Goal: Check status: Check status

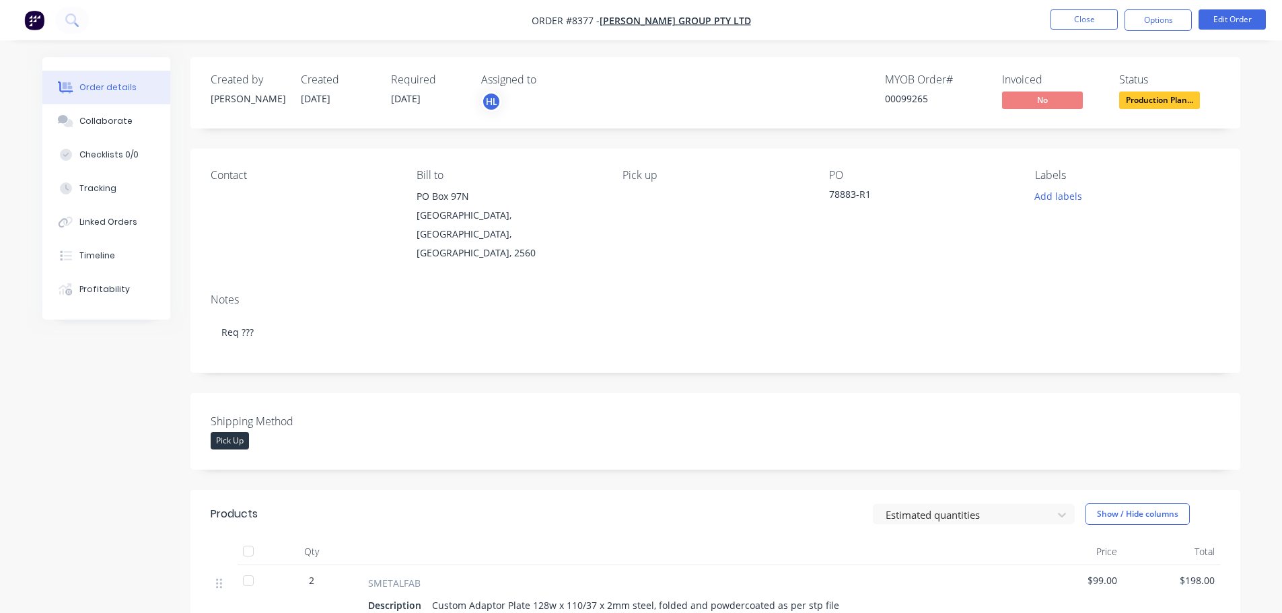
click at [1141, 94] on span "Production Plan..." at bounding box center [1159, 100] width 81 height 17
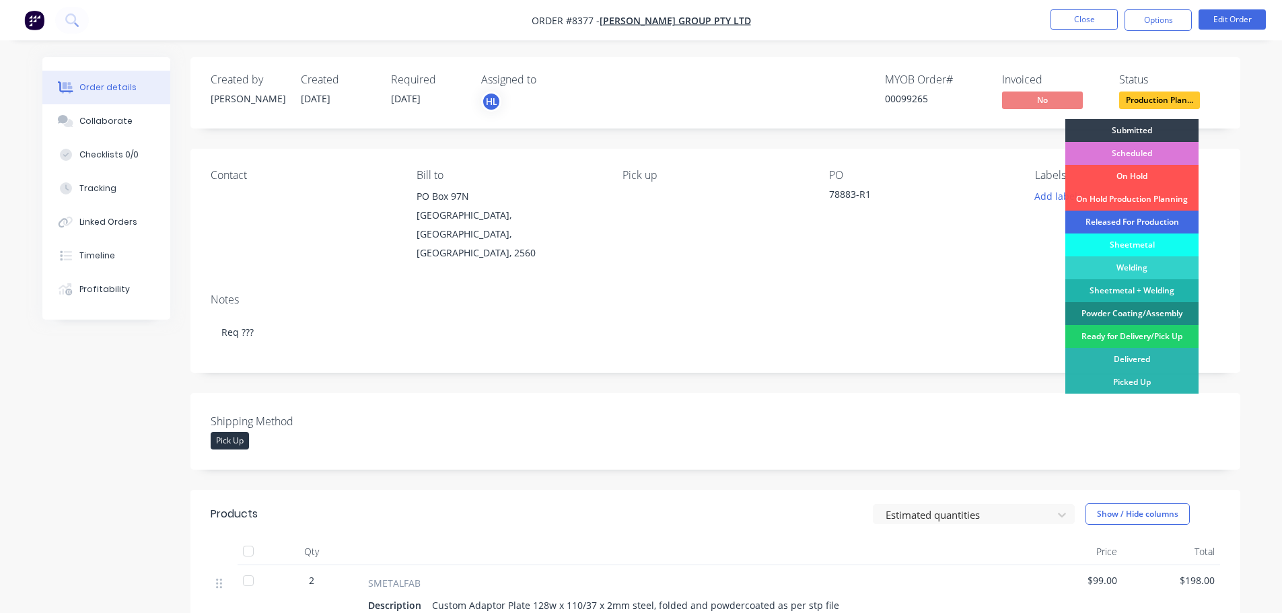
click at [1084, 216] on div "Released For Production" at bounding box center [1131, 222] width 133 height 23
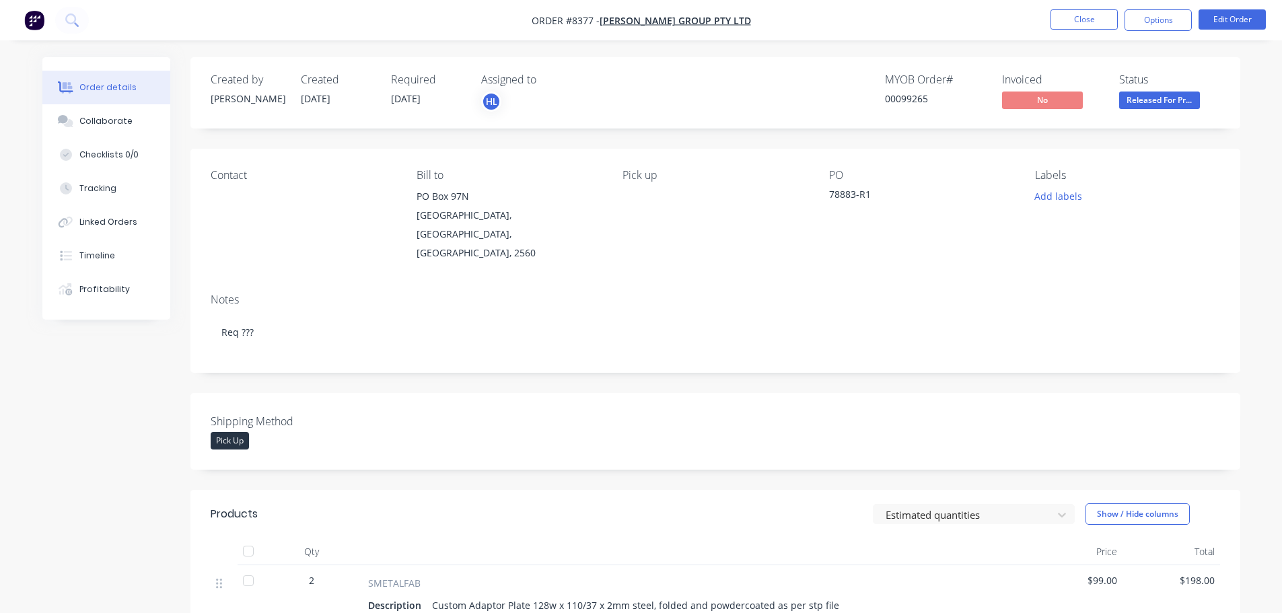
click at [23, 14] on button "button" at bounding box center [34, 20] width 28 height 22
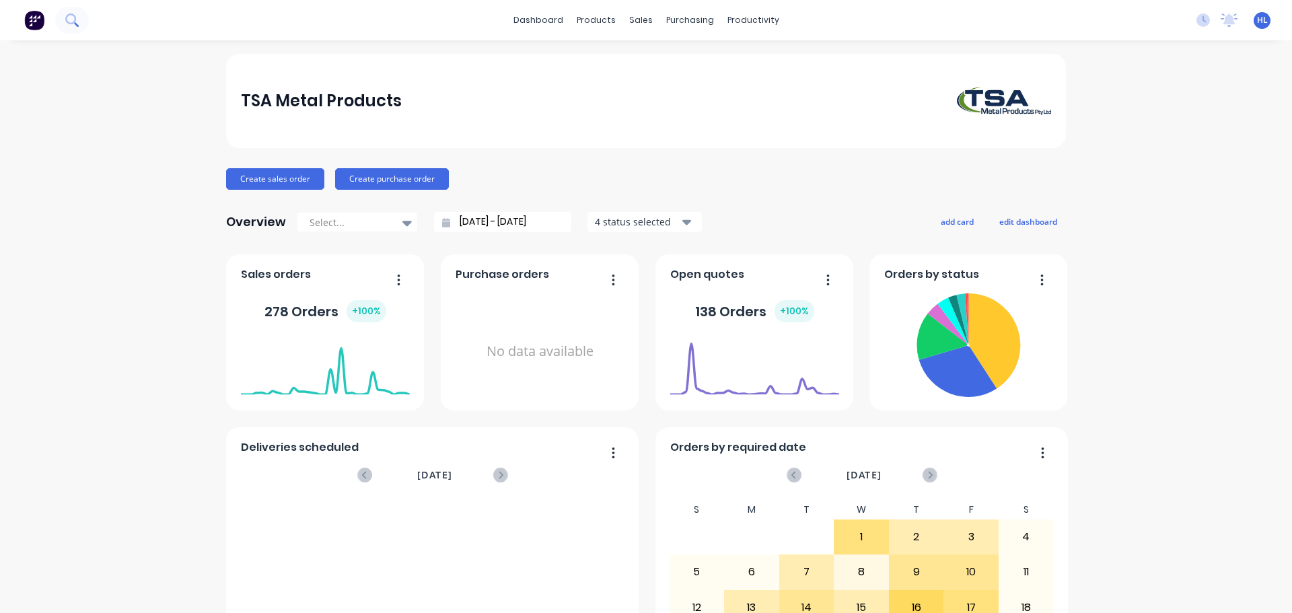
click at [71, 17] on icon at bounding box center [71, 19] width 13 height 13
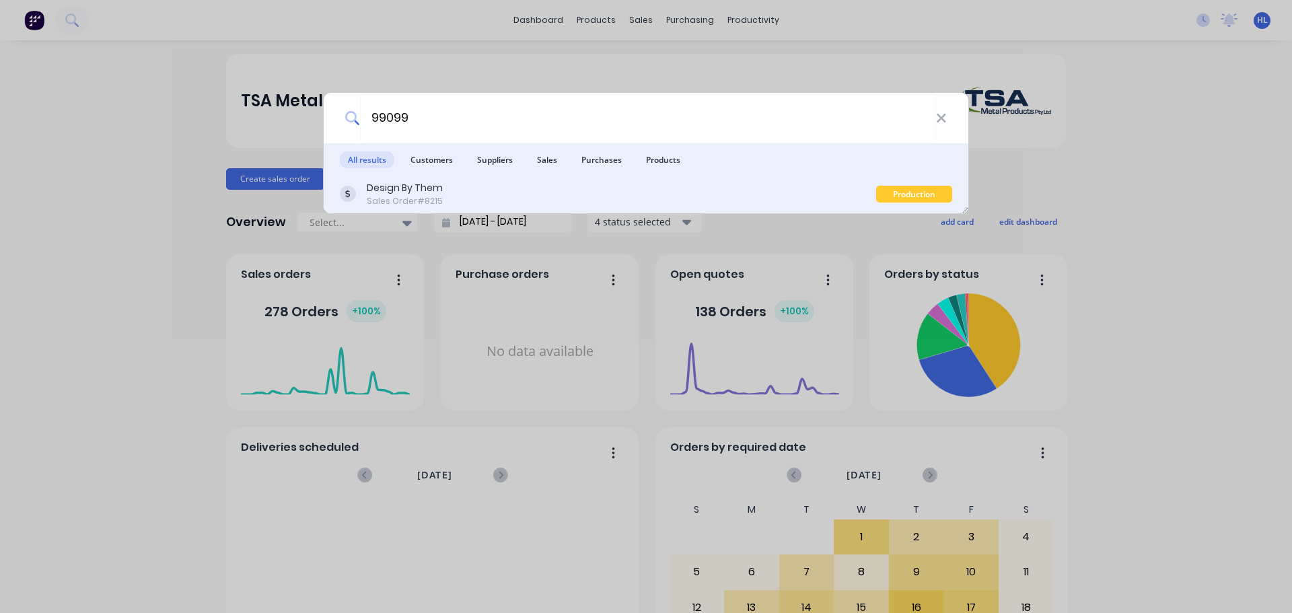
type input "99099"
click at [528, 187] on div "Design By Them Sales Order #8215" at bounding box center [608, 194] width 536 height 26
type input "99311"
click at [448, 187] on div "Living Edge (Aust) Pty Ltd" at bounding box center [426, 188] width 118 height 14
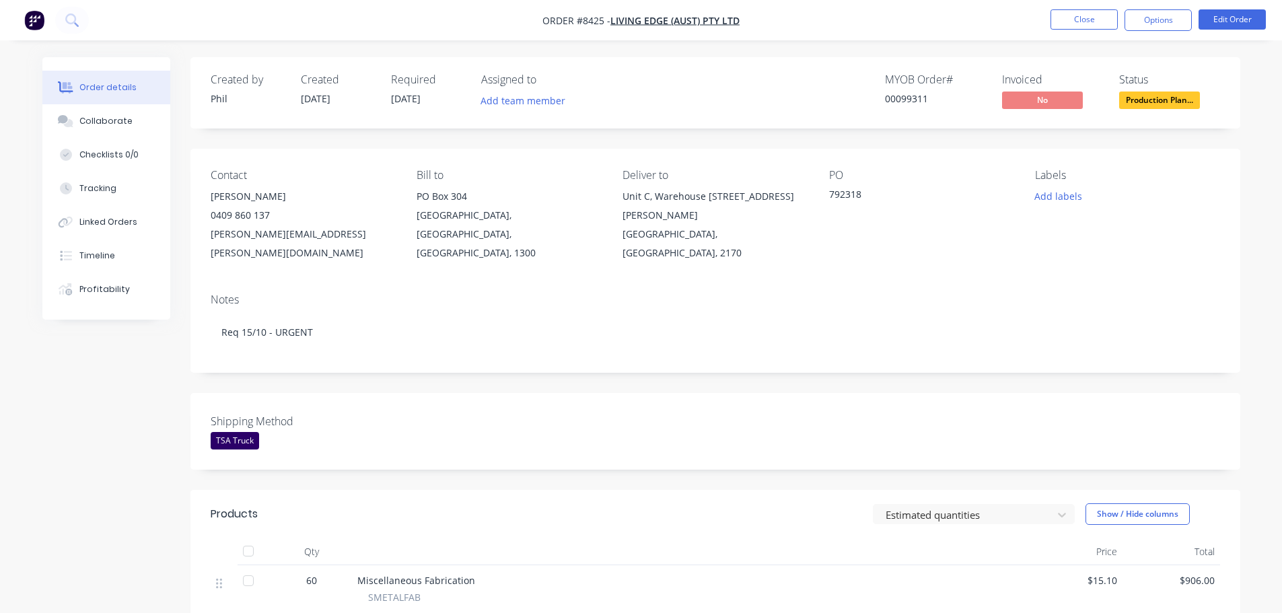
click at [38, 22] on img "button" at bounding box center [34, 20] width 20 height 20
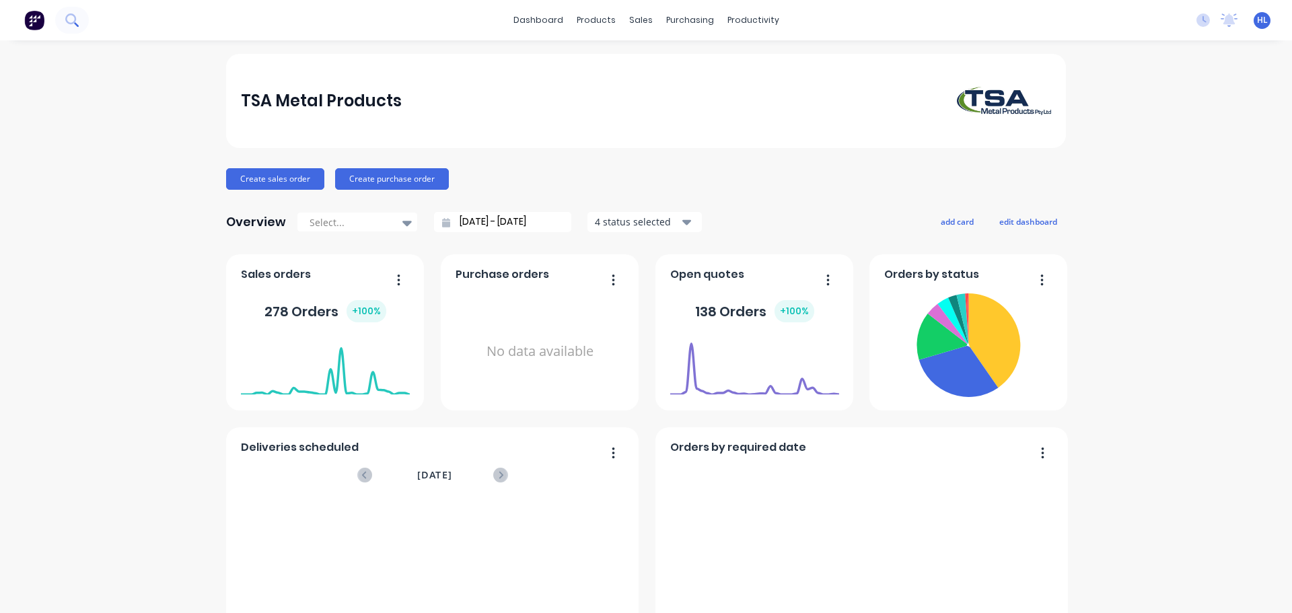
click at [74, 20] on icon at bounding box center [71, 19] width 13 height 13
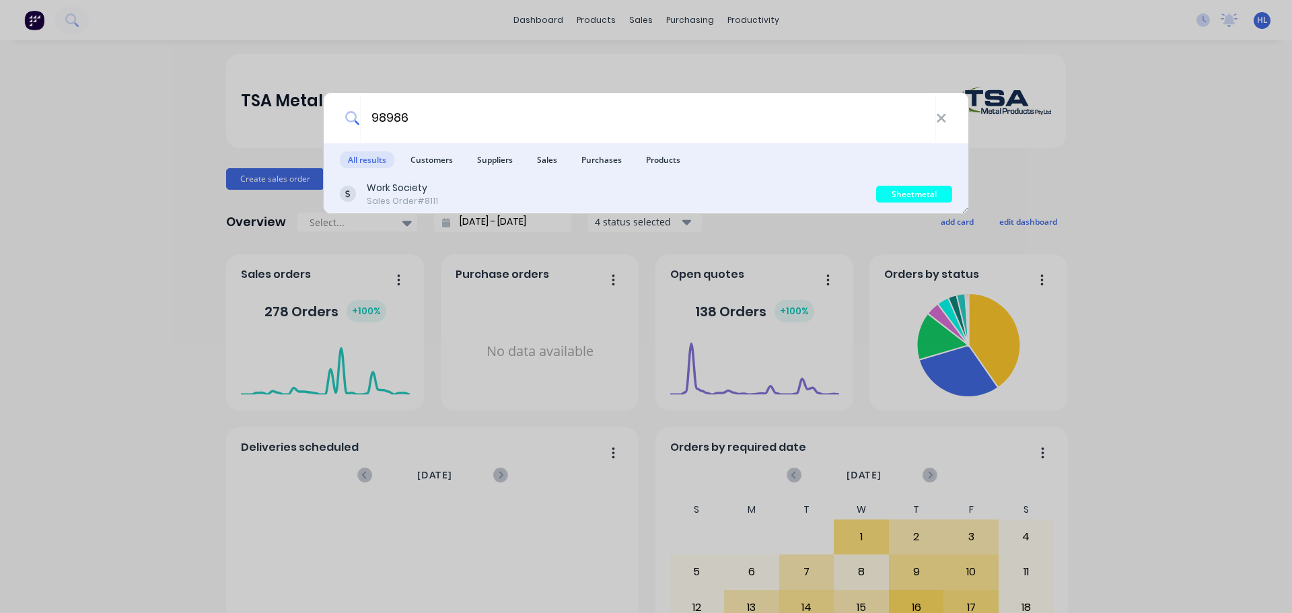
type input "98986"
click at [496, 194] on div "Work Society Sales Order #8111" at bounding box center [608, 194] width 536 height 26
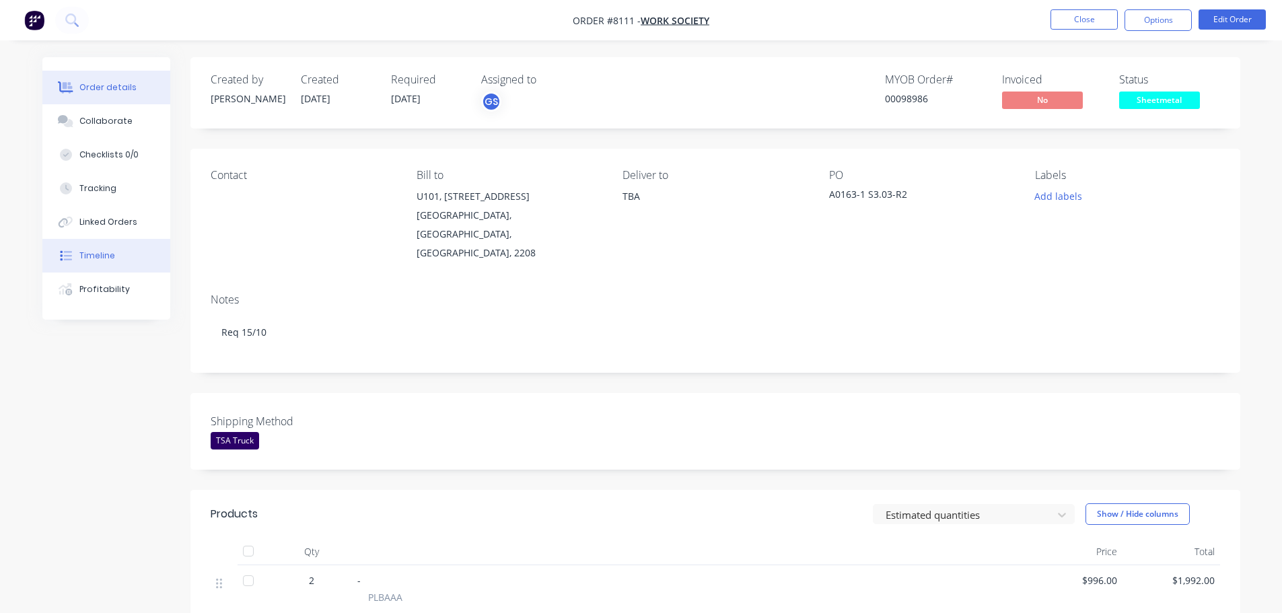
click at [110, 259] on div "Timeline" at bounding box center [97, 256] width 36 height 12
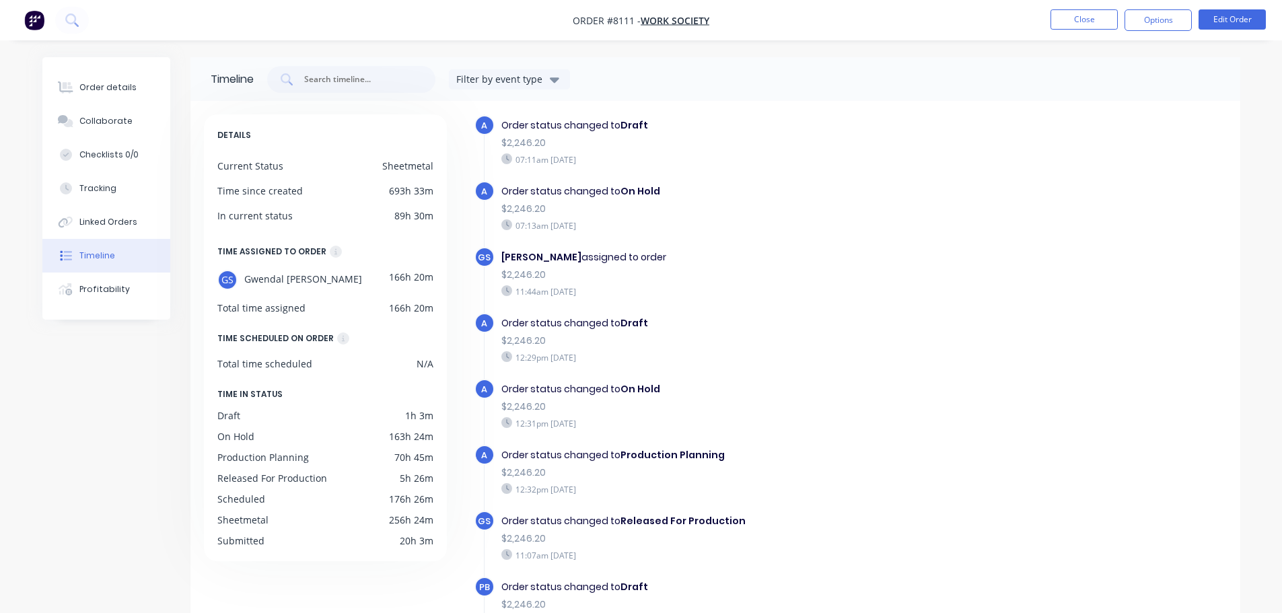
scroll to position [1211, 0]
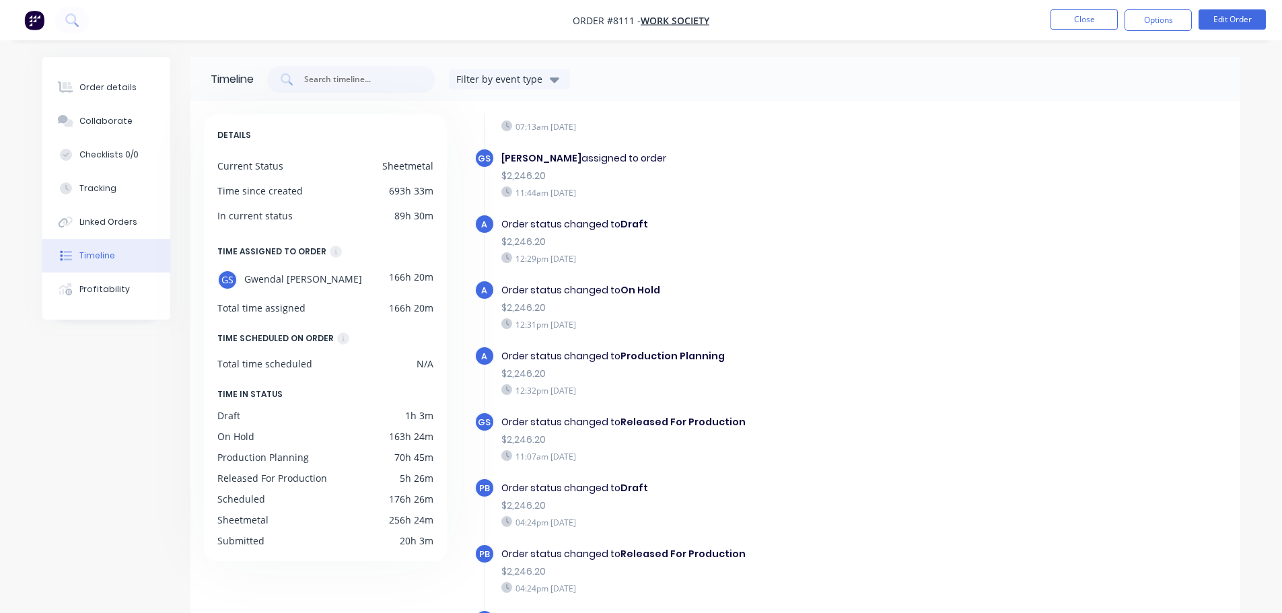
click at [32, 12] on img "button" at bounding box center [34, 20] width 20 height 20
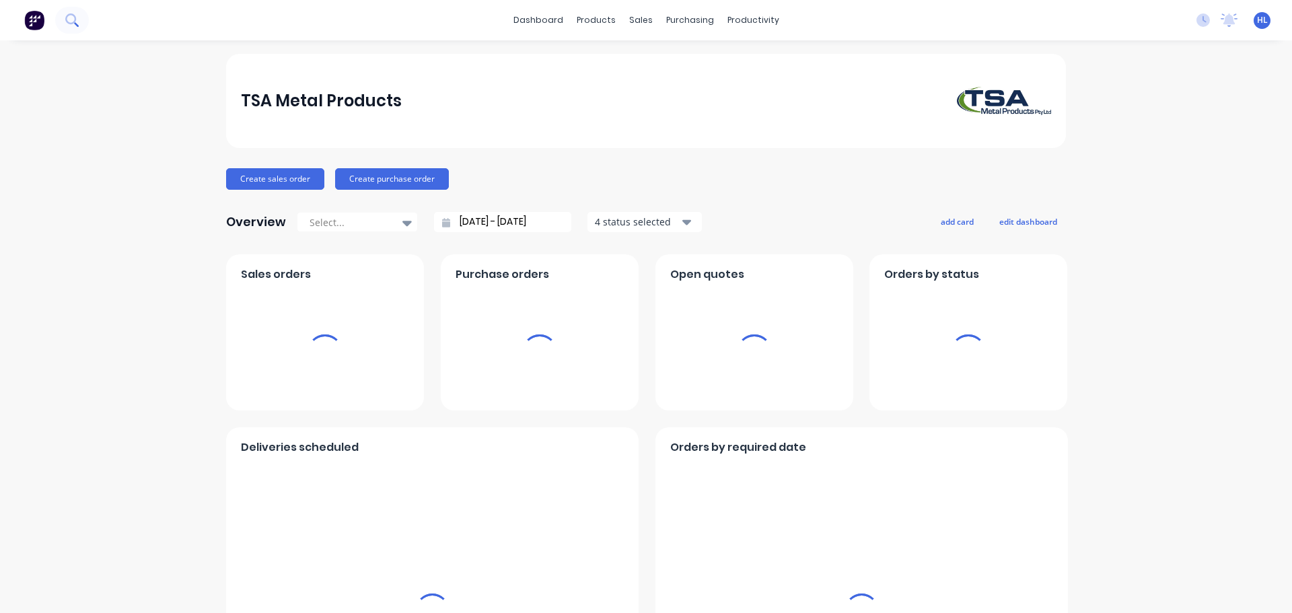
click at [71, 16] on icon at bounding box center [71, 19] width 13 height 13
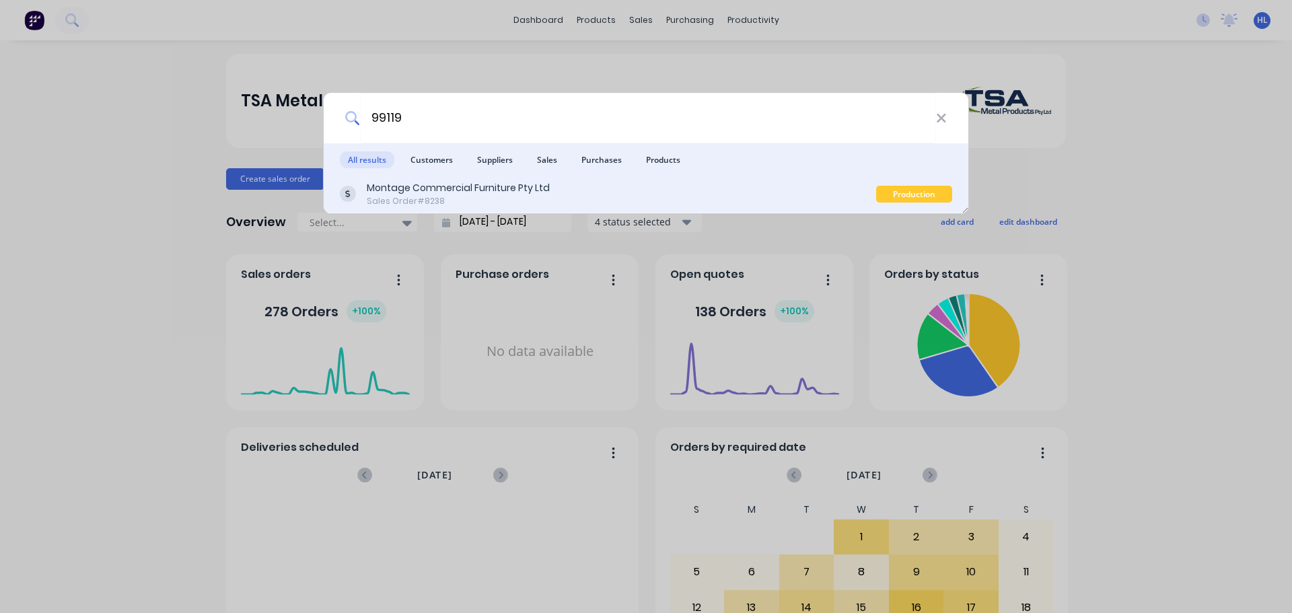
type input "99119"
click at [509, 200] on div "Sales Order #8238" at bounding box center [458, 201] width 183 height 12
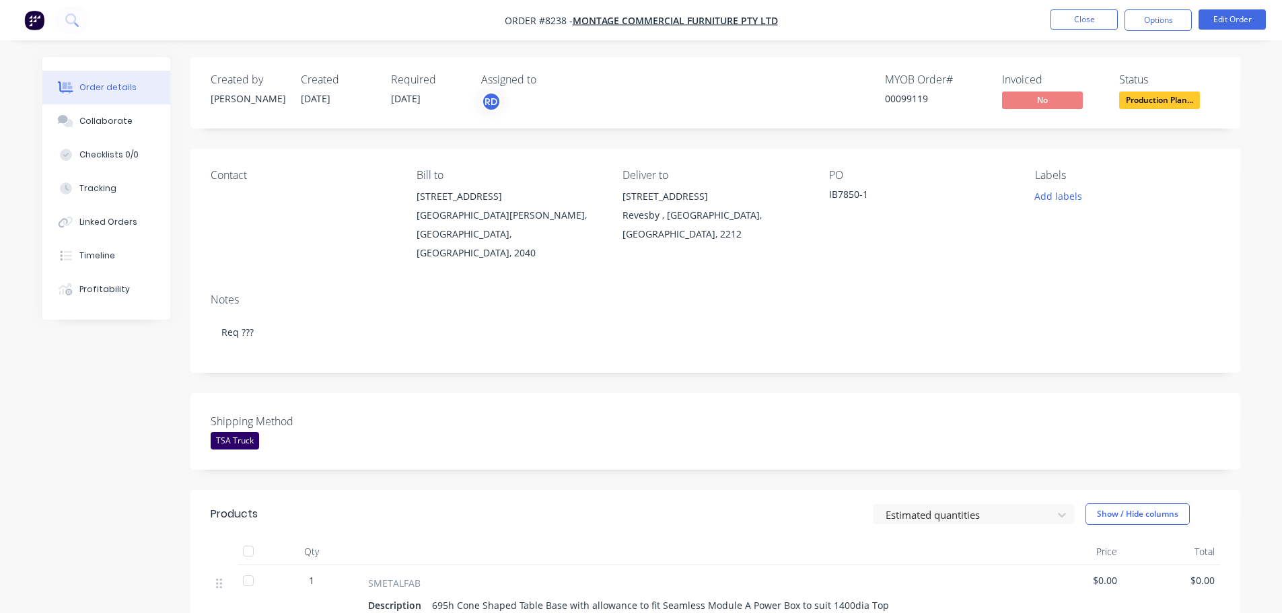
click at [32, 24] on img "button" at bounding box center [34, 20] width 20 height 20
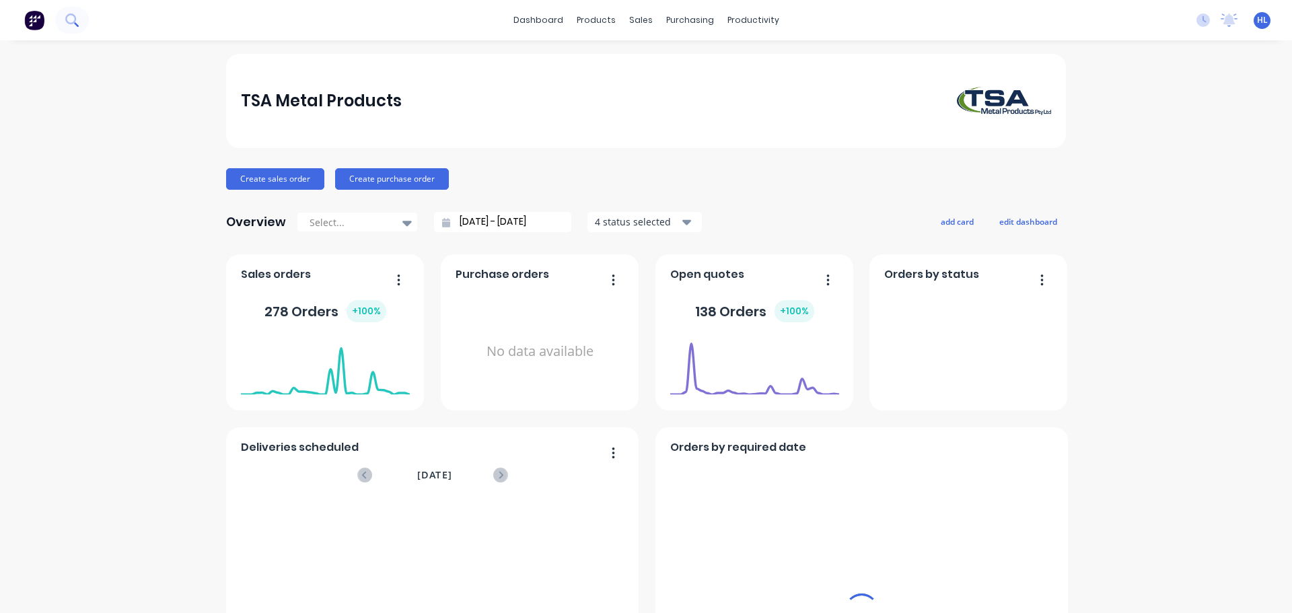
click at [70, 22] on icon at bounding box center [71, 19] width 13 height 13
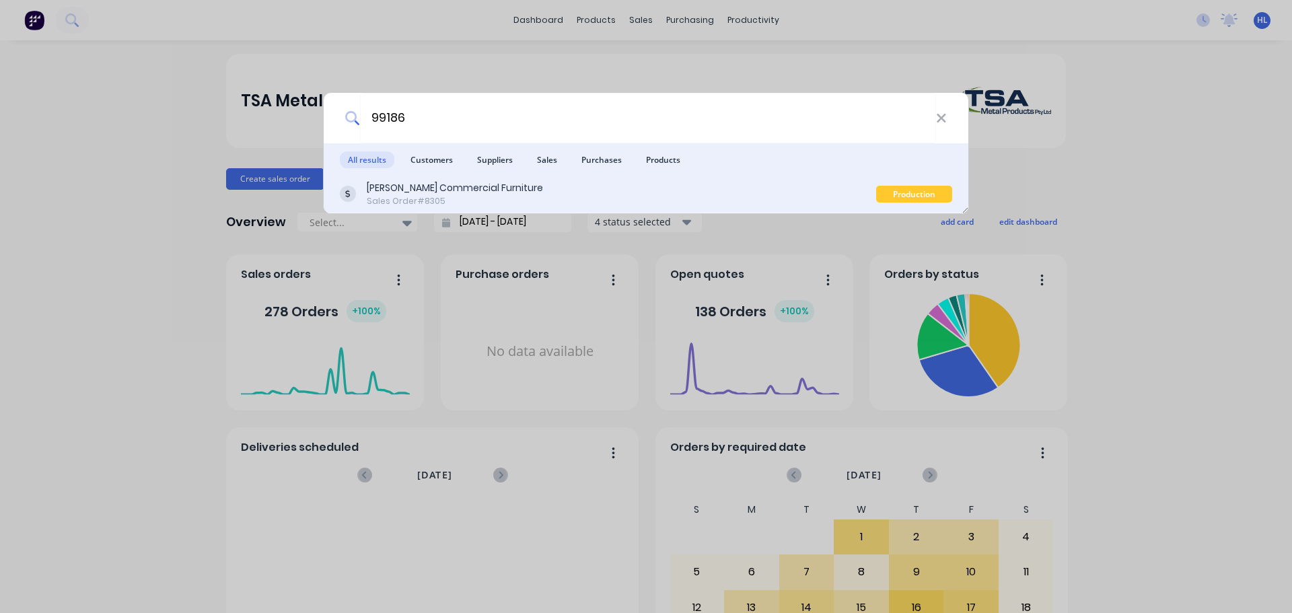
type input "99186"
click at [450, 199] on div "Sales Order #8305" at bounding box center [455, 201] width 176 height 12
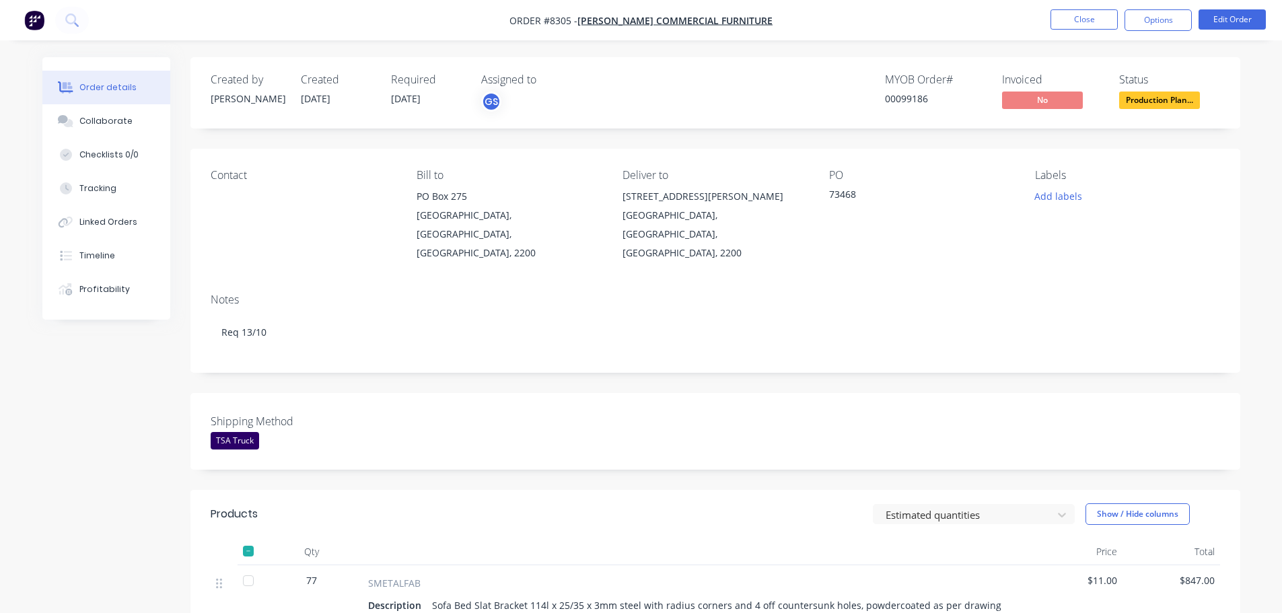
click at [32, 15] on img "button" at bounding box center [34, 20] width 20 height 20
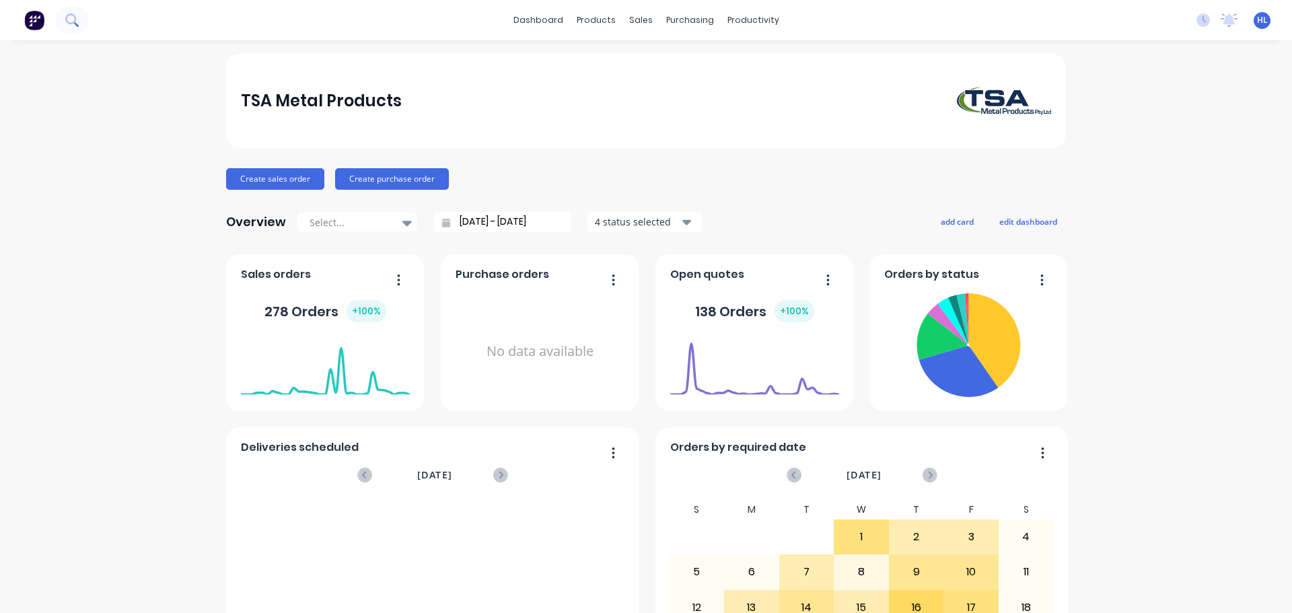
click at [66, 15] on icon at bounding box center [71, 19] width 13 height 13
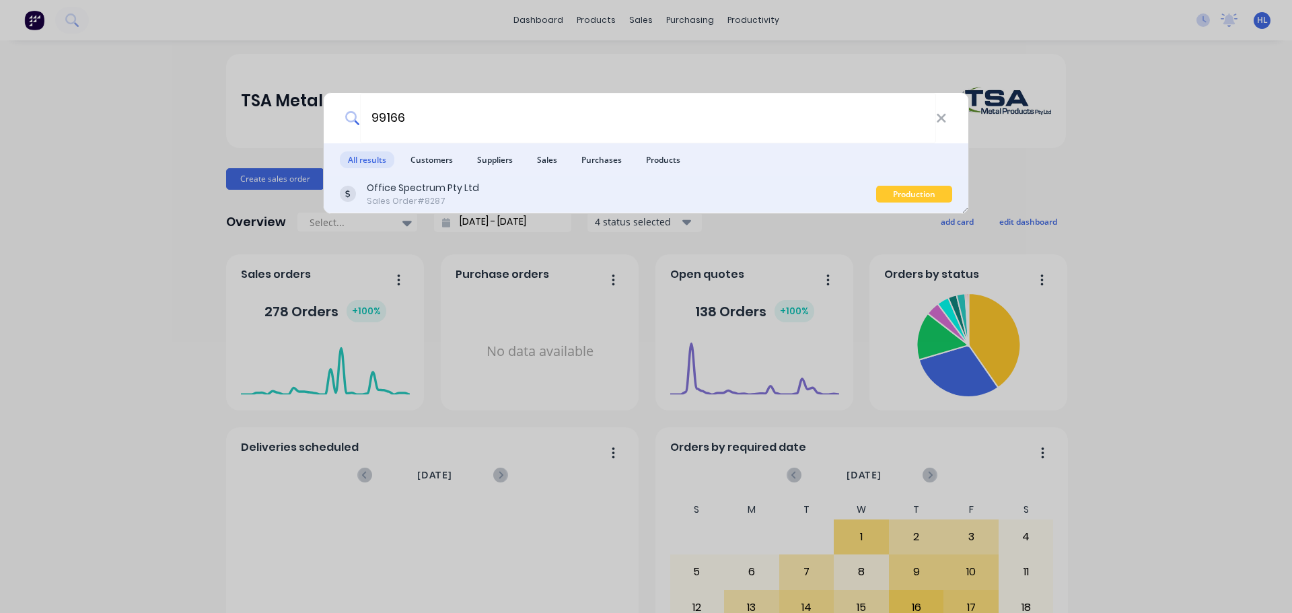
type input "99166"
click at [446, 183] on div "Office Spectrum Pty Ltd" at bounding box center [423, 188] width 112 height 14
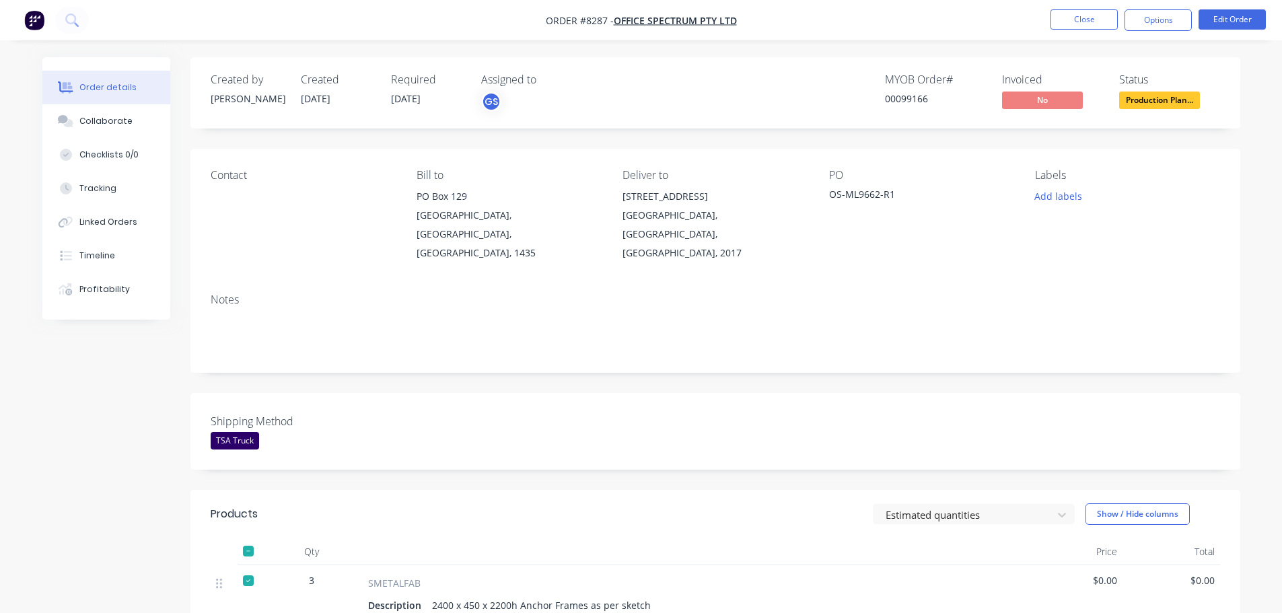
click at [40, 22] on img "button" at bounding box center [34, 20] width 20 height 20
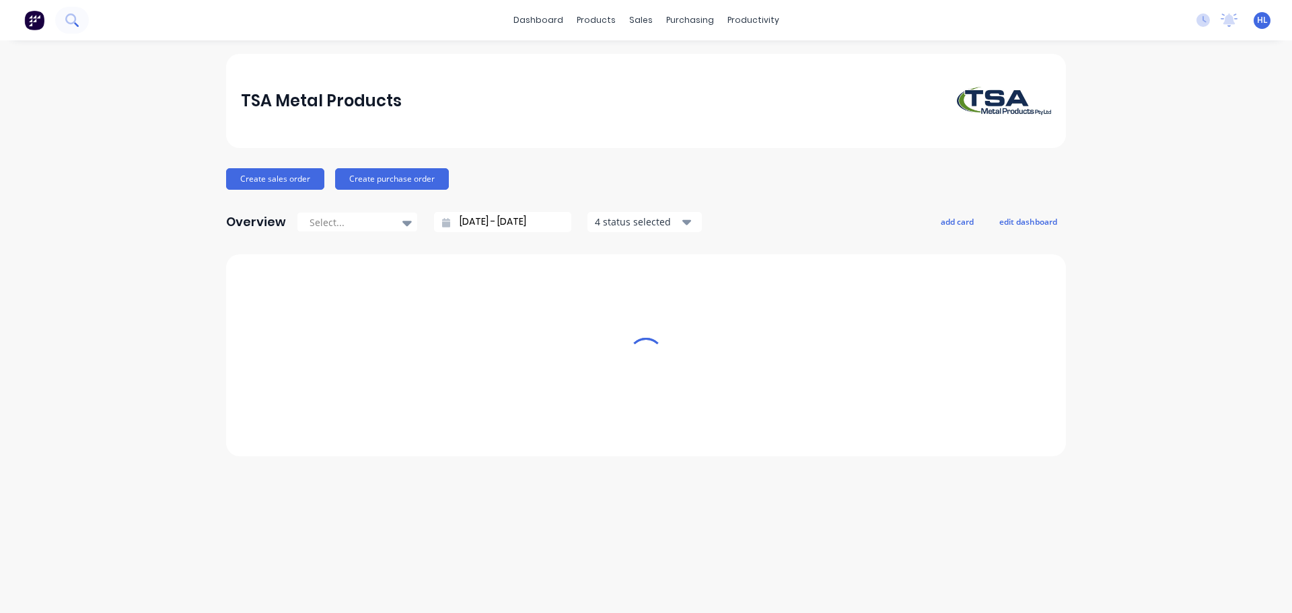
click at [72, 20] on icon at bounding box center [71, 19] width 13 height 13
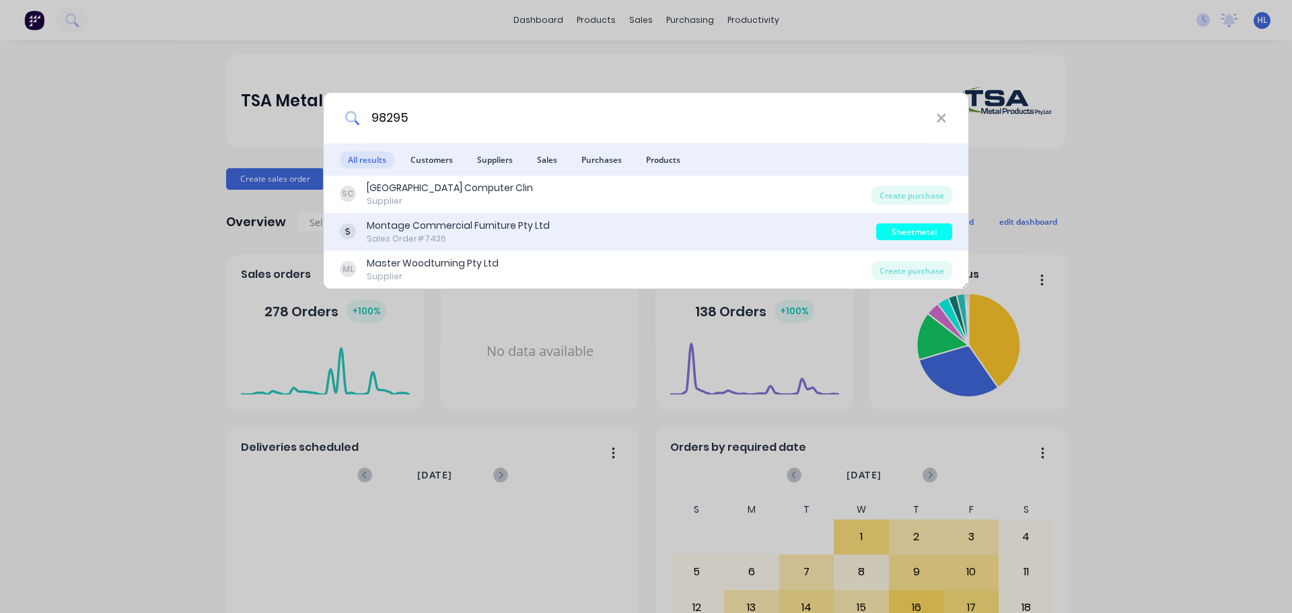
type input "98295"
click at [435, 224] on div "Montage Commercial Furniture Pty Ltd" at bounding box center [458, 226] width 183 height 14
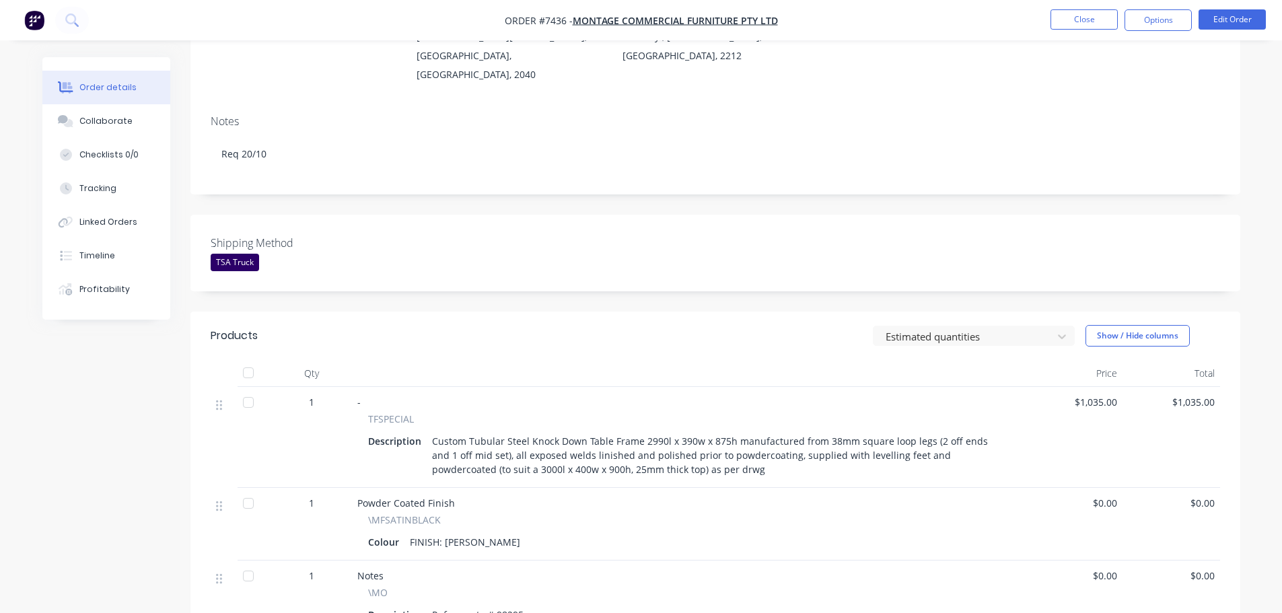
scroll to position [202, 0]
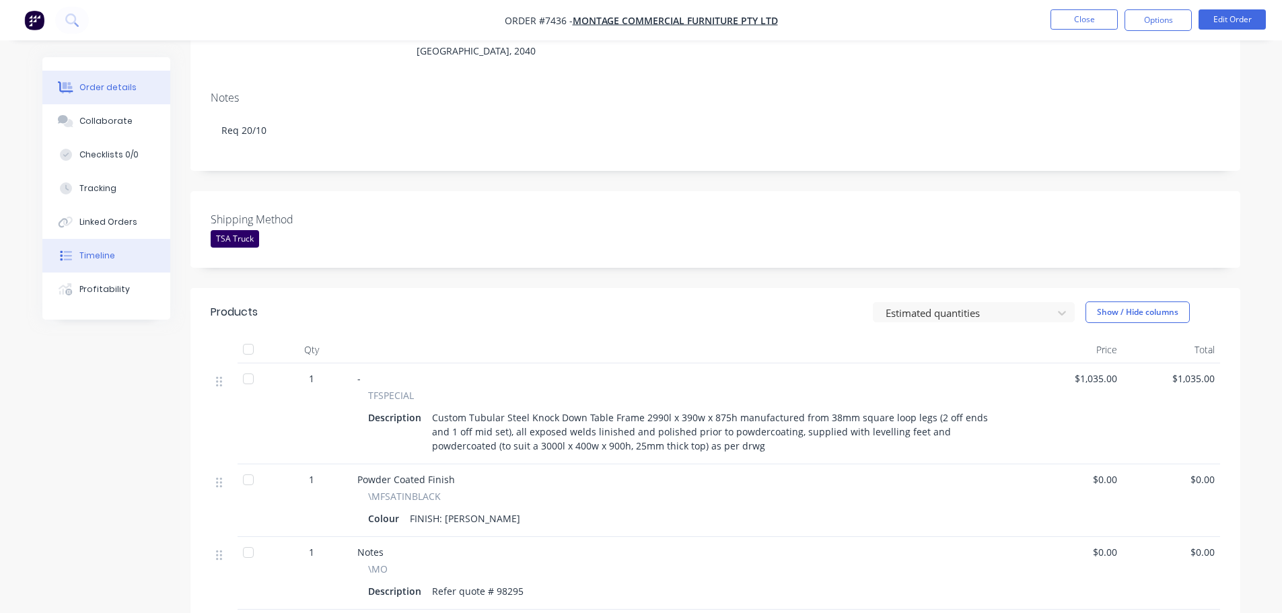
click at [97, 262] on button "Timeline" at bounding box center [106, 256] width 128 height 34
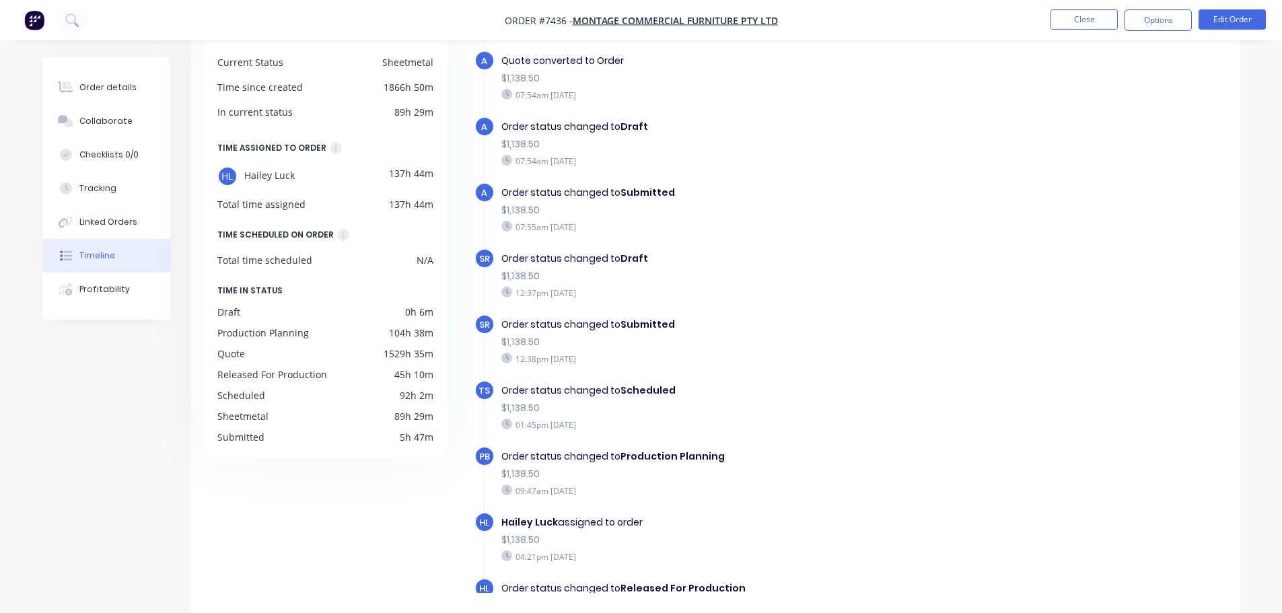
scroll to position [371, 0]
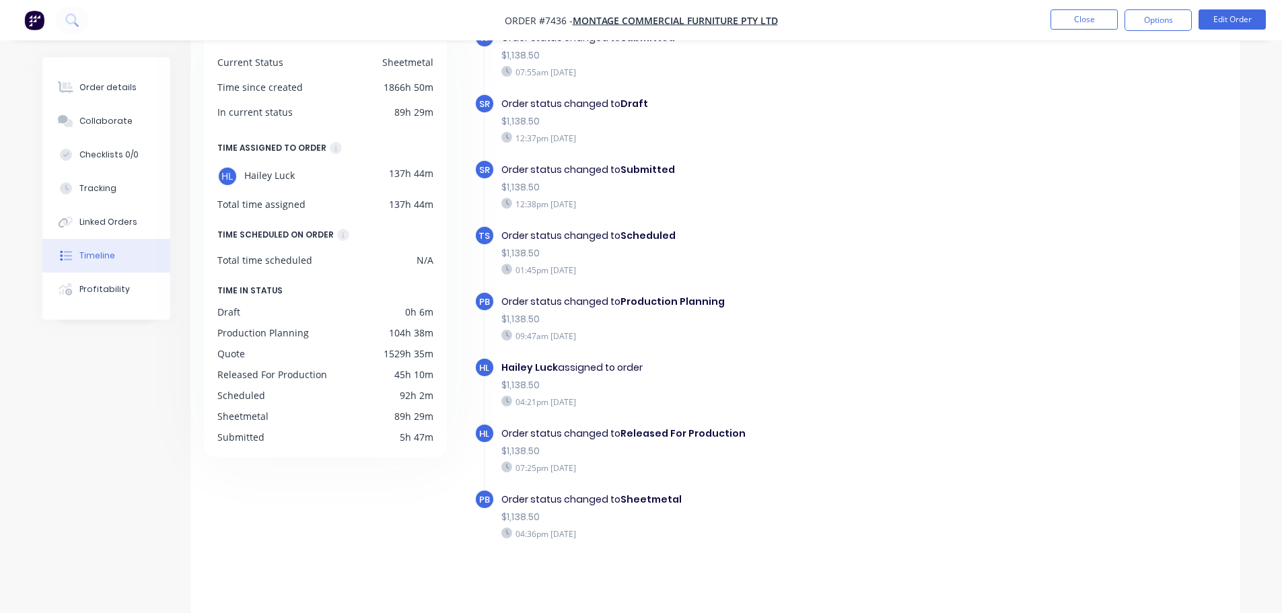
click at [35, 24] on img "button" at bounding box center [34, 20] width 20 height 20
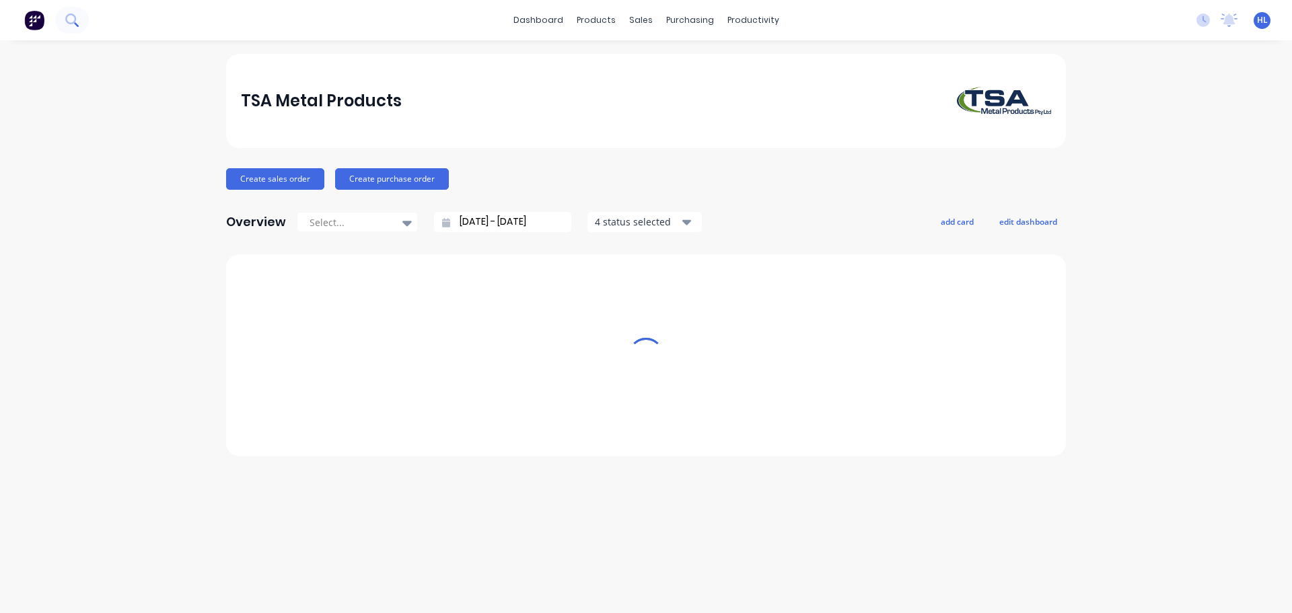
click at [69, 20] on icon at bounding box center [71, 19] width 13 height 13
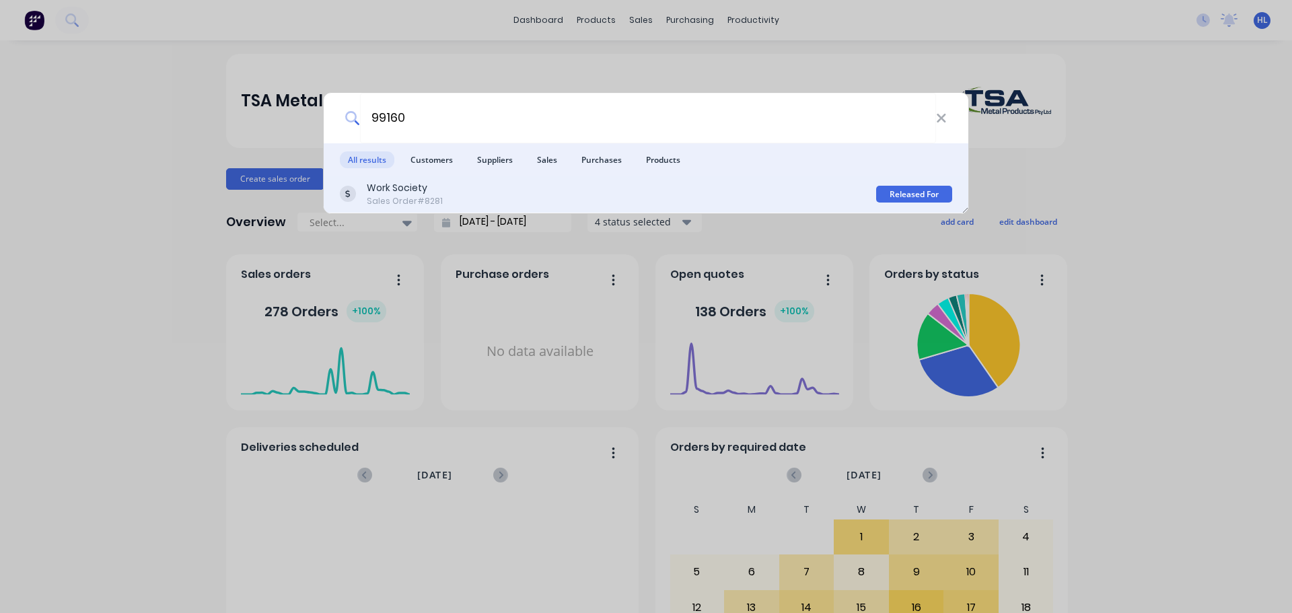
type input "99160"
click at [465, 190] on div "Work Society Sales Order #8281" at bounding box center [608, 194] width 536 height 26
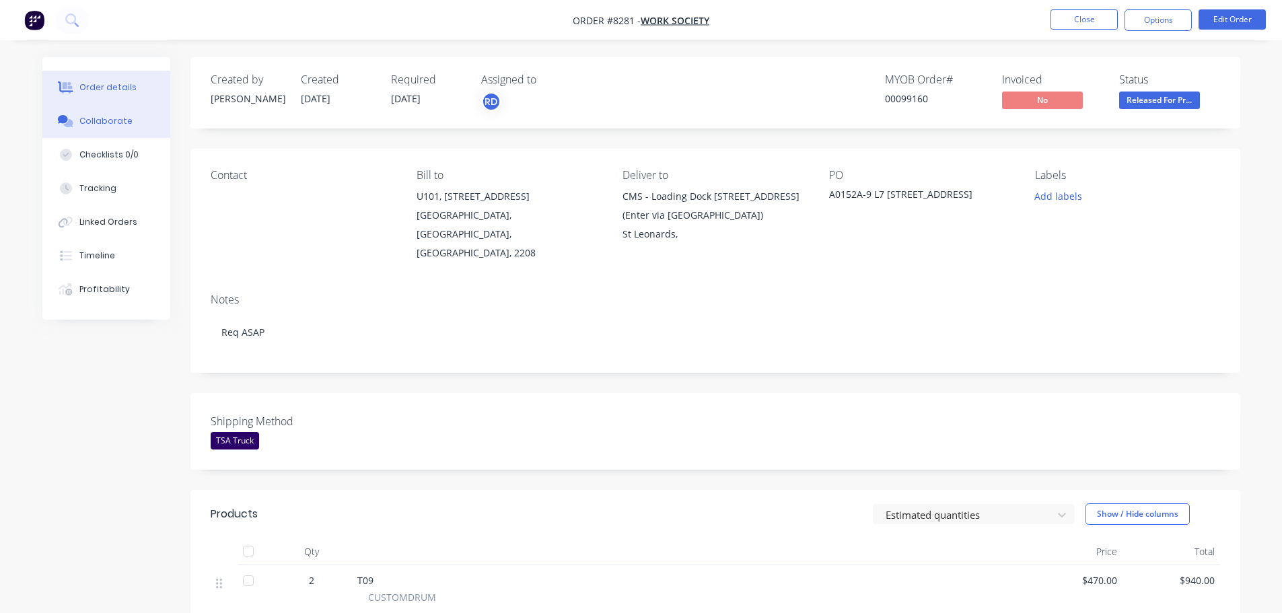
click at [104, 126] on div "Collaborate" at bounding box center [105, 121] width 53 height 12
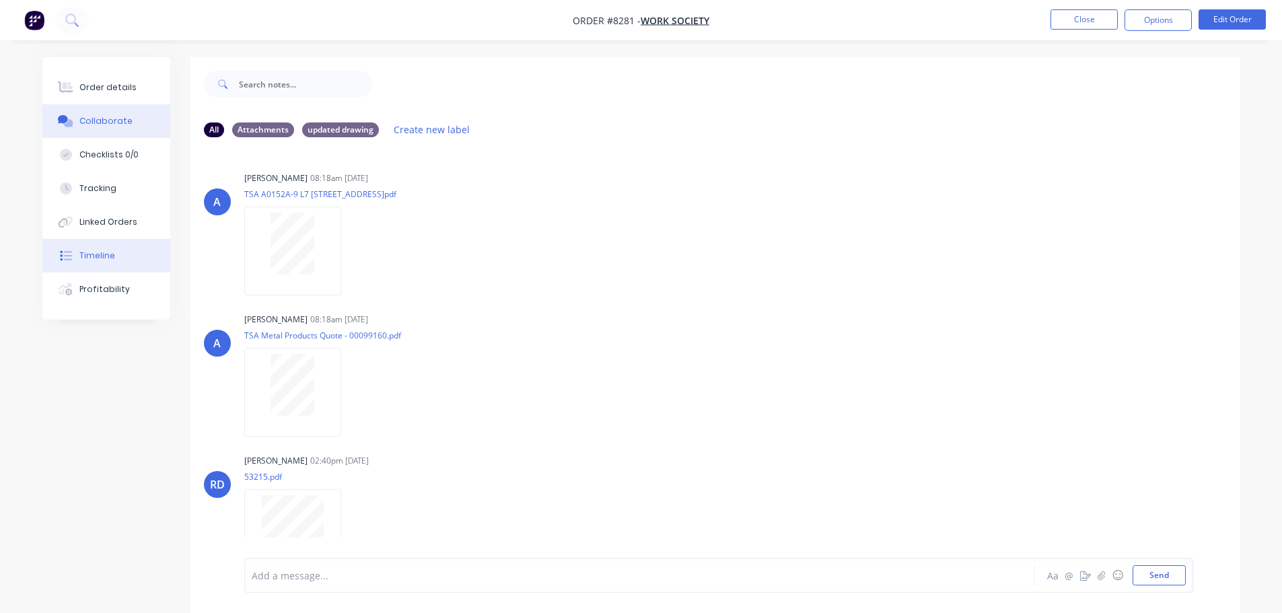
click at [93, 257] on div "Timeline" at bounding box center [97, 256] width 36 height 12
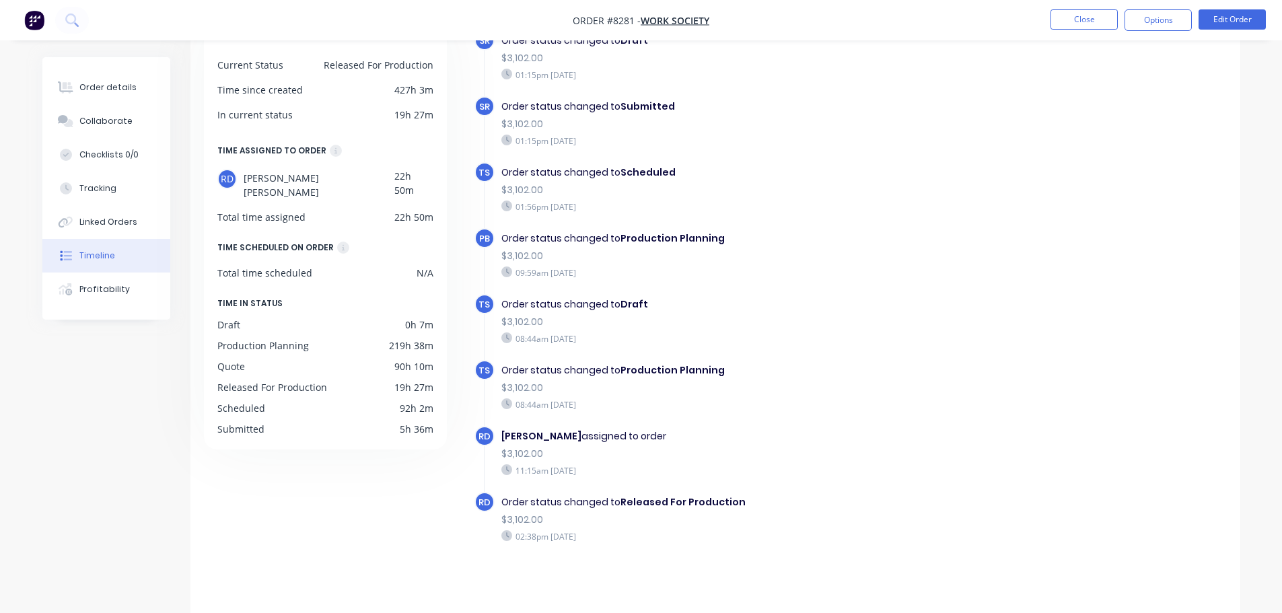
scroll to position [104, 0]
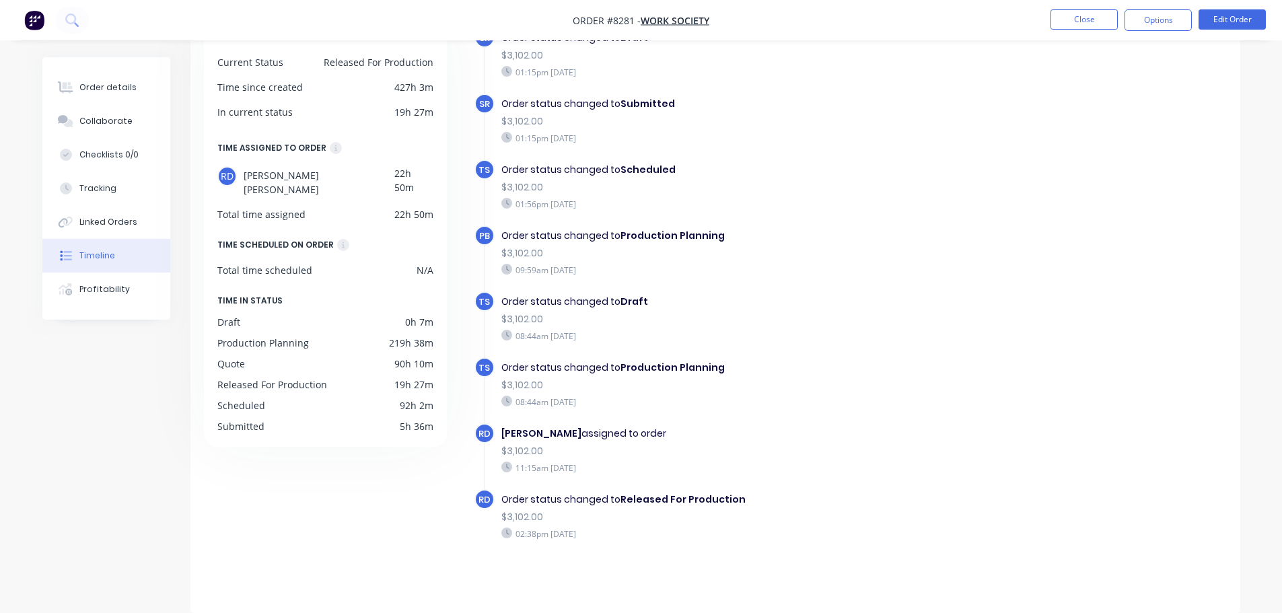
click at [30, 15] on img "button" at bounding box center [34, 20] width 20 height 20
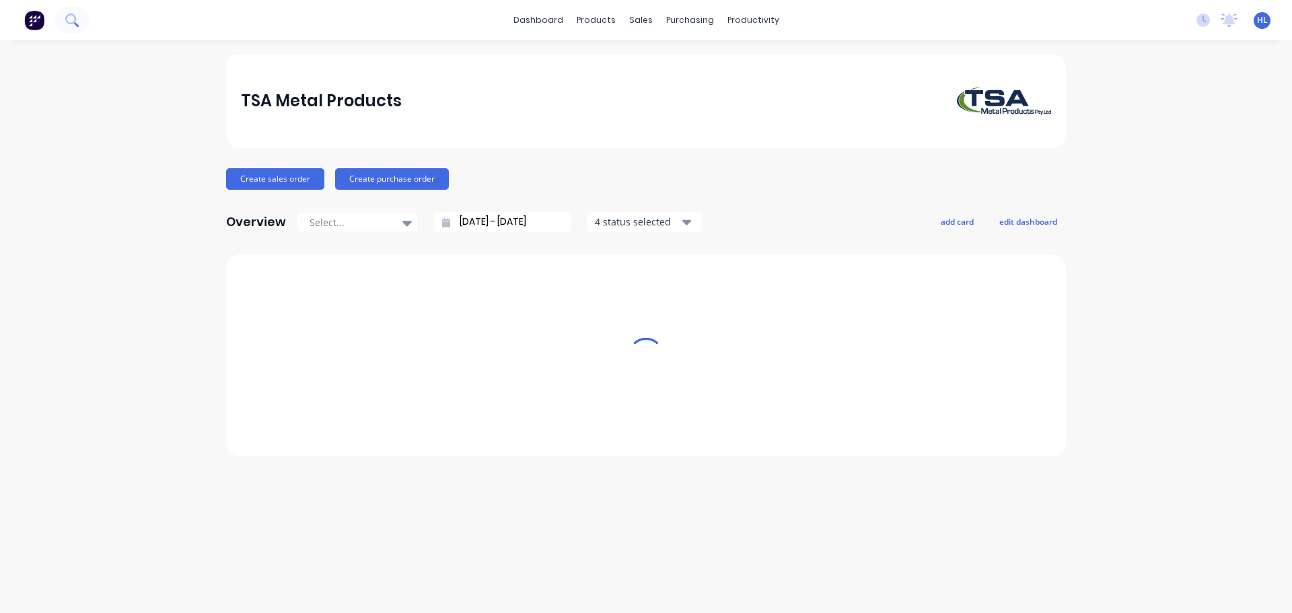
click at [74, 22] on icon at bounding box center [70, 18] width 11 height 11
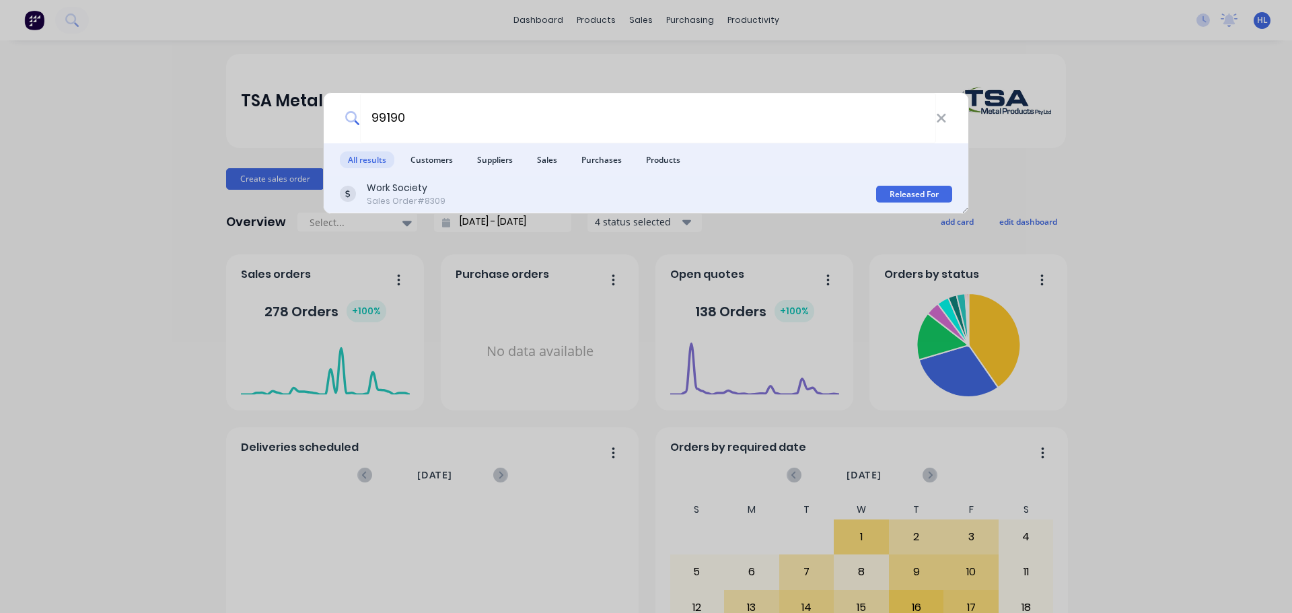
type input "99190"
click at [538, 197] on div "Work Society Sales Order #8309" at bounding box center [608, 194] width 536 height 26
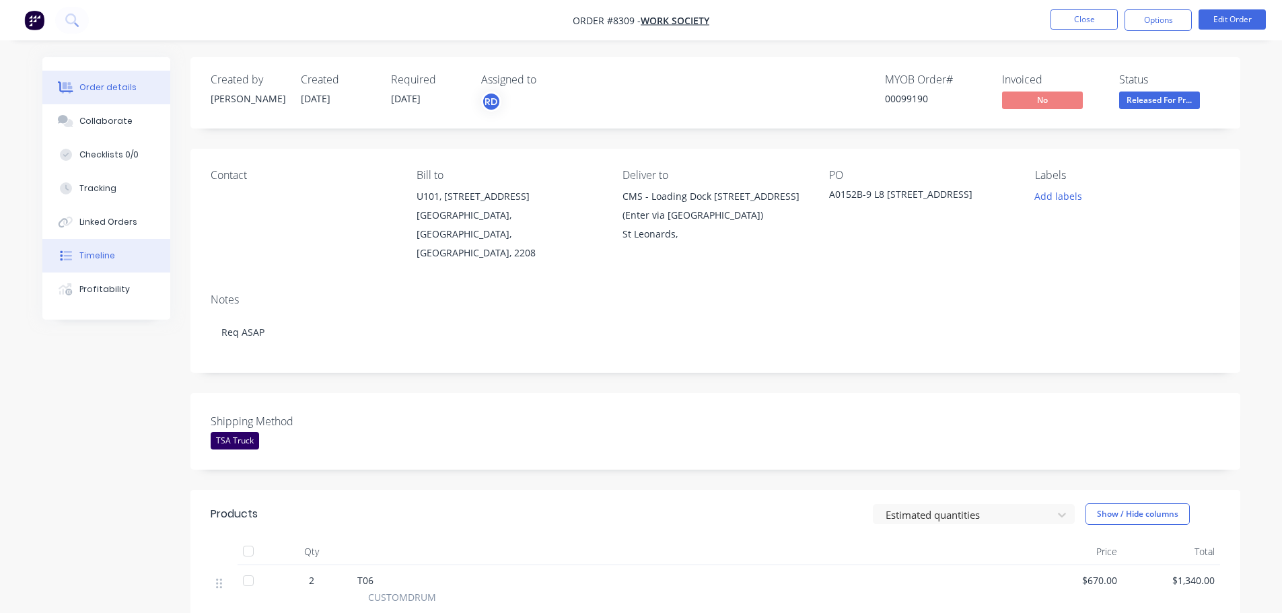
click at [114, 250] on button "Timeline" at bounding box center [106, 256] width 128 height 34
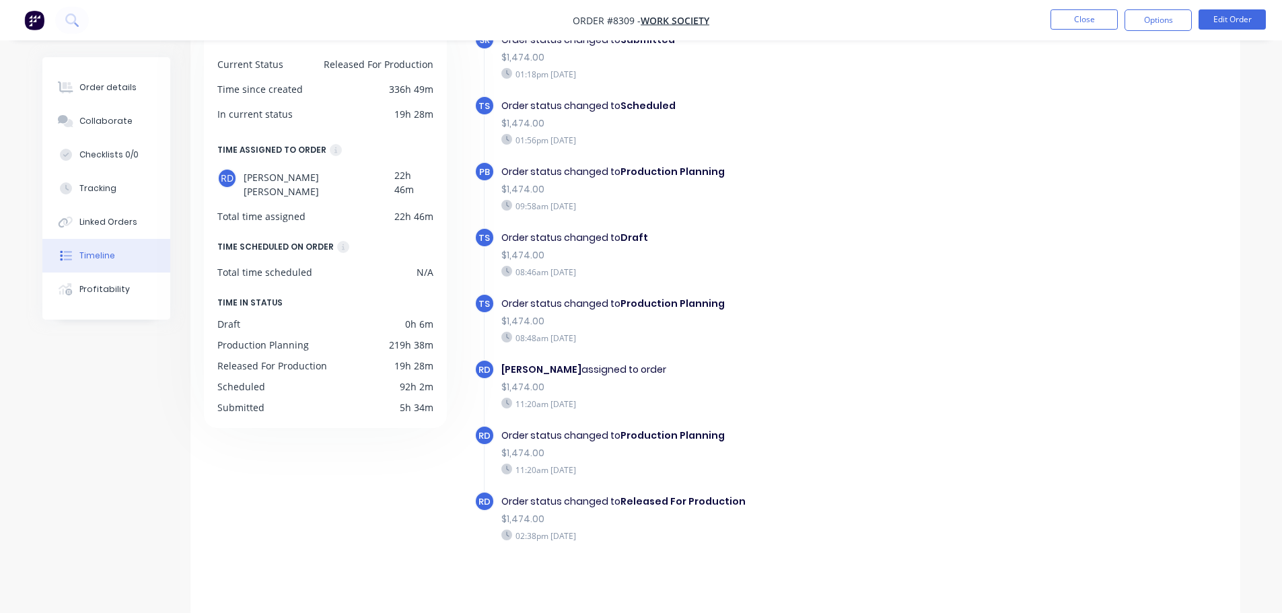
scroll to position [104, 0]
click at [31, 9] on button "button" at bounding box center [34, 20] width 28 height 22
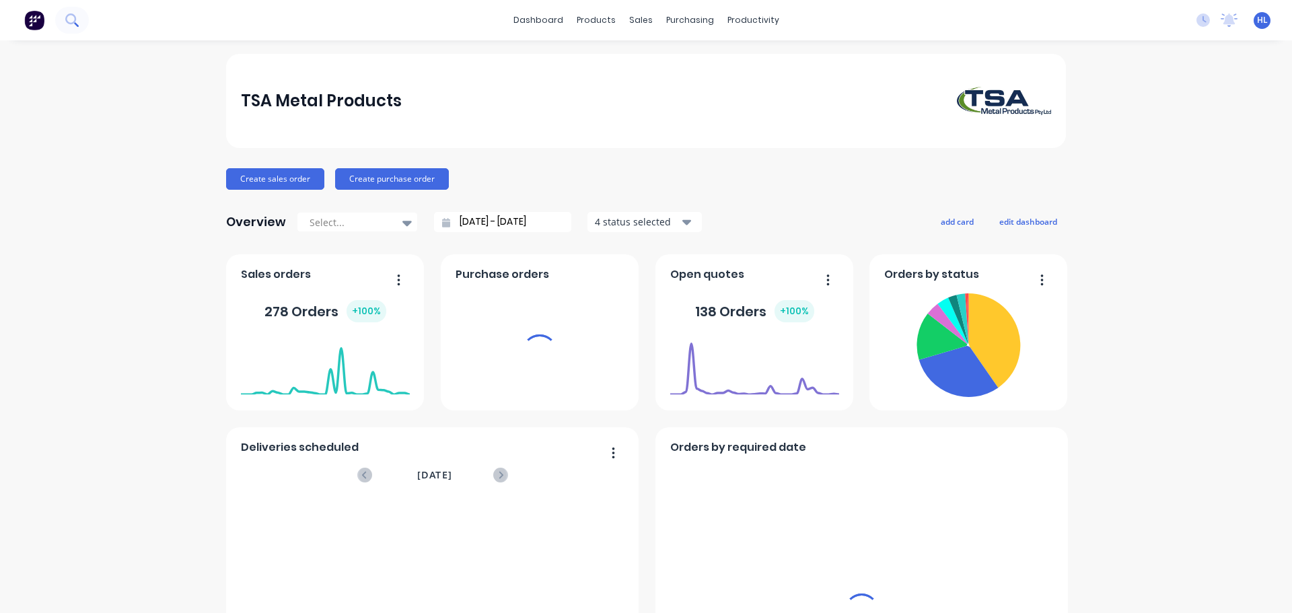
click at [72, 20] on icon at bounding box center [71, 19] width 13 height 13
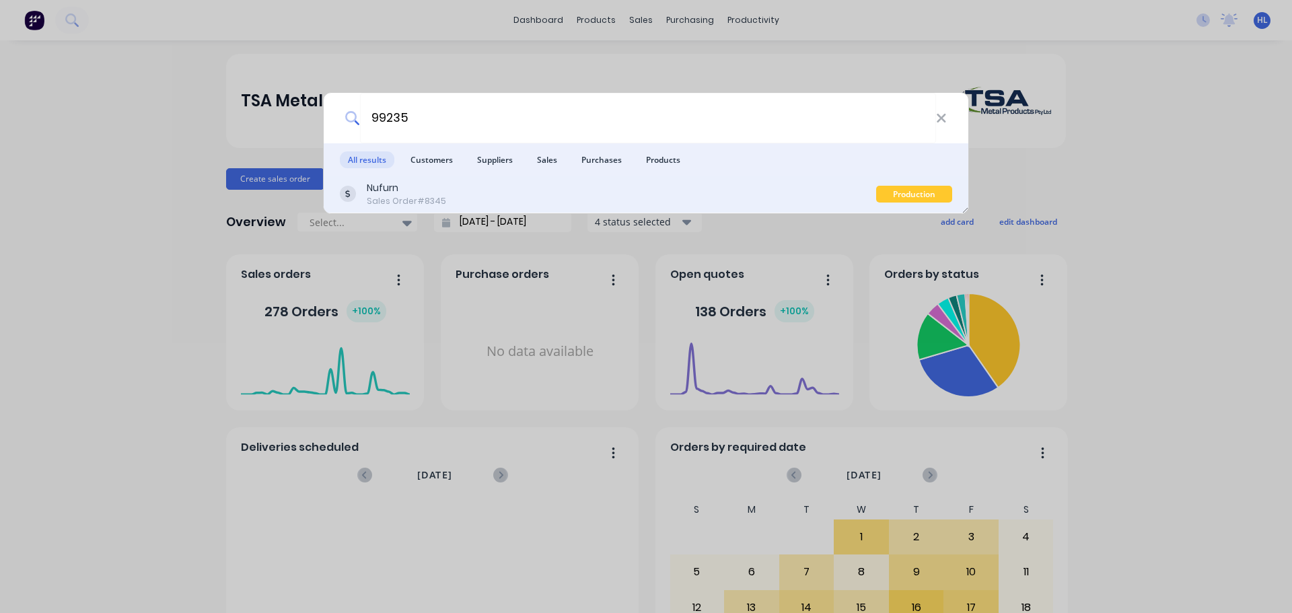
type input "99235"
click at [550, 194] on div "Nufurn Sales Order #8345" at bounding box center [608, 194] width 536 height 26
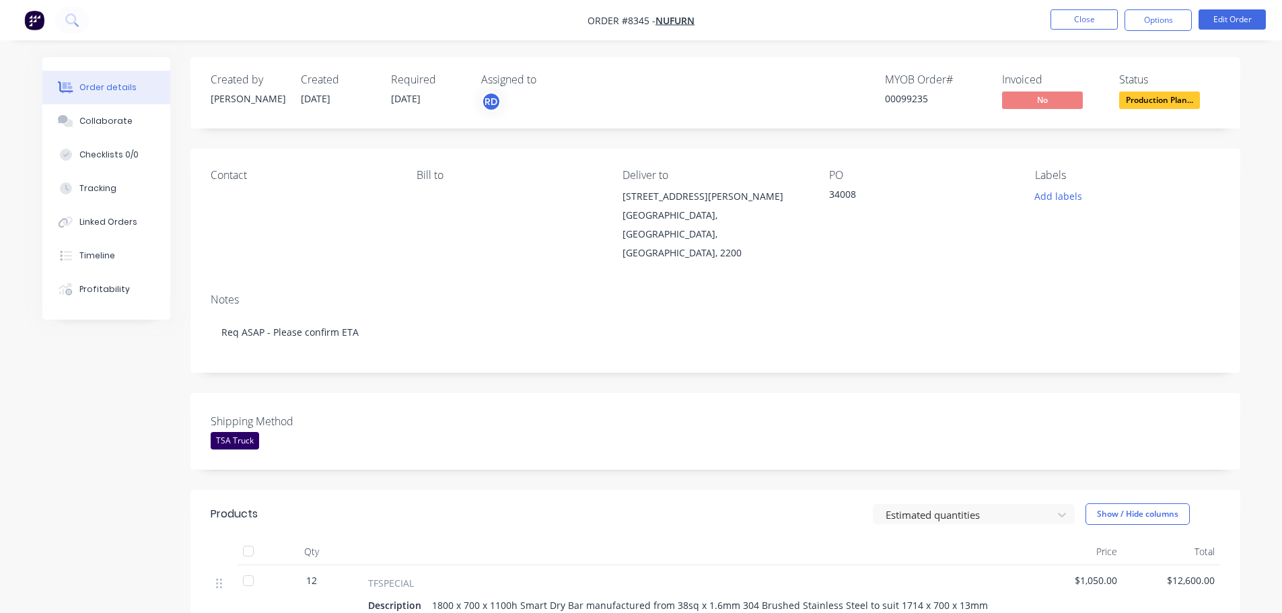
click at [38, 12] on img "button" at bounding box center [34, 20] width 20 height 20
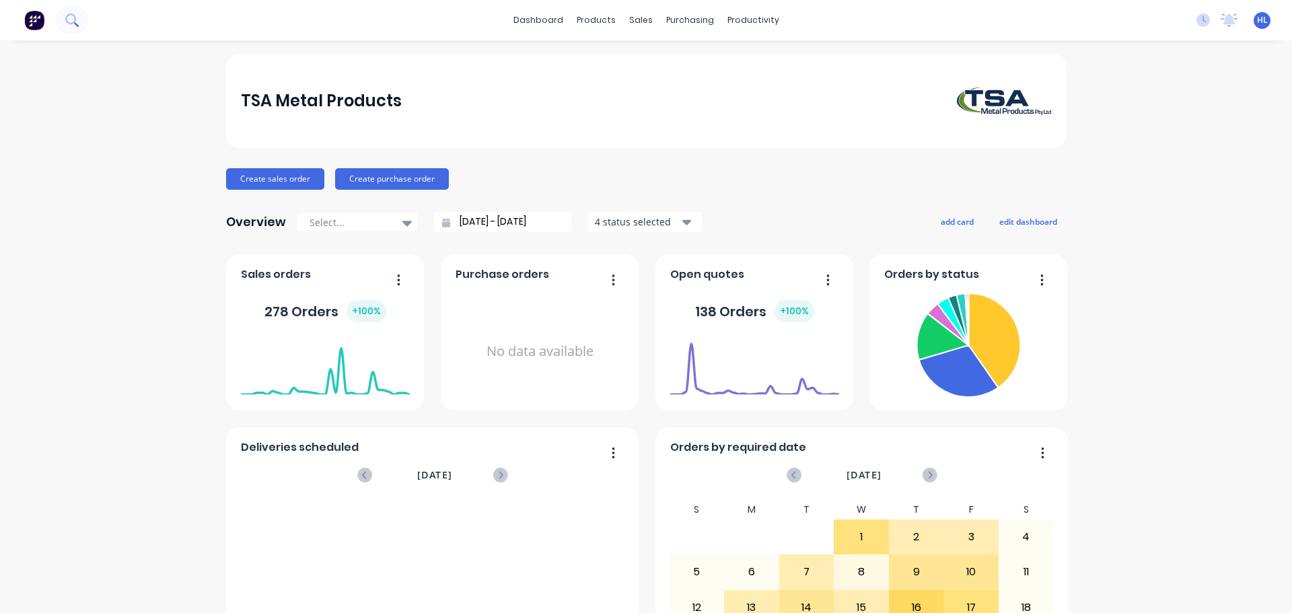
click at [71, 17] on icon at bounding box center [71, 19] width 13 height 13
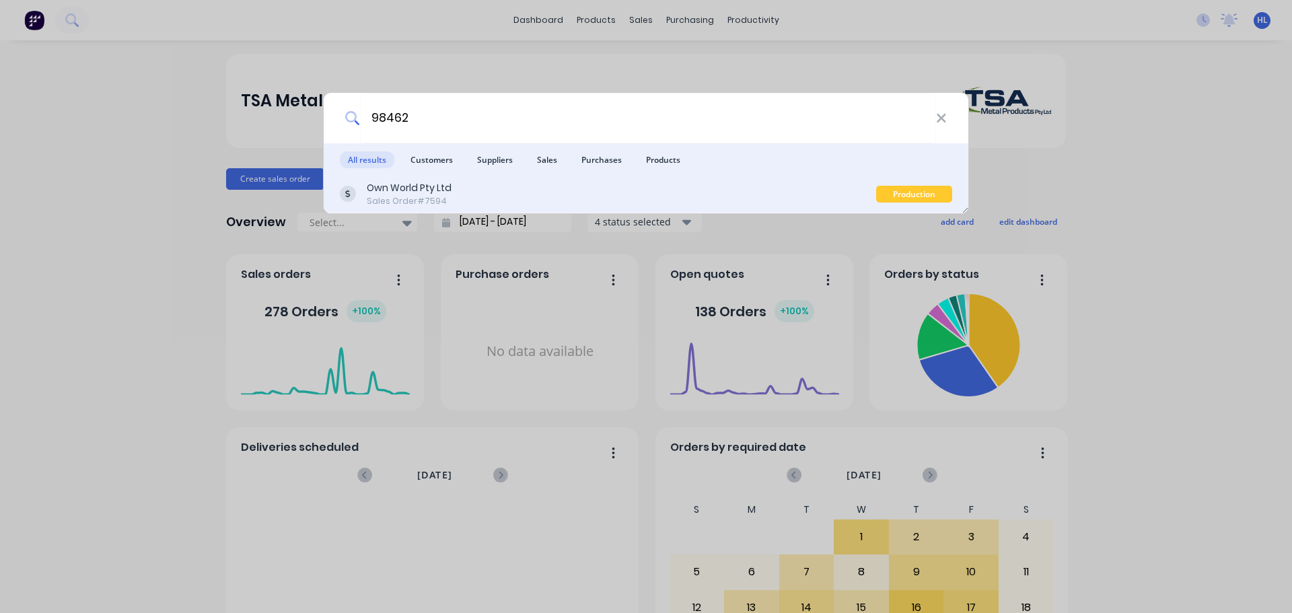
type input "98462"
click at [420, 190] on div "Own World Pty Ltd" at bounding box center [409, 188] width 85 height 14
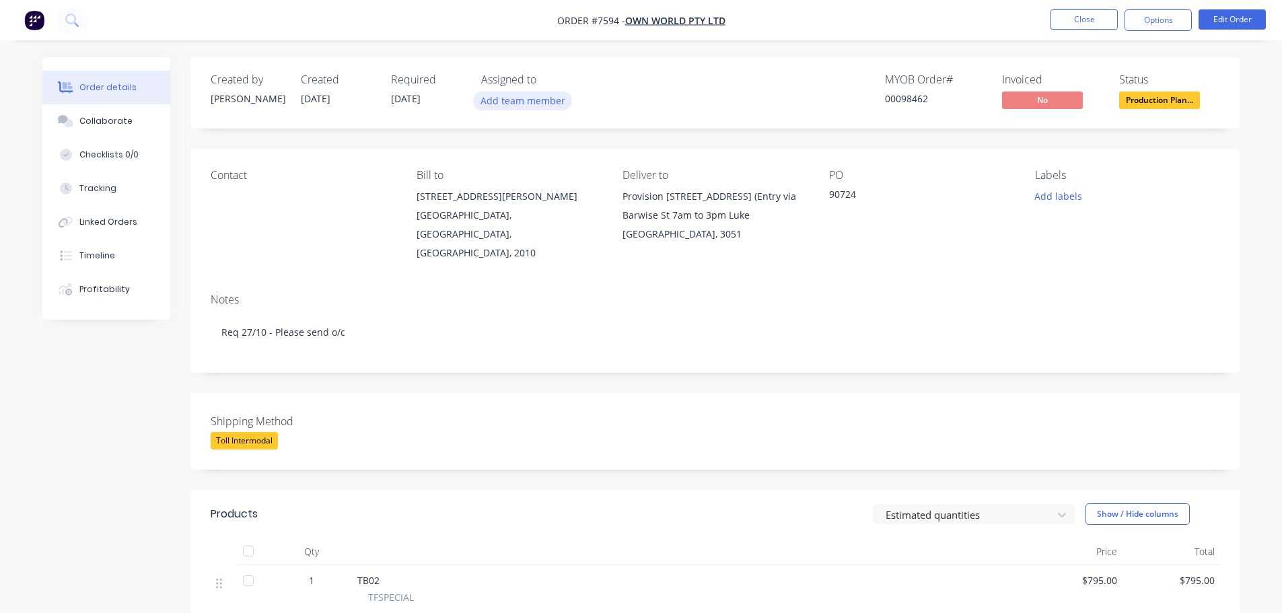
click at [541, 108] on button "Add team member" at bounding box center [522, 101] width 99 height 18
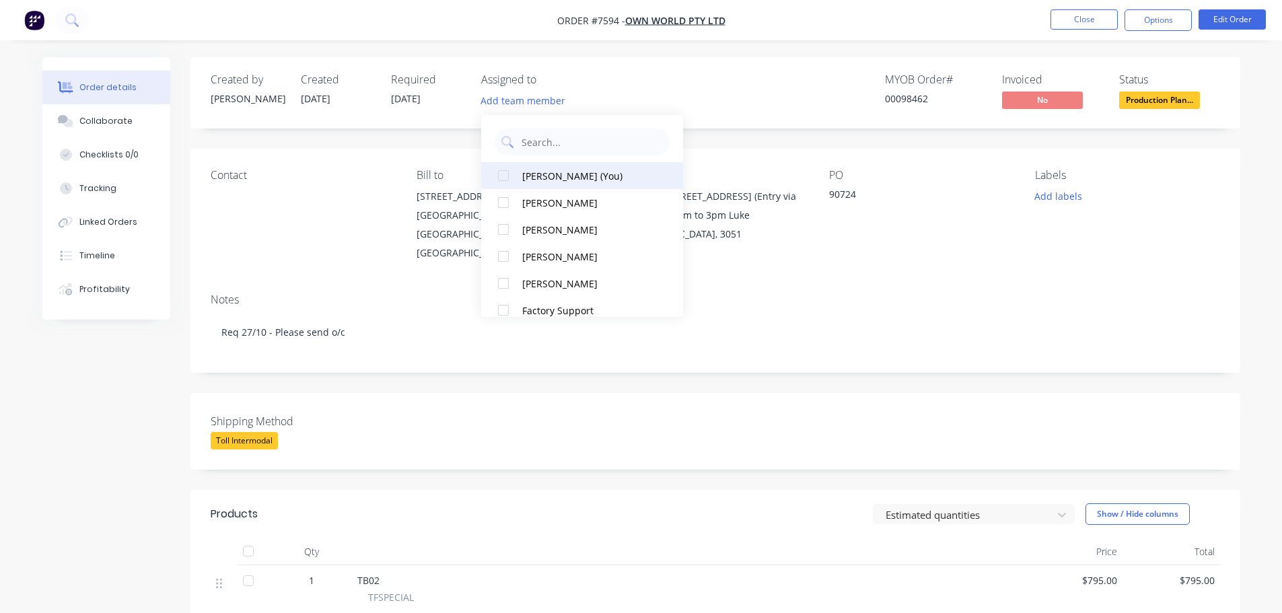
click at [503, 178] on div at bounding box center [503, 175] width 27 height 27
click at [679, 81] on div "MYOB Order # 00098462 Invoiced No Status Production Plan..." at bounding box center [918, 92] width 604 height 39
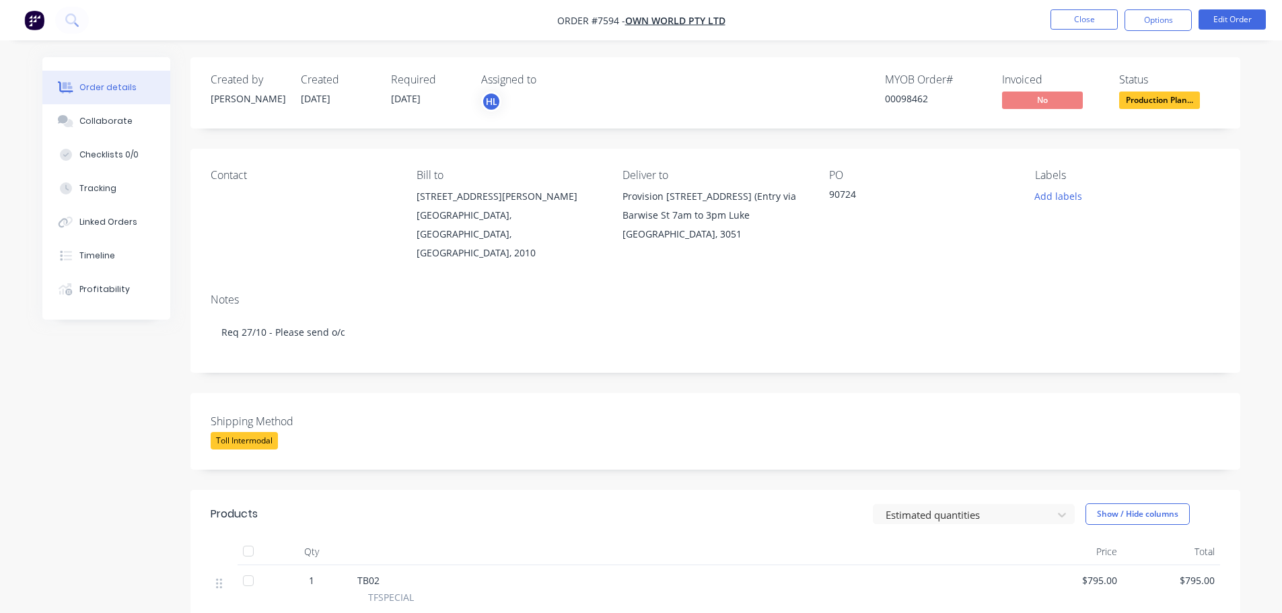
click at [38, 22] on img "button" at bounding box center [34, 20] width 20 height 20
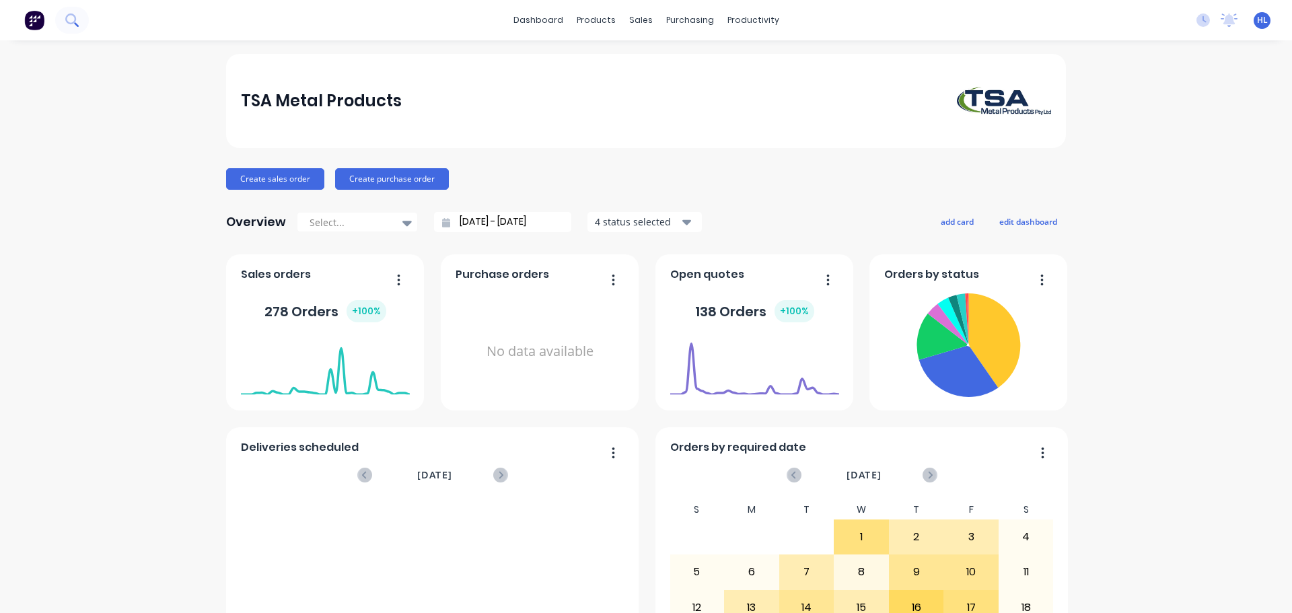
click at [75, 20] on icon at bounding box center [70, 18] width 11 height 11
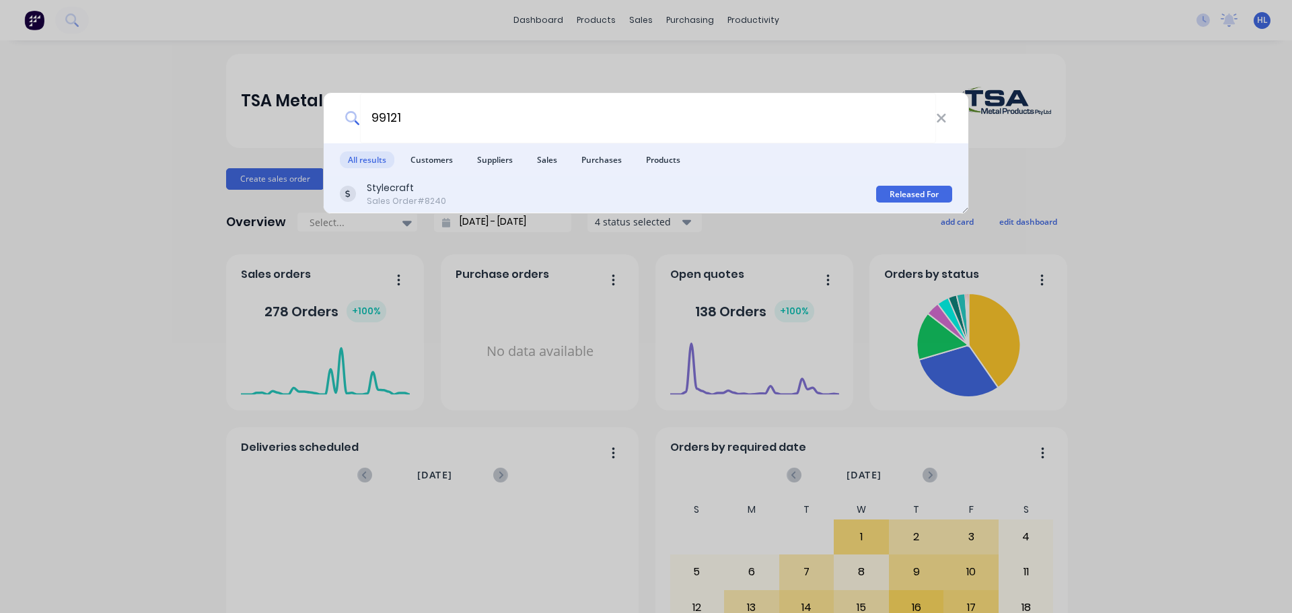
type input "99121"
click at [454, 199] on div "Stylecraft Sales Order #8240" at bounding box center [608, 194] width 536 height 26
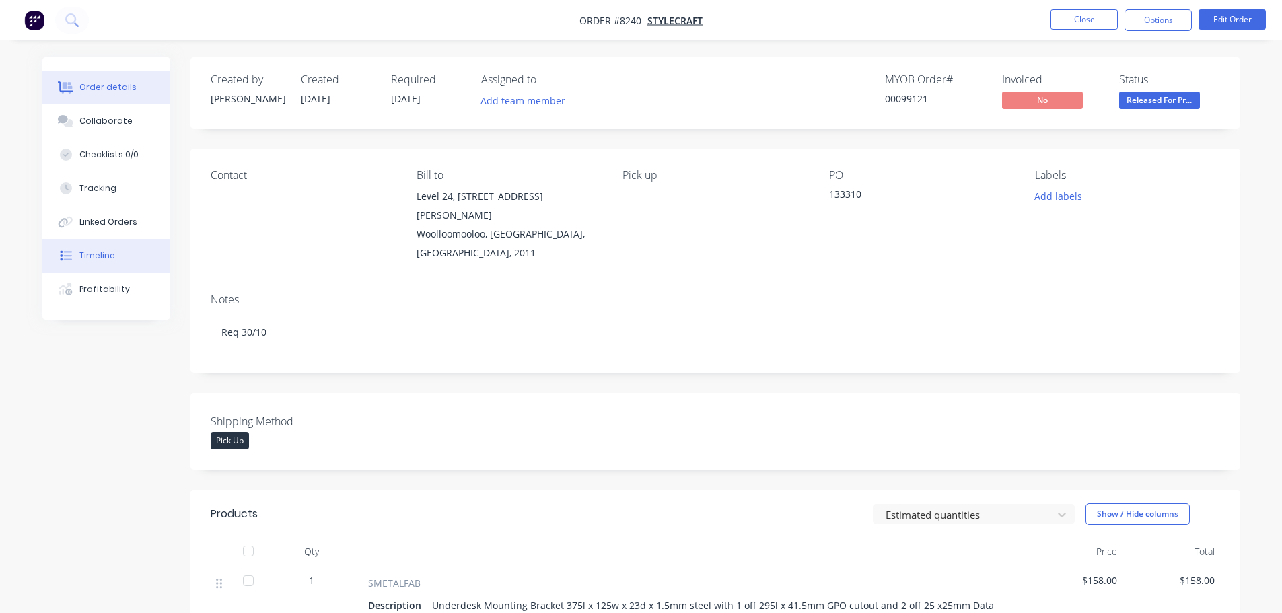
click at [106, 257] on div "Timeline" at bounding box center [97, 256] width 36 height 12
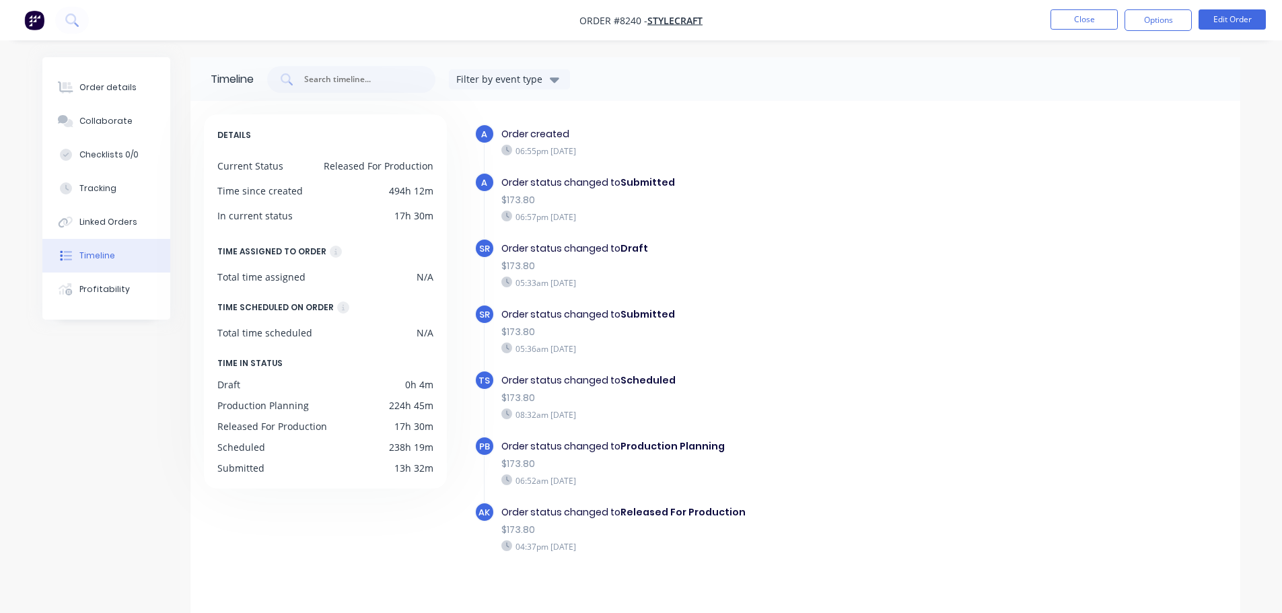
click at [25, 21] on img "button" at bounding box center [34, 20] width 20 height 20
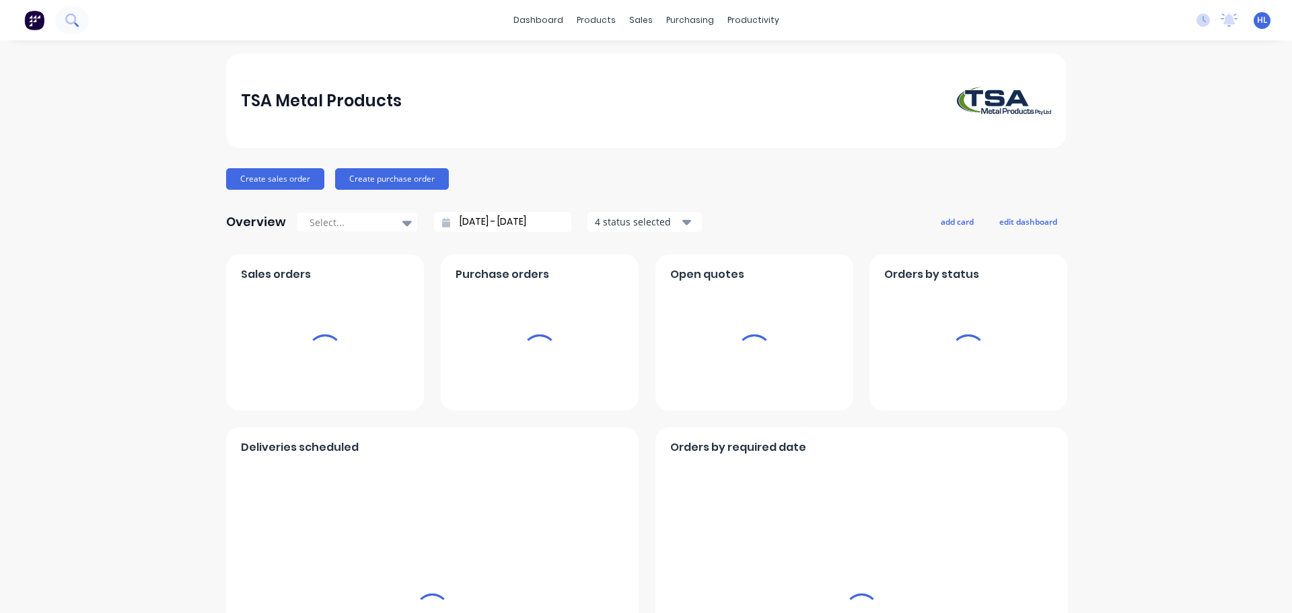
click at [73, 23] on icon at bounding box center [70, 18] width 11 height 11
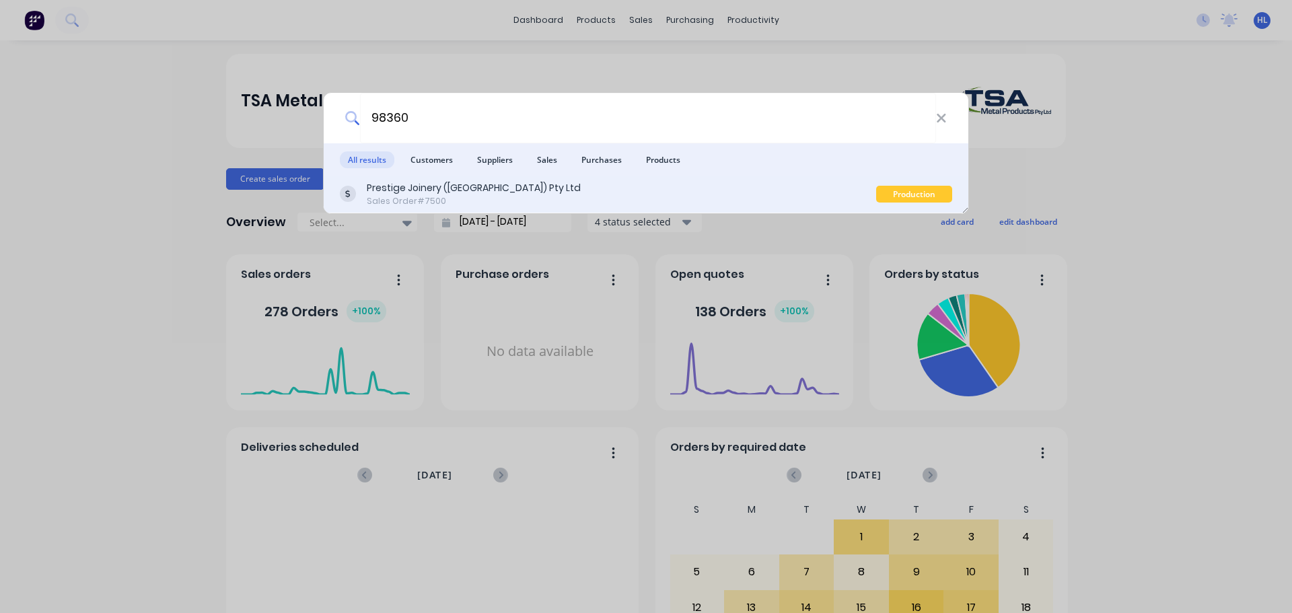
type input "98360"
click at [472, 195] on div "Sales Order #7500" at bounding box center [474, 201] width 214 height 12
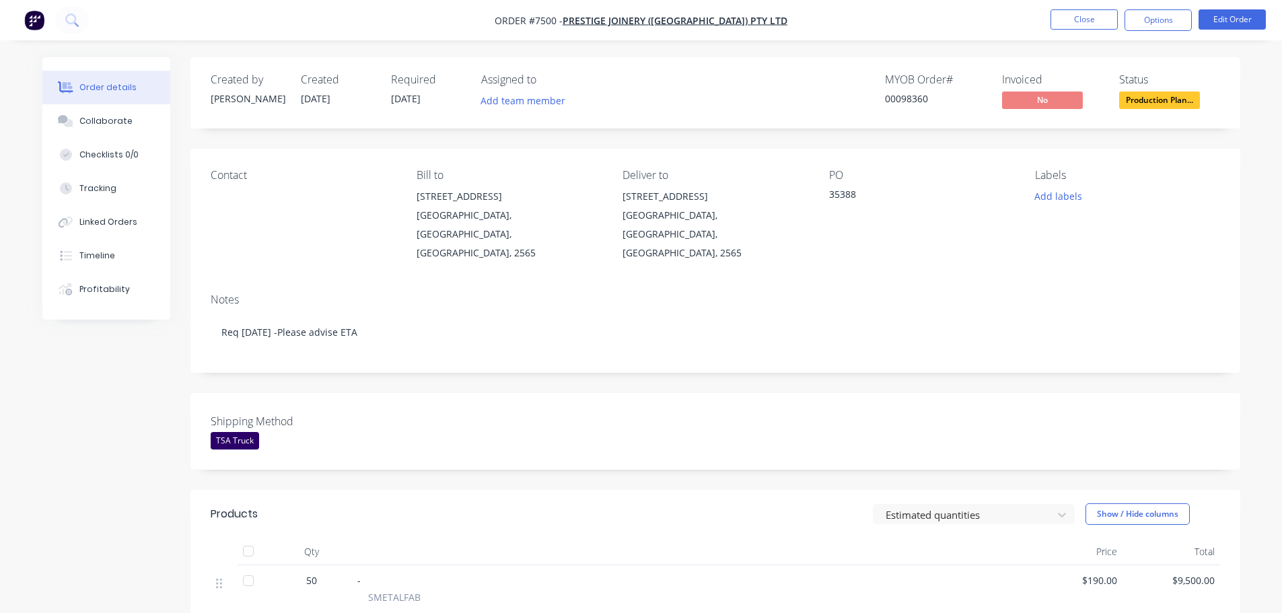
click at [30, 22] on img "button" at bounding box center [34, 20] width 20 height 20
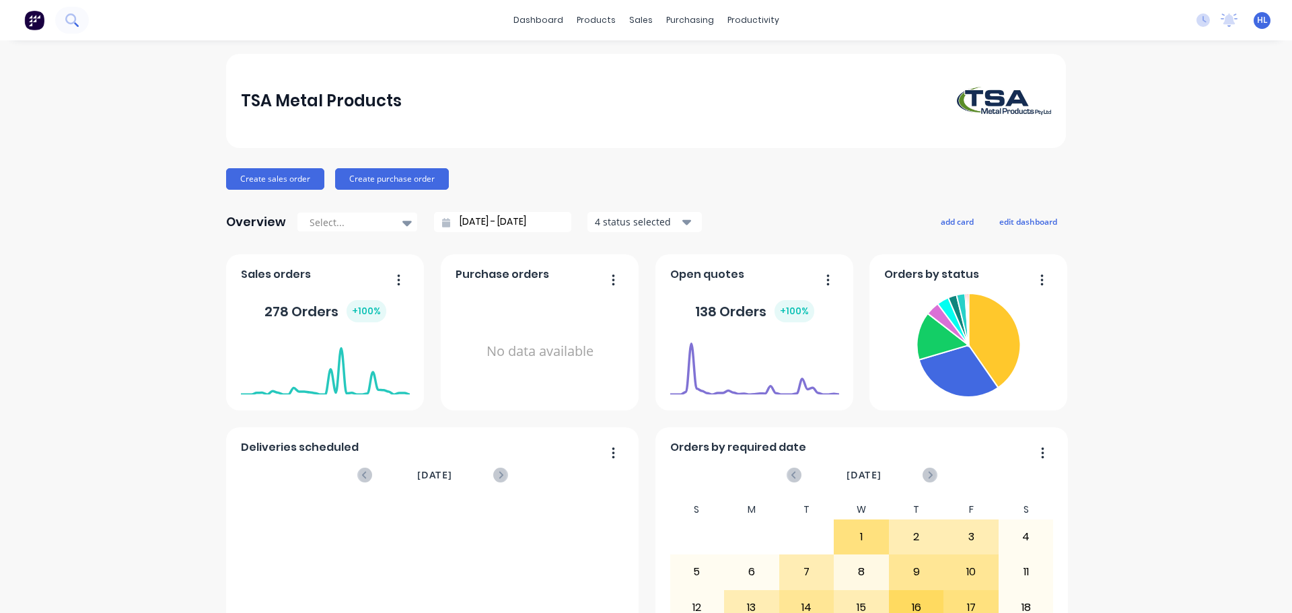
click at [62, 17] on button at bounding box center [72, 20] width 34 height 27
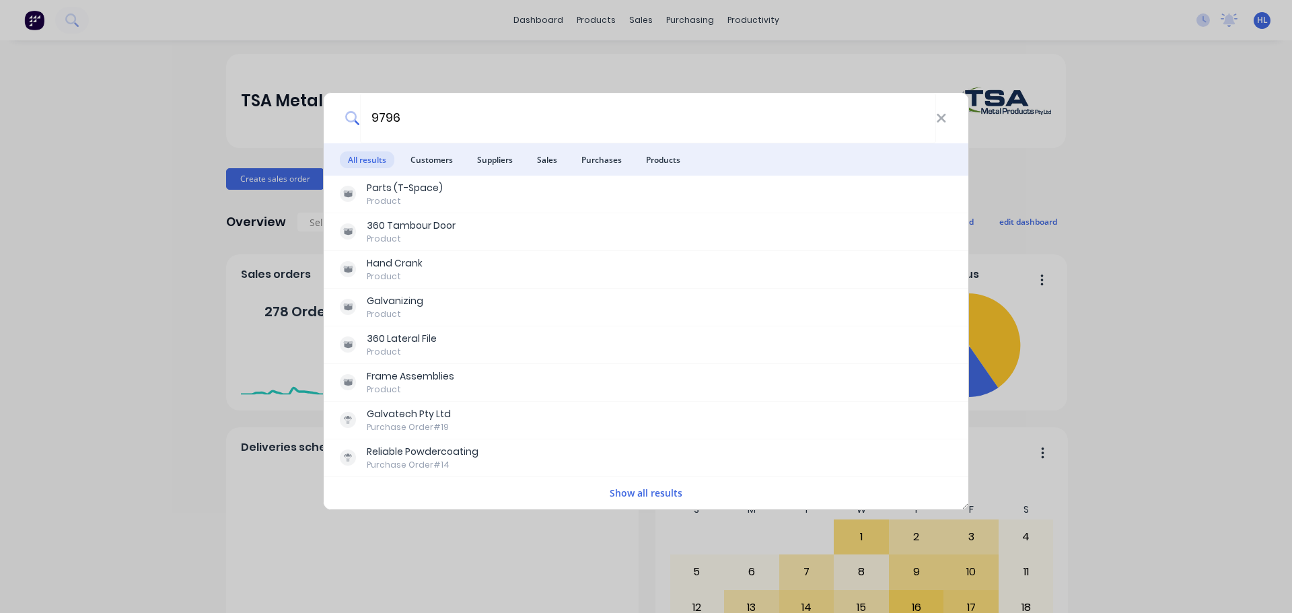
type input "97965"
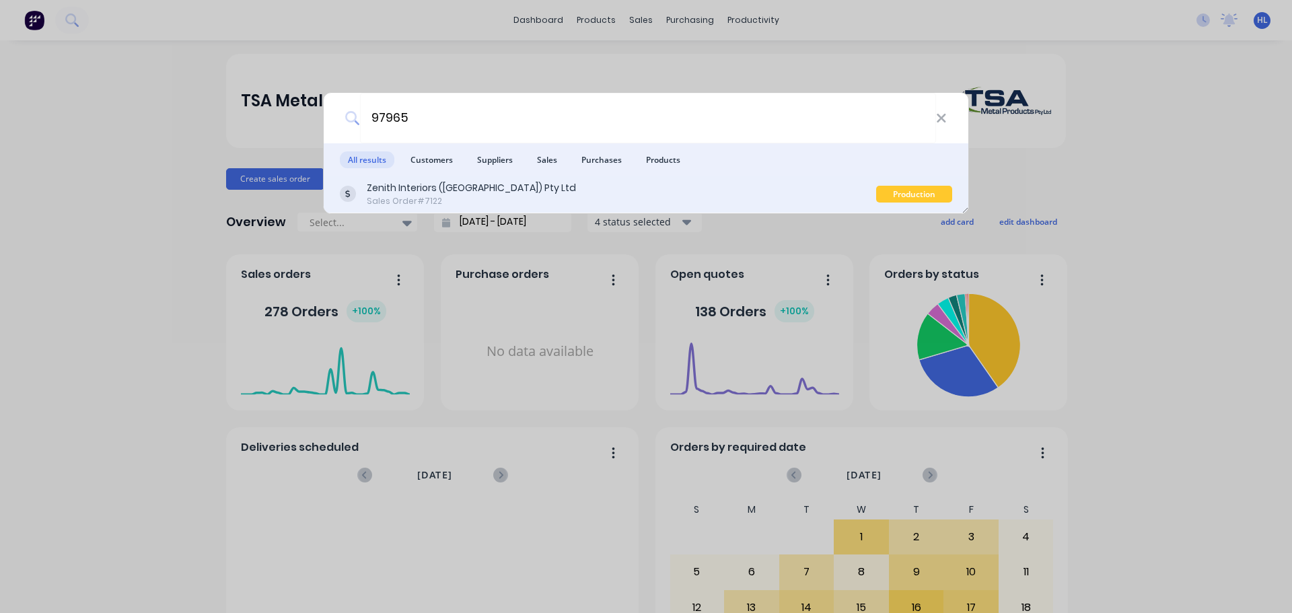
click at [589, 194] on div "Zenith Interiors (NSW) Pty Ltd Sales Order #7122" at bounding box center [608, 194] width 536 height 26
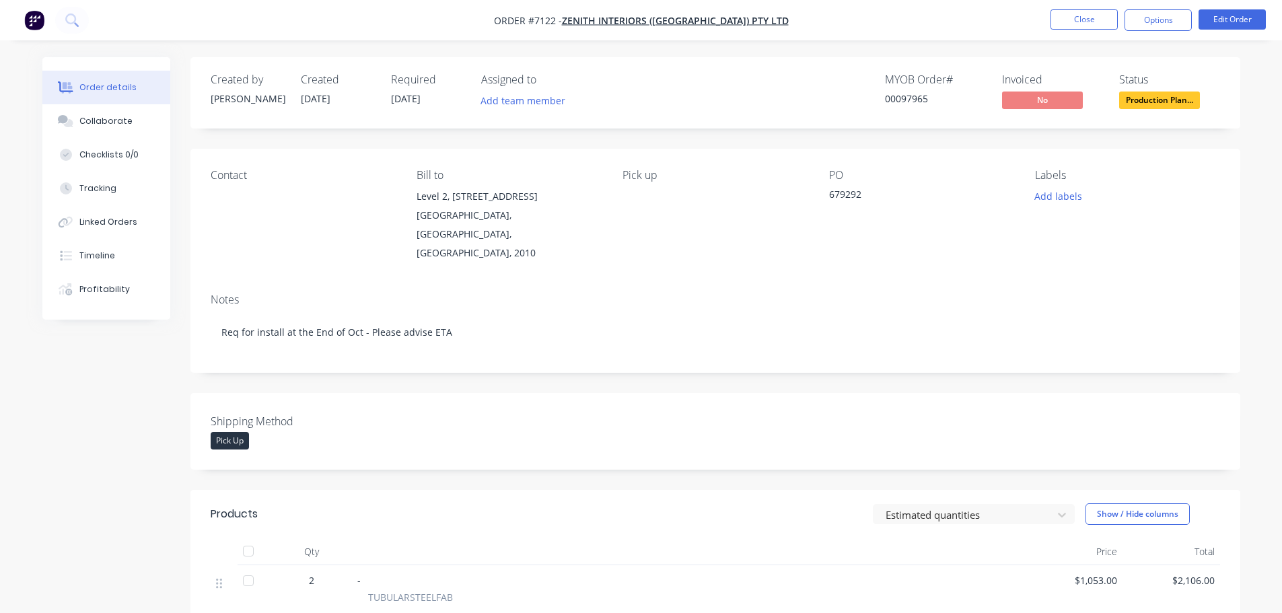
click at [34, 22] on img "button" at bounding box center [34, 20] width 20 height 20
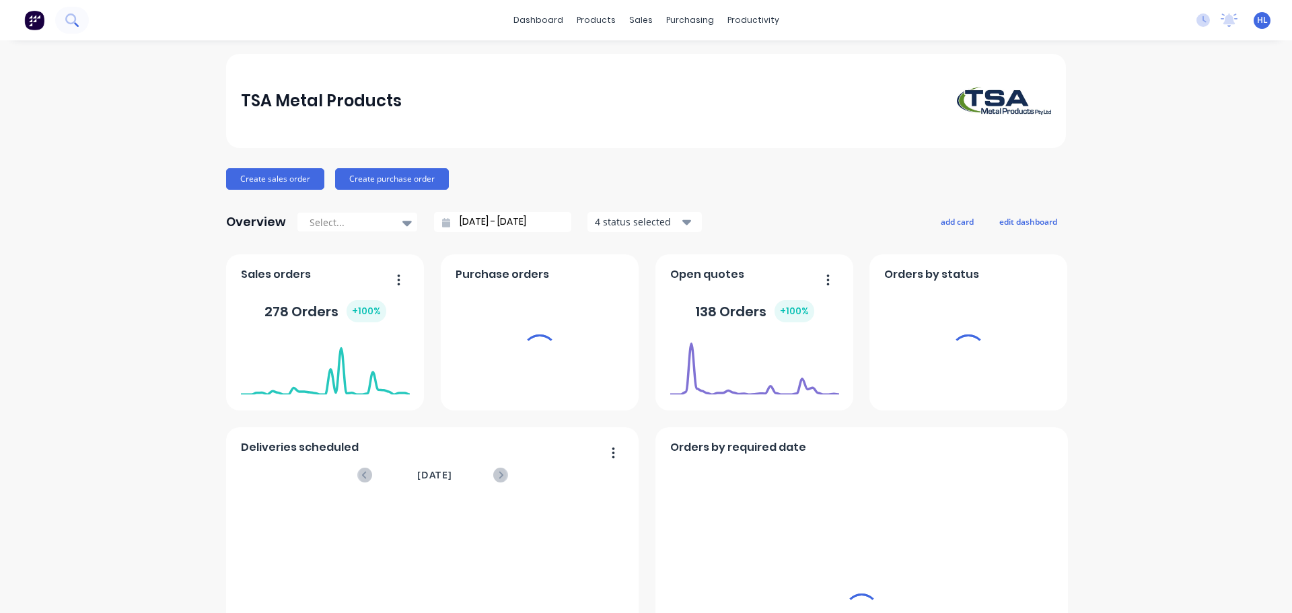
click at [71, 20] on icon at bounding box center [71, 19] width 13 height 13
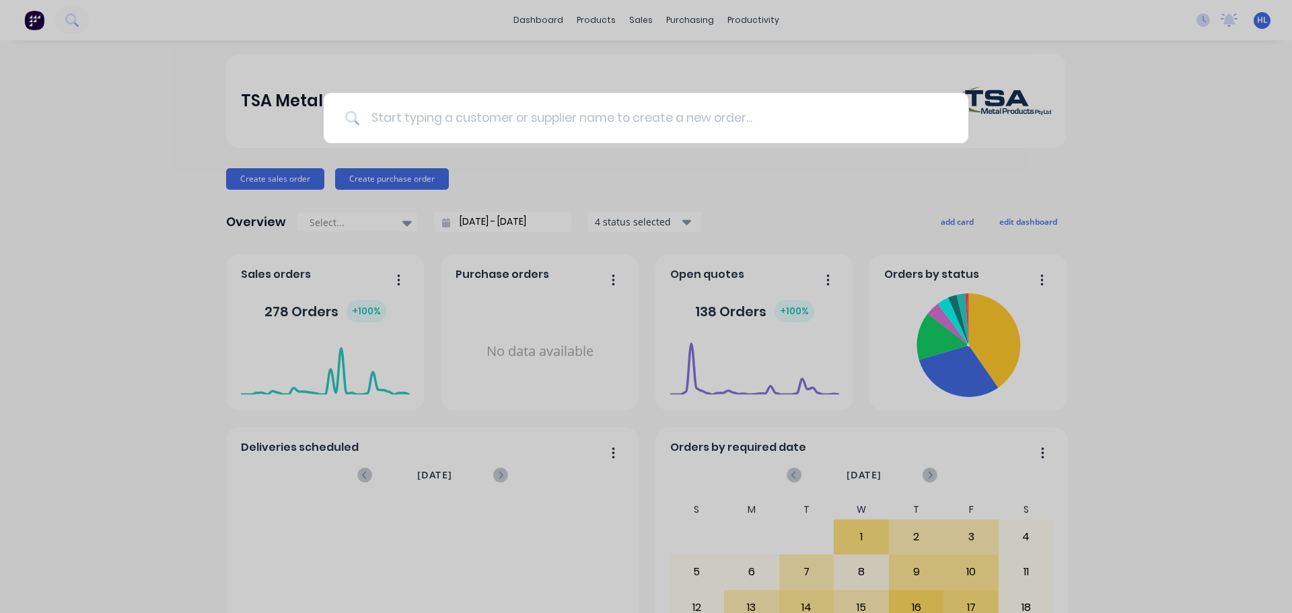
click at [415, 116] on input at bounding box center [653, 118] width 587 height 50
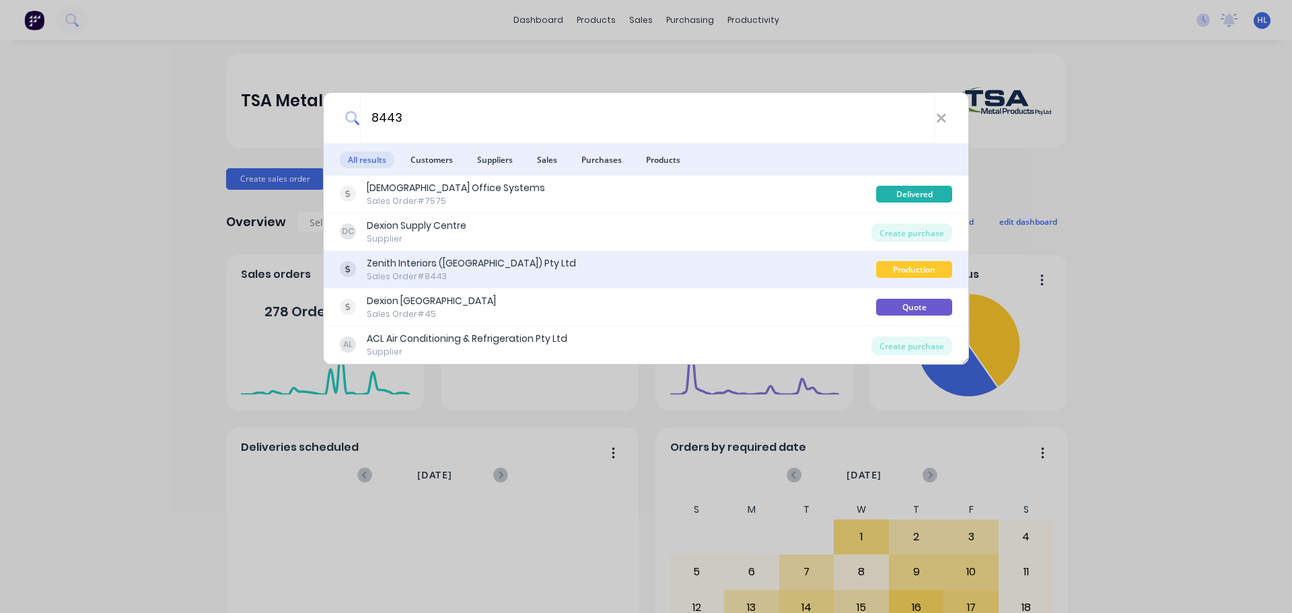
type input "8443"
click at [506, 273] on div "Zenith Interiors (NSW) Pty Ltd Sales Order #8443" at bounding box center [608, 269] width 536 height 26
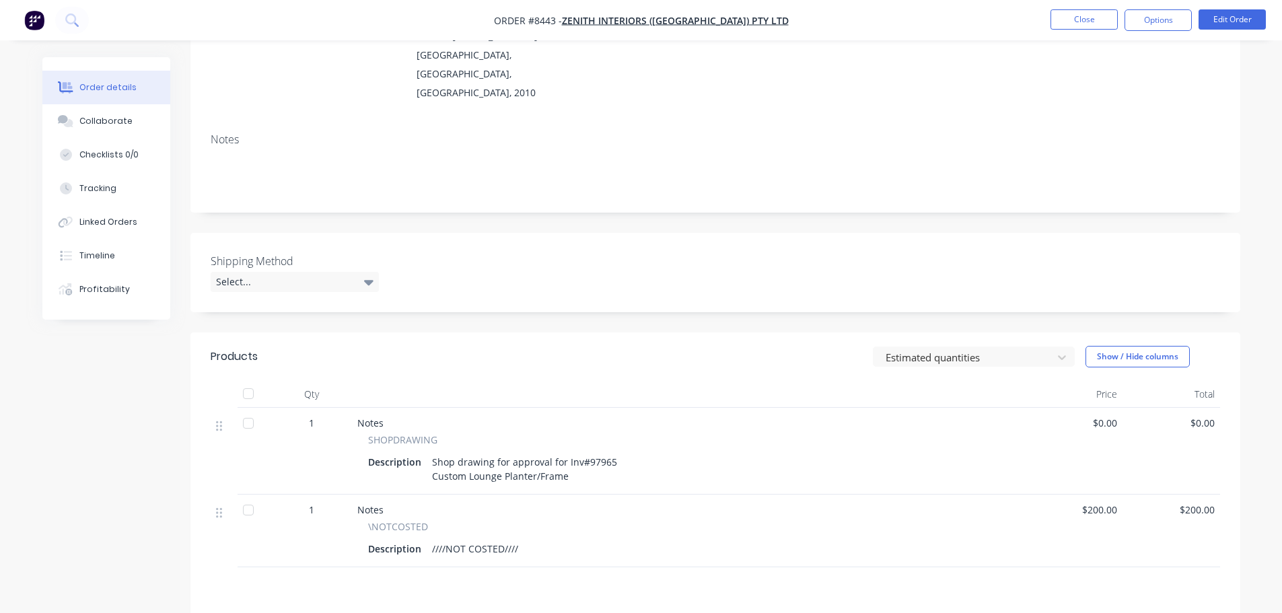
scroll to position [202, 0]
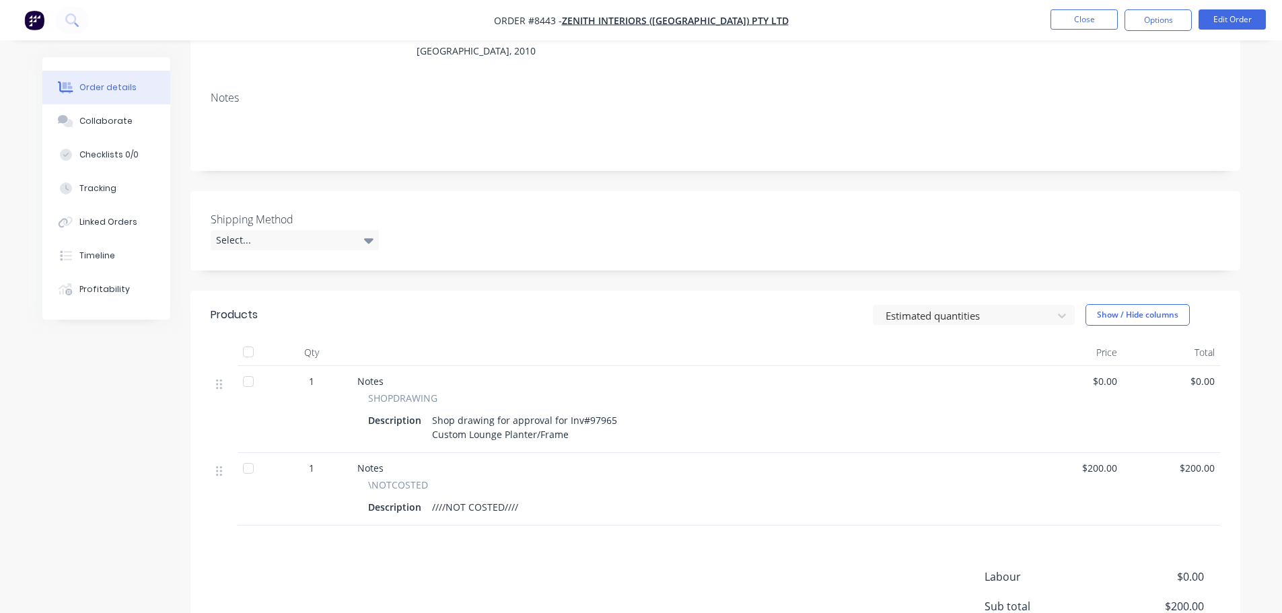
click at [41, 26] on img "button" at bounding box center [34, 20] width 20 height 20
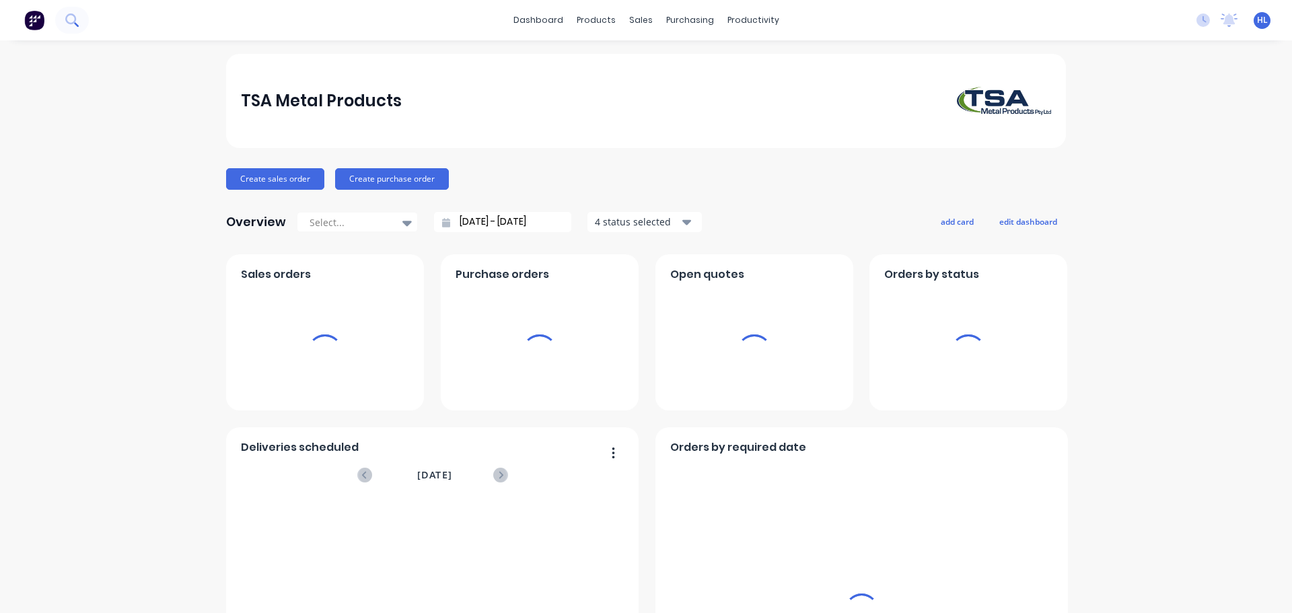
click at [71, 22] on icon at bounding box center [71, 19] width 13 height 13
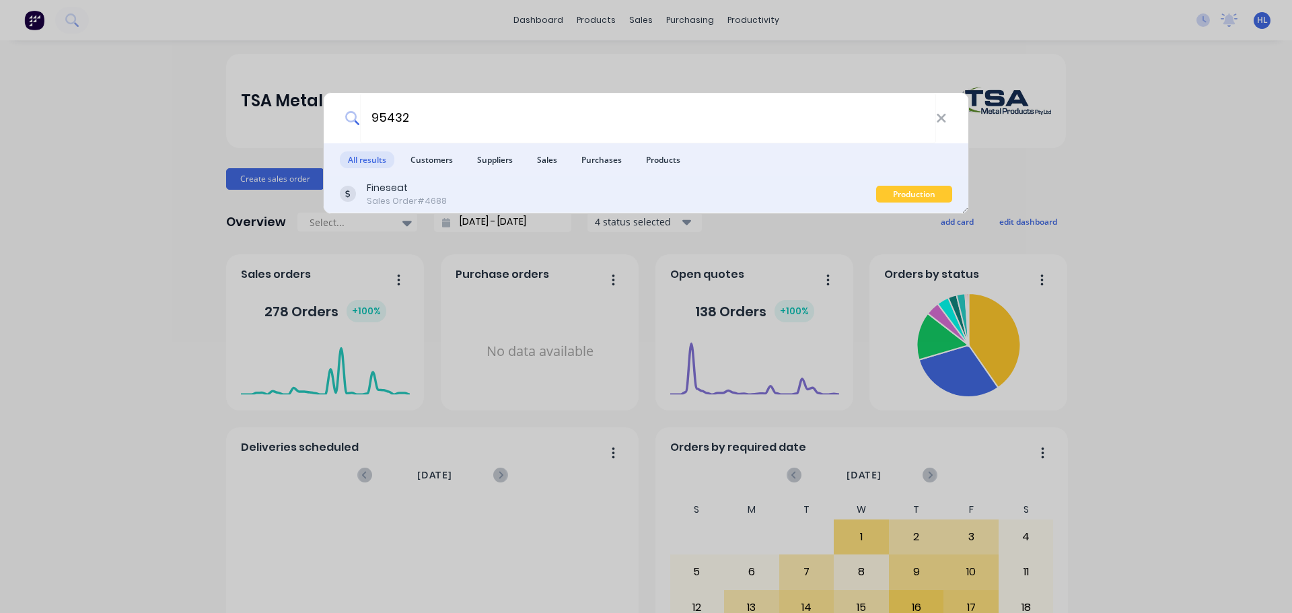
type input "95432"
click at [590, 197] on div "Fineseat Sales Order #4688" at bounding box center [608, 194] width 536 height 26
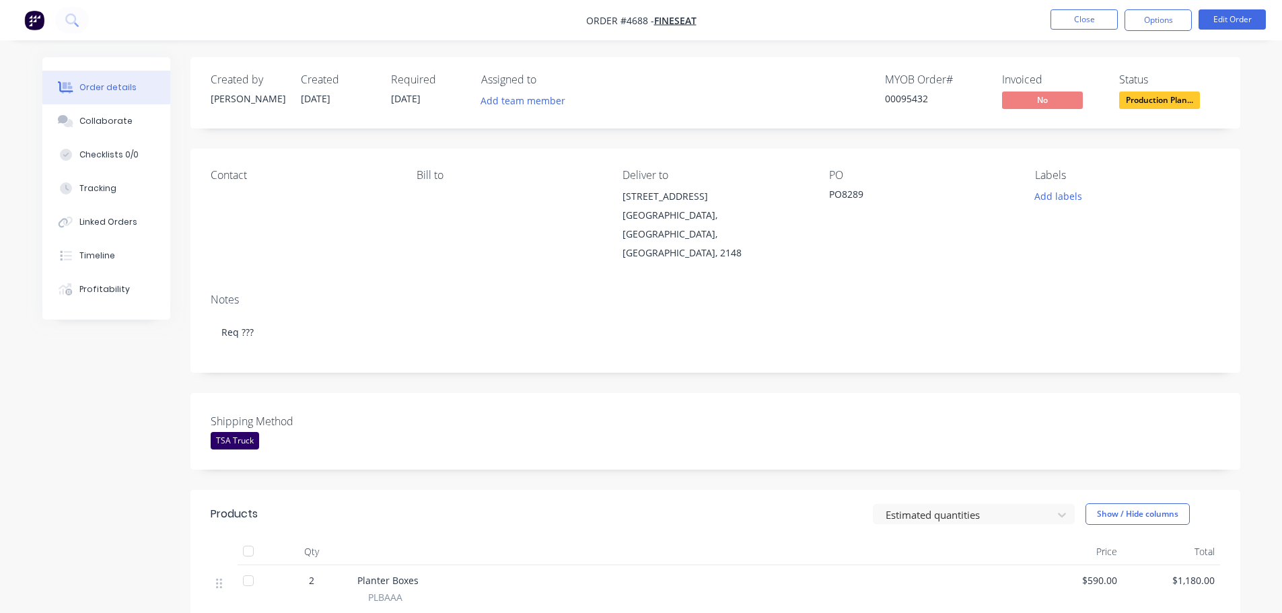
click at [36, 20] on img "button" at bounding box center [34, 20] width 20 height 20
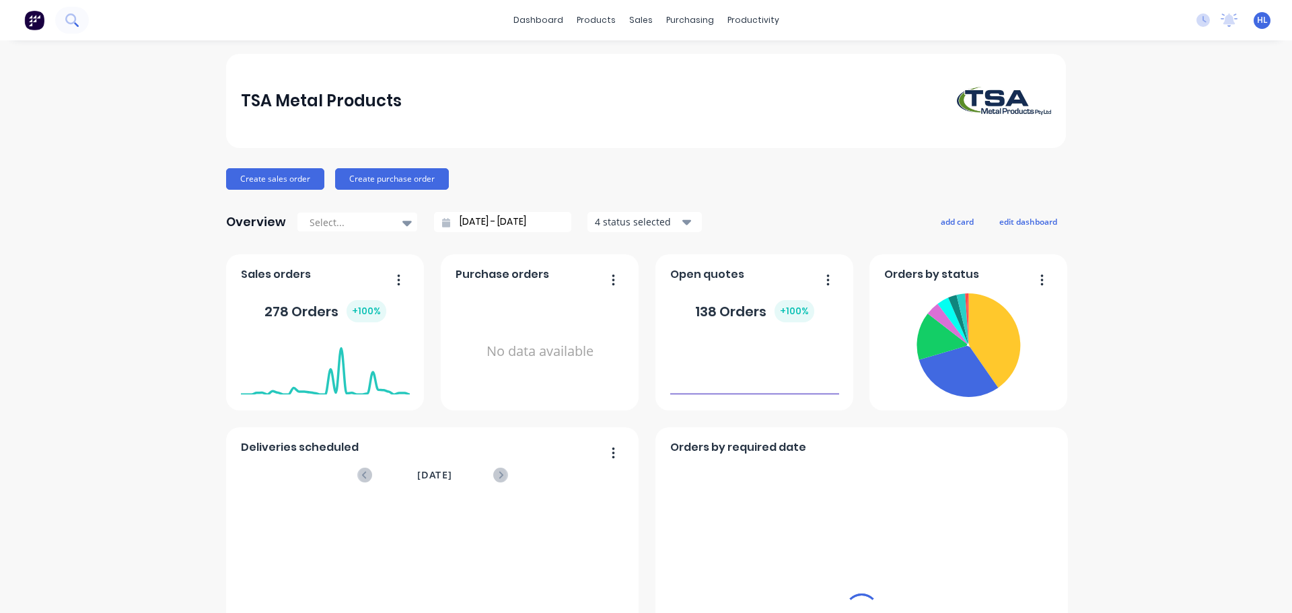
click at [76, 20] on icon at bounding box center [71, 19] width 13 height 13
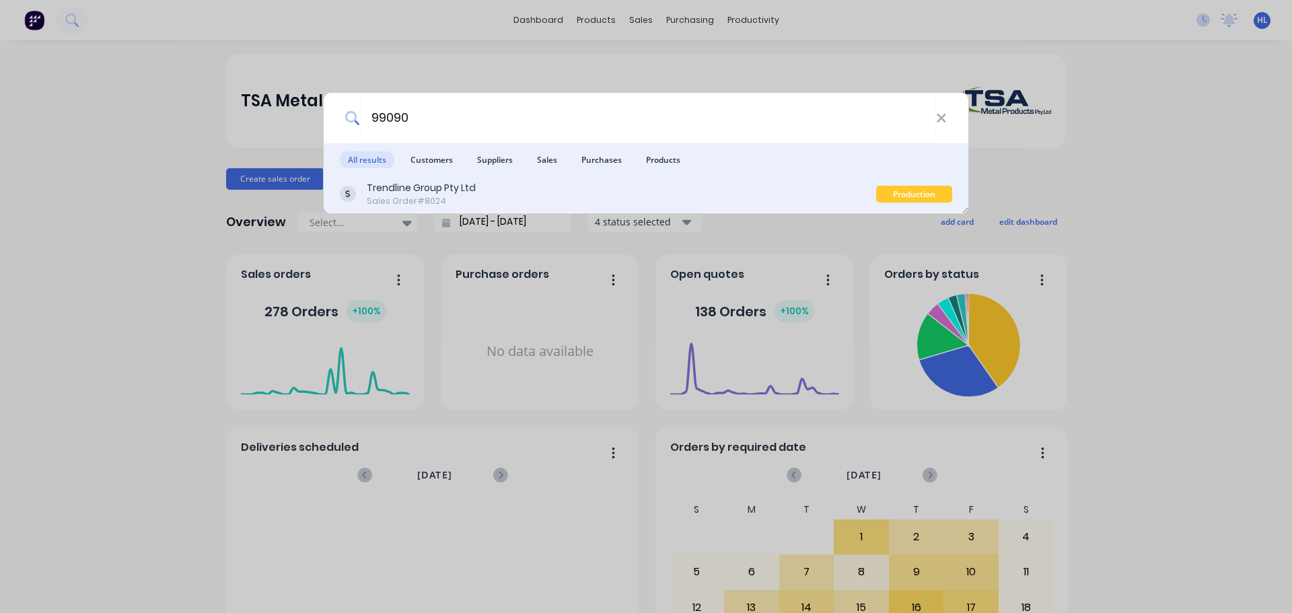
type input "99090"
click at [527, 186] on div "Trendline Group Pty Ltd Sales Order #8024" at bounding box center [608, 194] width 536 height 26
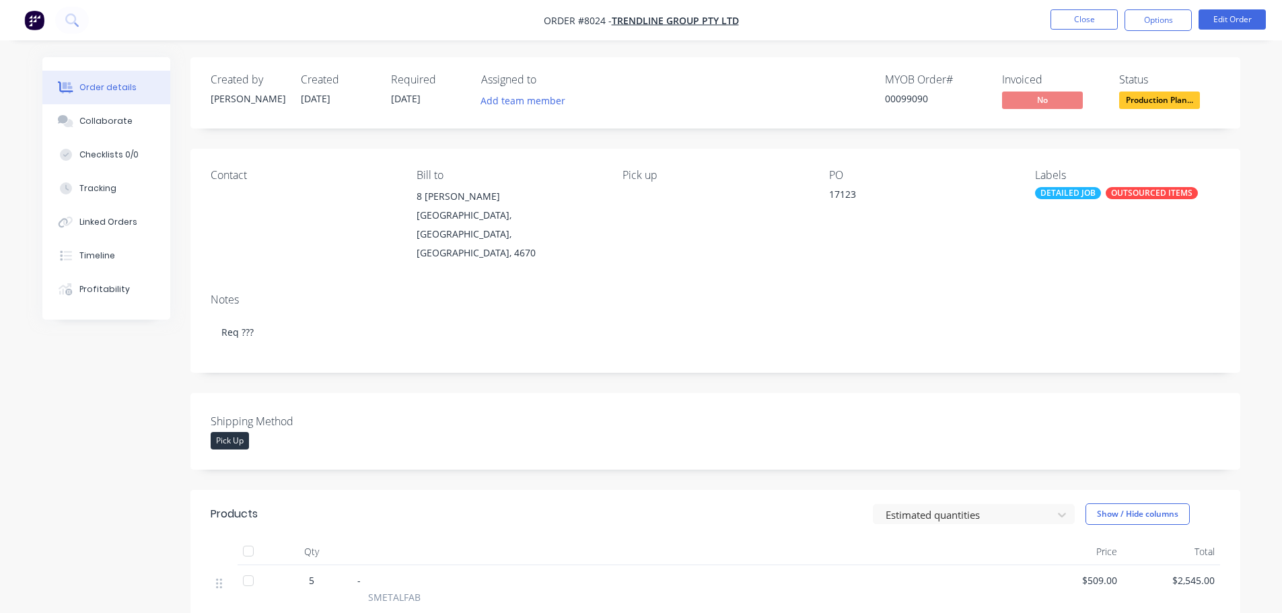
click at [38, 15] on img "button" at bounding box center [34, 20] width 20 height 20
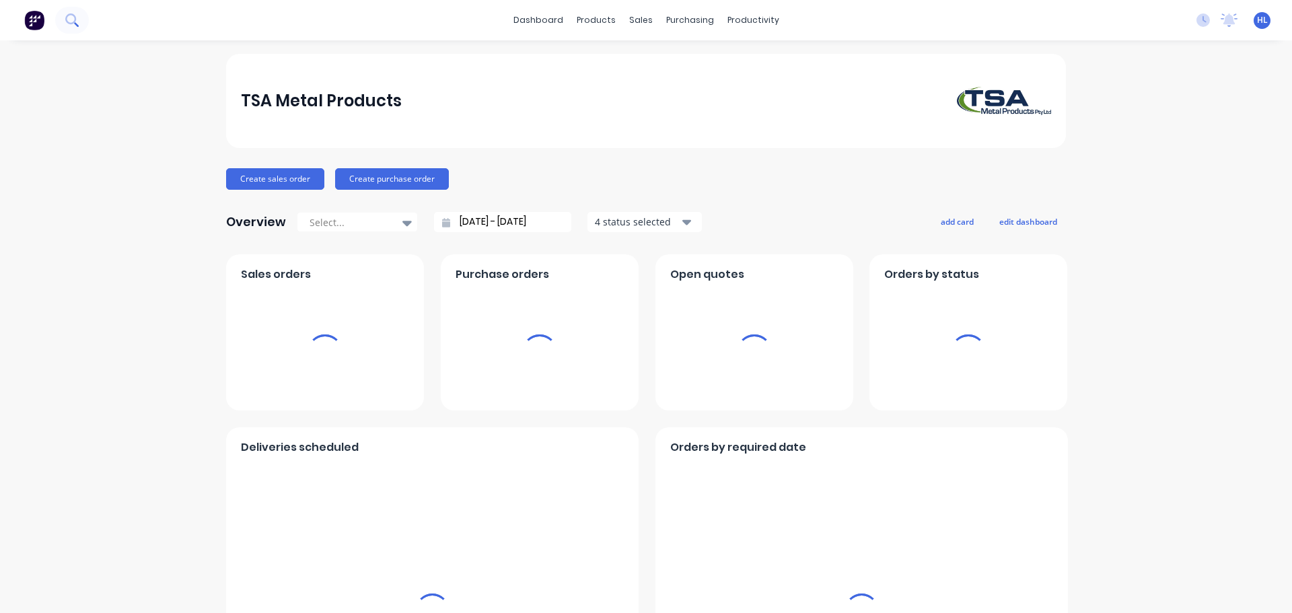
click at [71, 14] on icon at bounding box center [70, 18] width 11 height 11
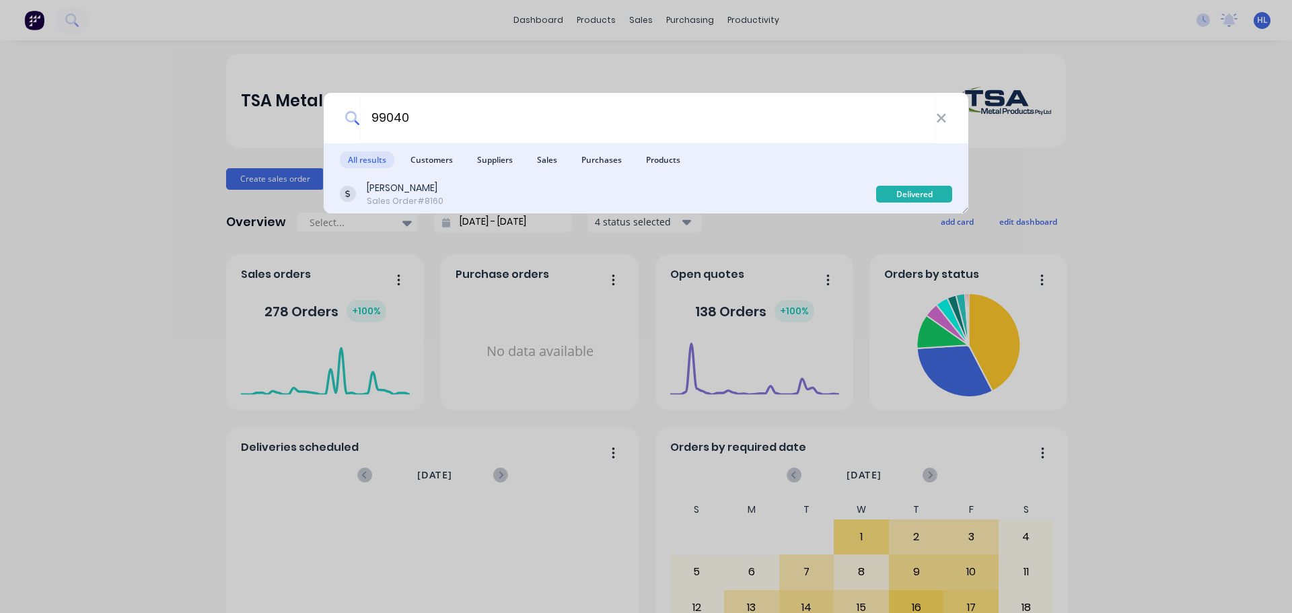
type input "99040"
click at [566, 188] on div "Koskela Sales Order #8160" at bounding box center [608, 194] width 536 height 26
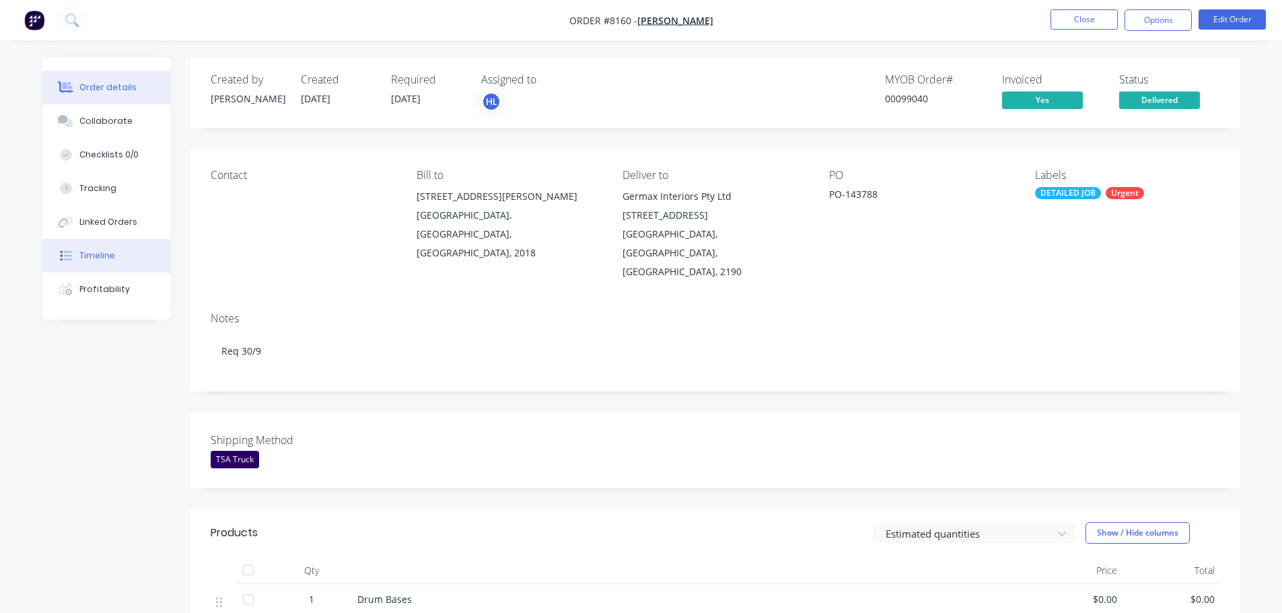
click at [102, 255] on div "Timeline" at bounding box center [97, 256] width 36 height 12
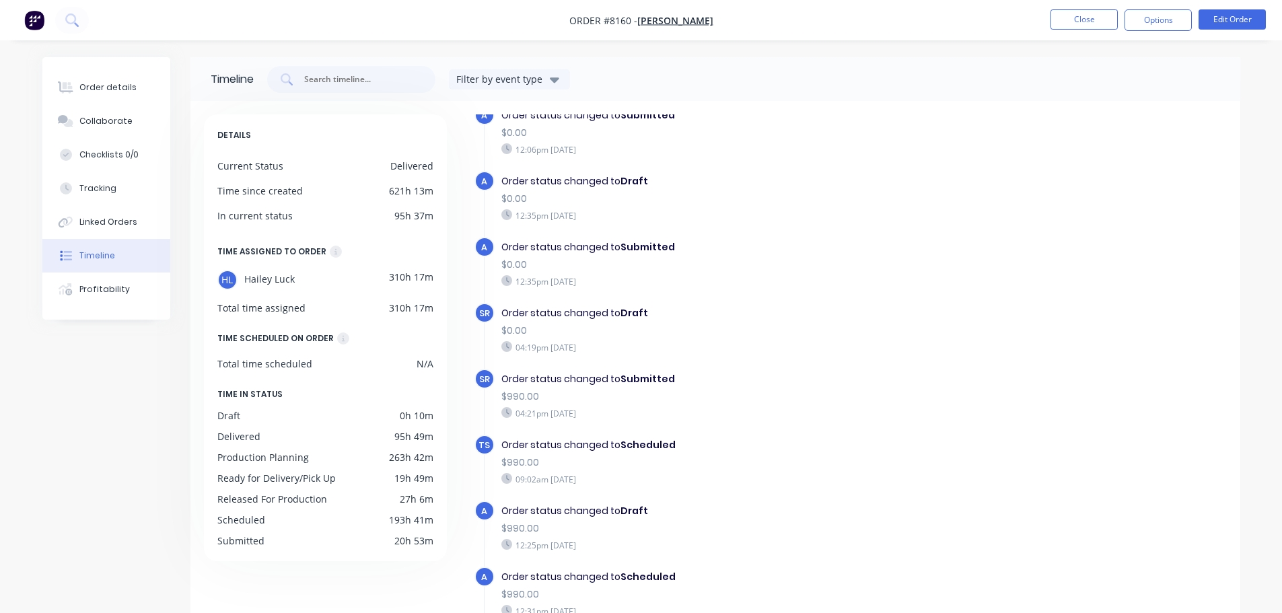
scroll to position [404, 0]
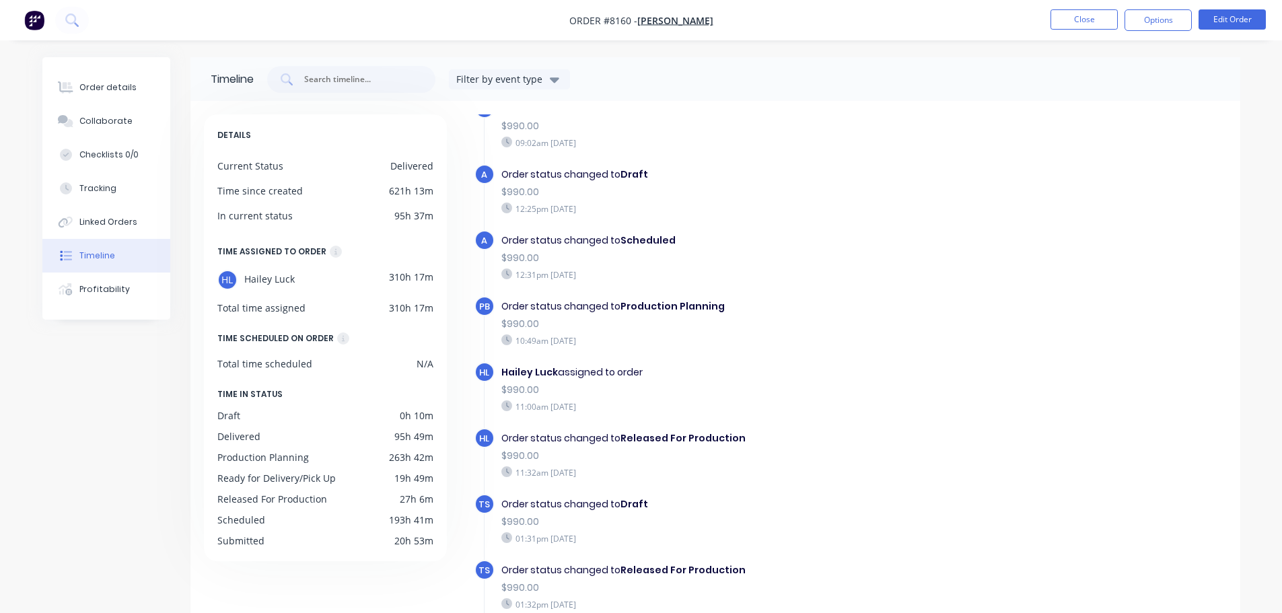
click at [34, 19] on img "button" at bounding box center [34, 20] width 20 height 20
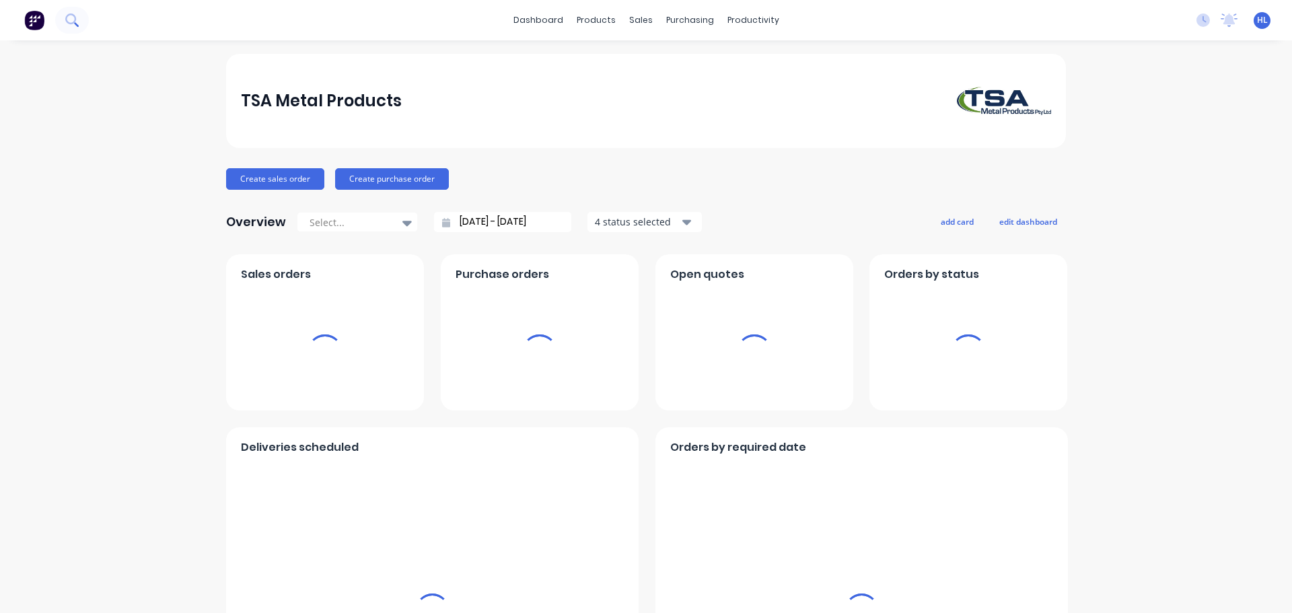
click at [73, 17] on icon at bounding box center [71, 19] width 13 height 13
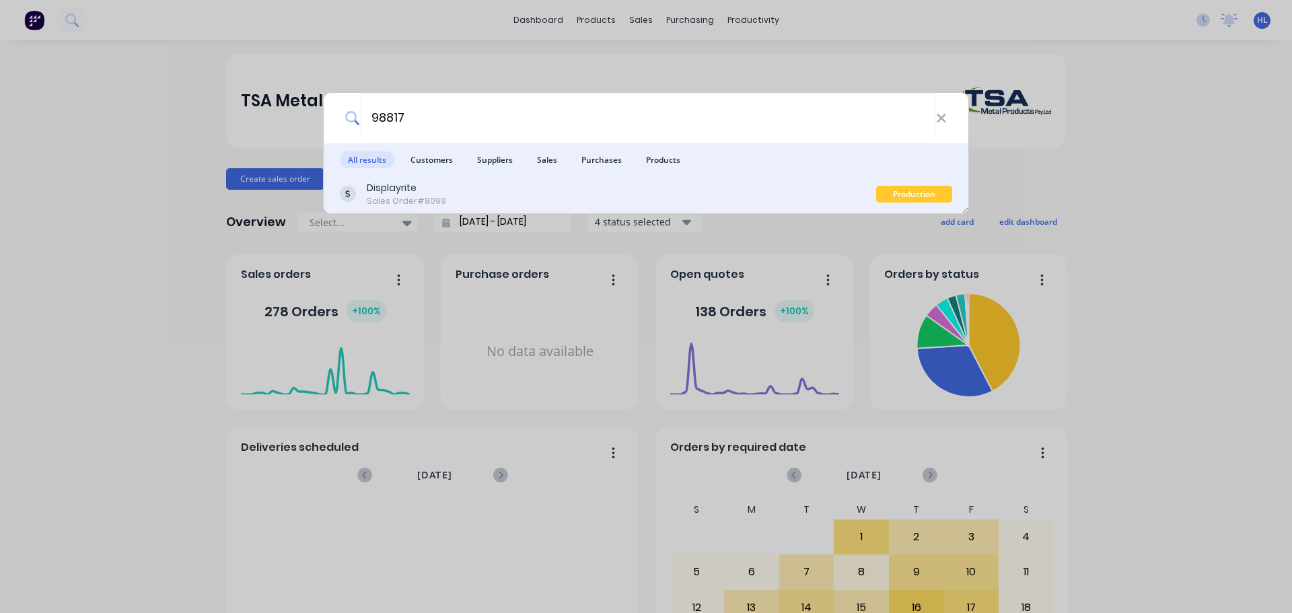
type input "98817"
click at [410, 188] on div "Displayrite" at bounding box center [406, 188] width 79 height 14
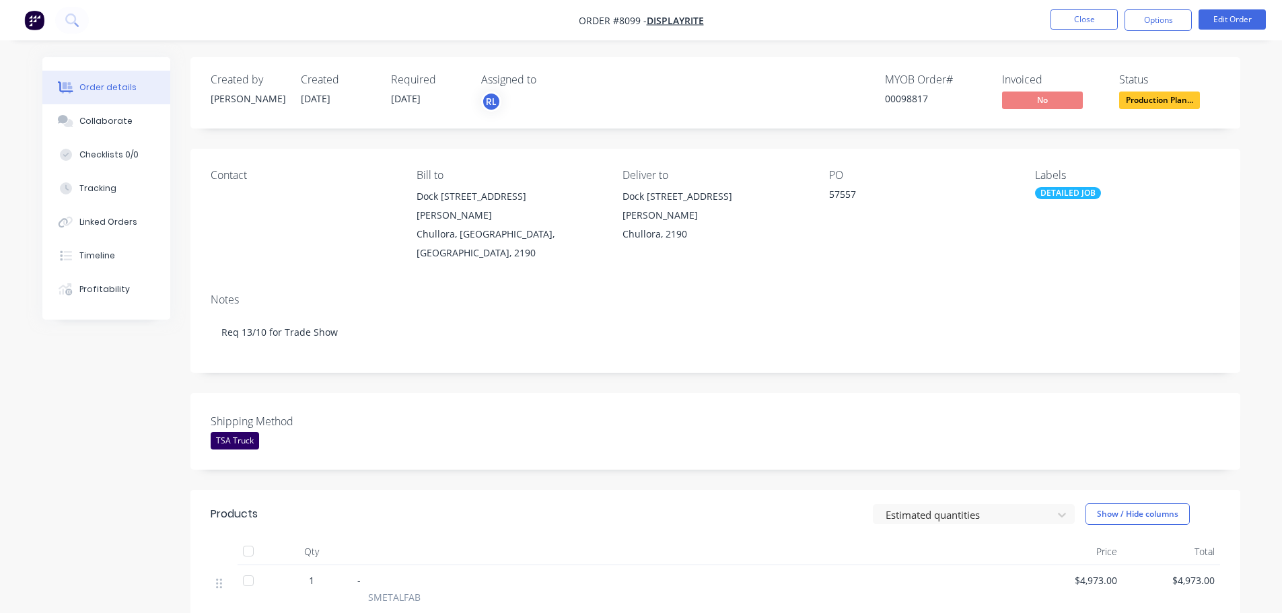
click at [35, 21] on img "button" at bounding box center [34, 20] width 20 height 20
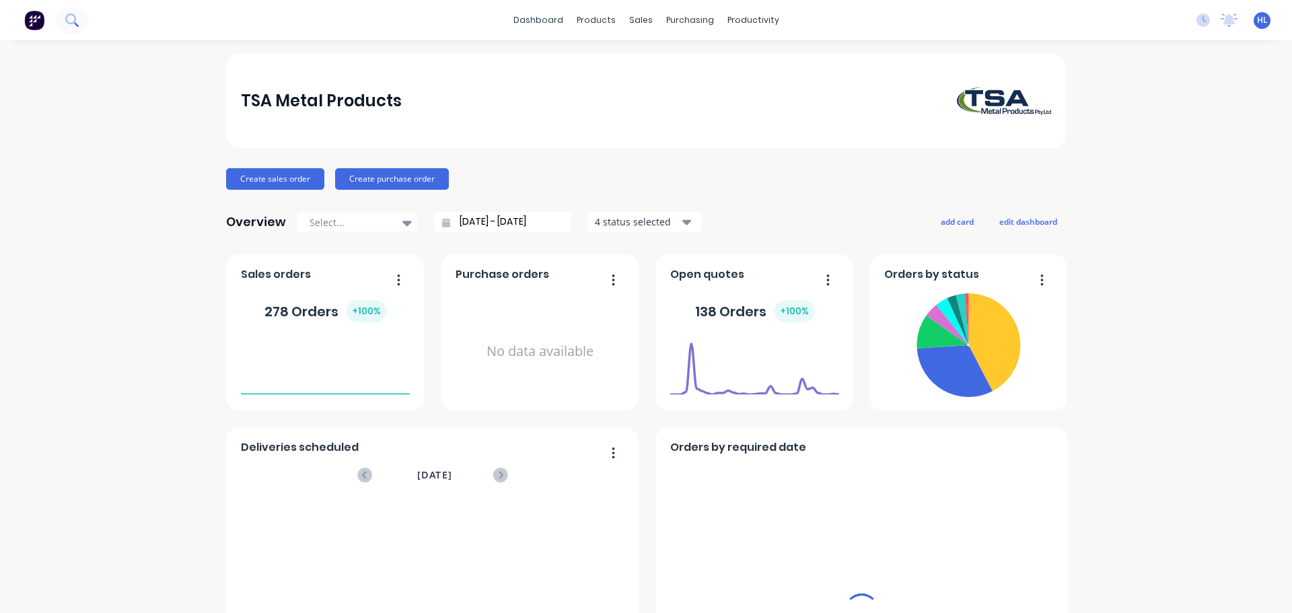
click at [67, 20] on icon at bounding box center [70, 18] width 11 height 11
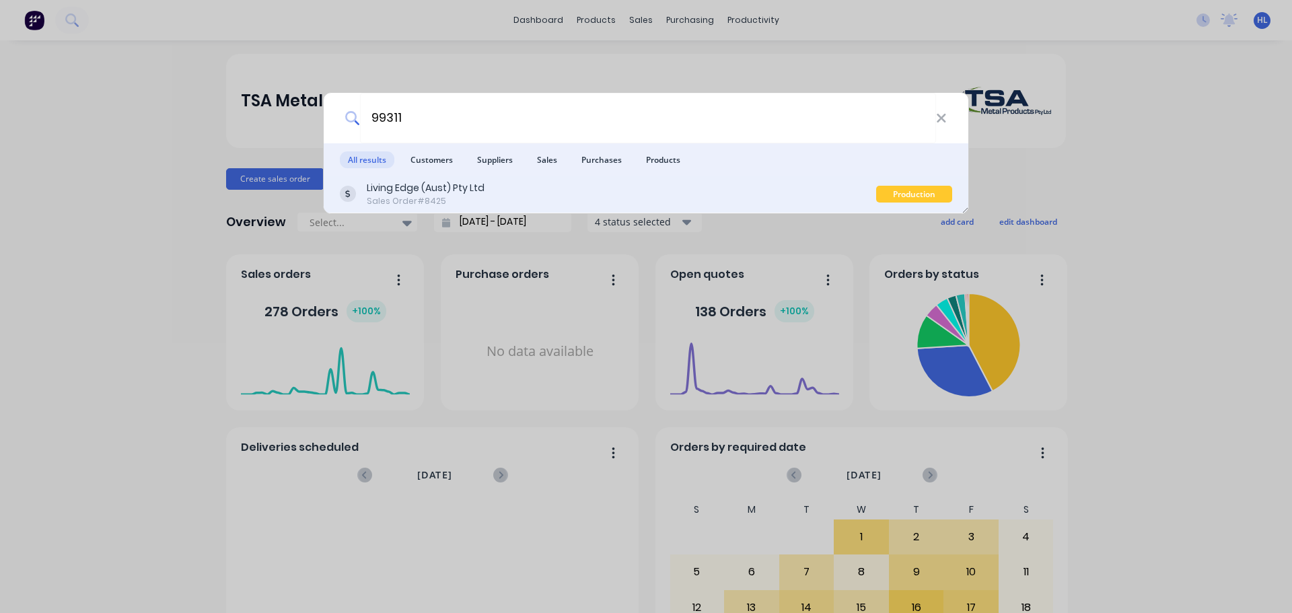
type input "99311"
click at [518, 194] on div "Living Edge (Aust) Pty Ltd Sales Order #8425" at bounding box center [608, 194] width 536 height 26
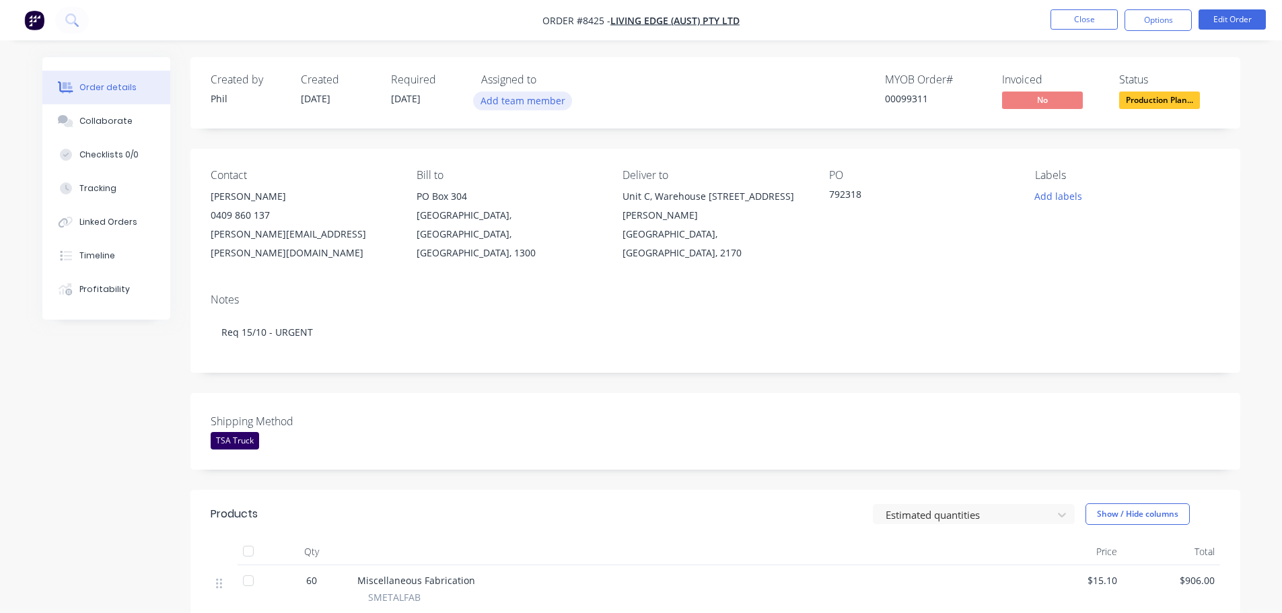
click at [540, 104] on button "Add team member" at bounding box center [522, 101] width 99 height 18
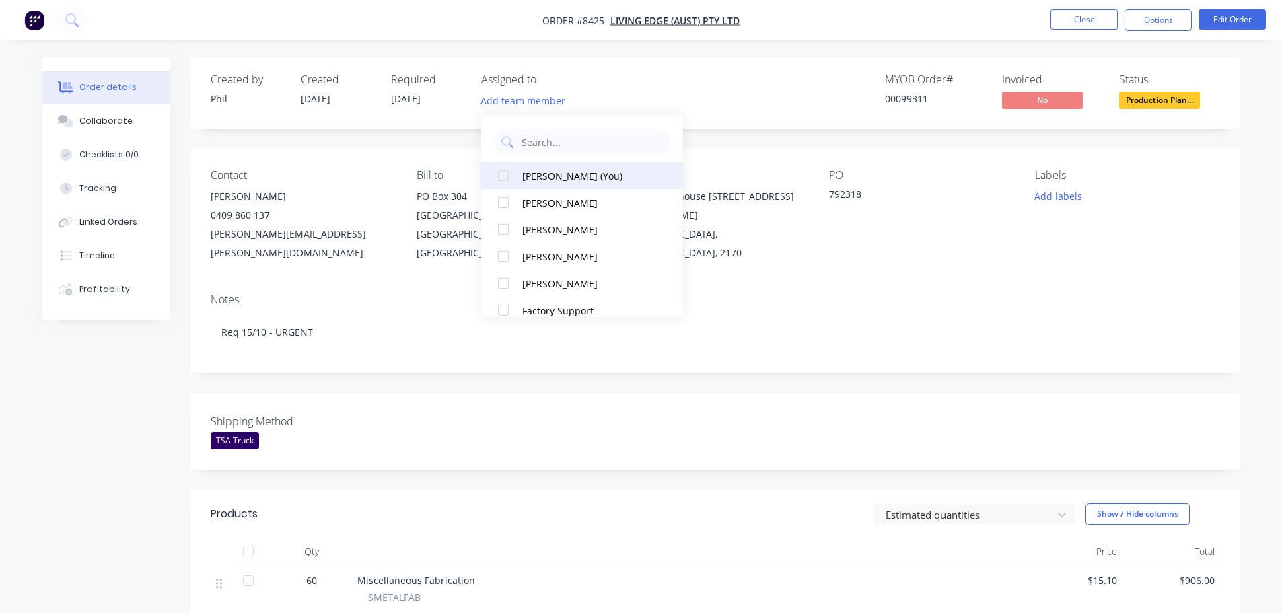
click at [503, 180] on div at bounding box center [503, 175] width 27 height 27
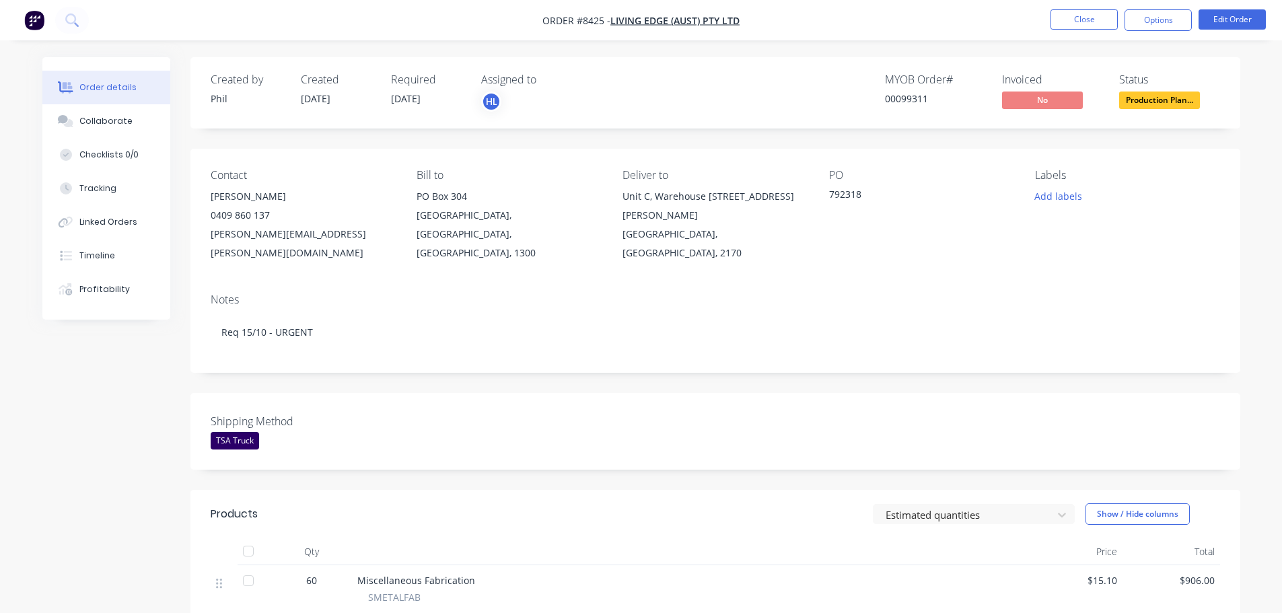
click at [752, 112] on div "MYOB Order # 00099311 Invoiced No Status Production Plan..." at bounding box center [918, 92] width 604 height 39
click at [1151, 96] on span "Production Plan..." at bounding box center [1159, 100] width 81 height 17
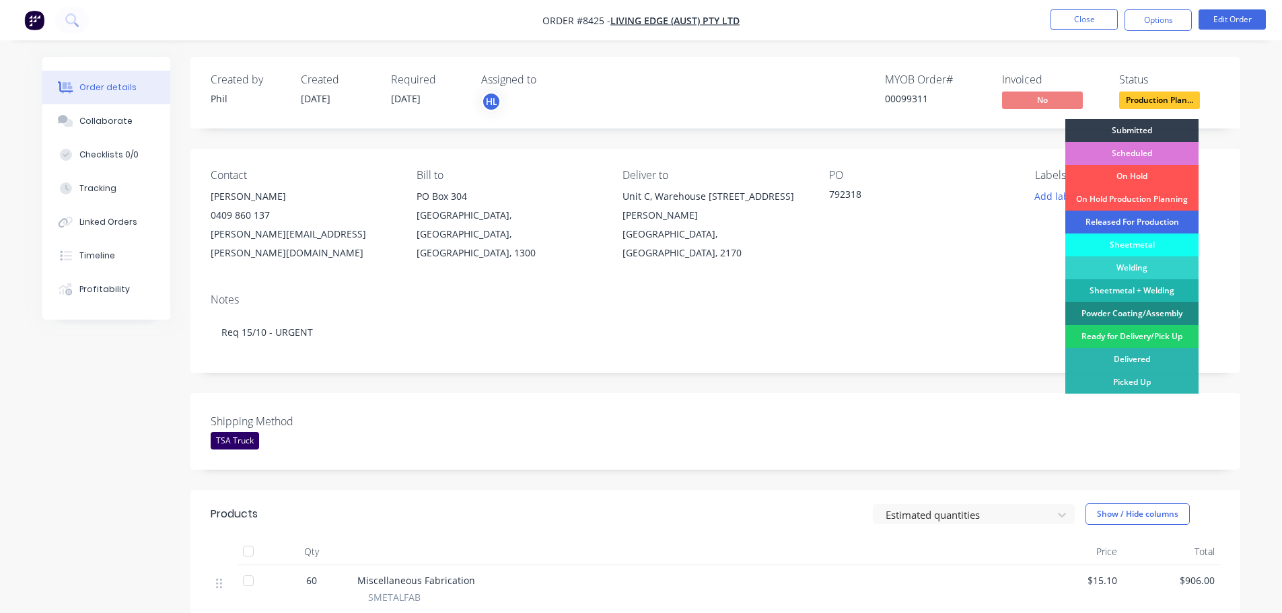
click at [1121, 223] on div "Released For Production" at bounding box center [1131, 222] width 133 height 23
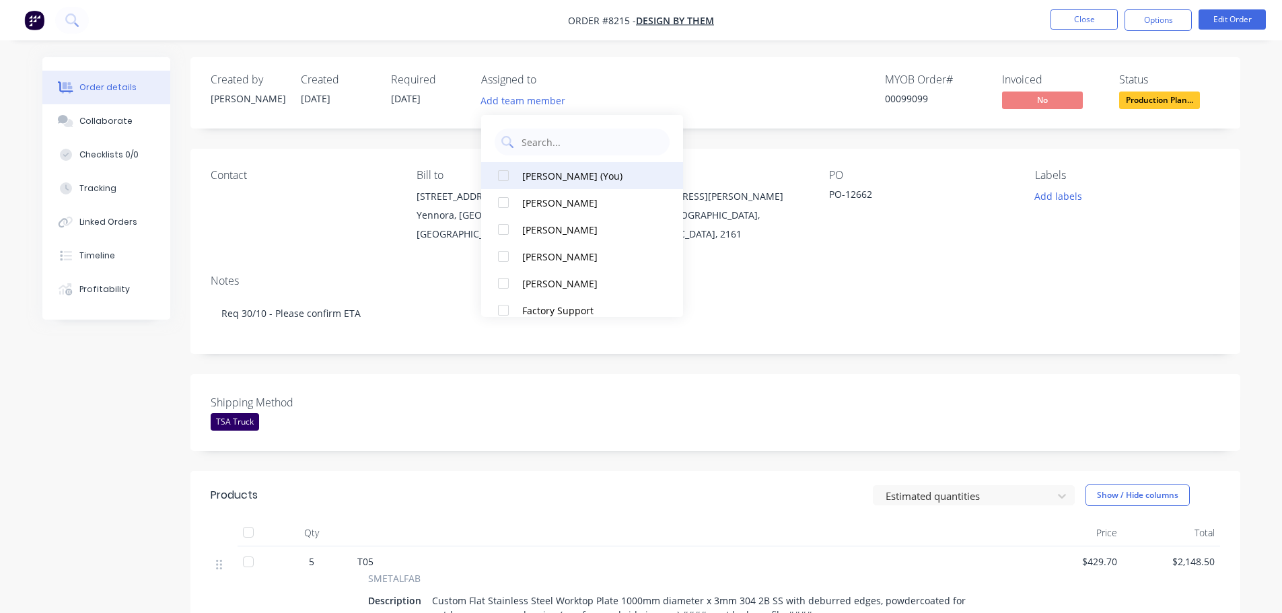
click at [503, 172] on div at bounding box center [503, 175] width 27 height 27
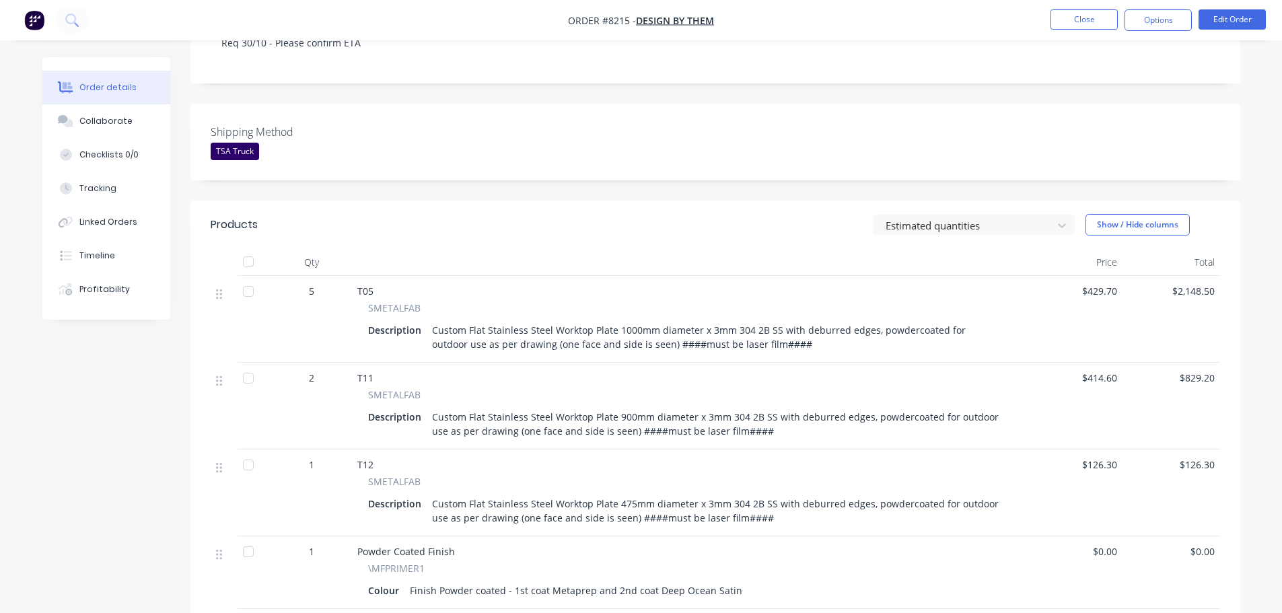
scroll to position [336, 0]
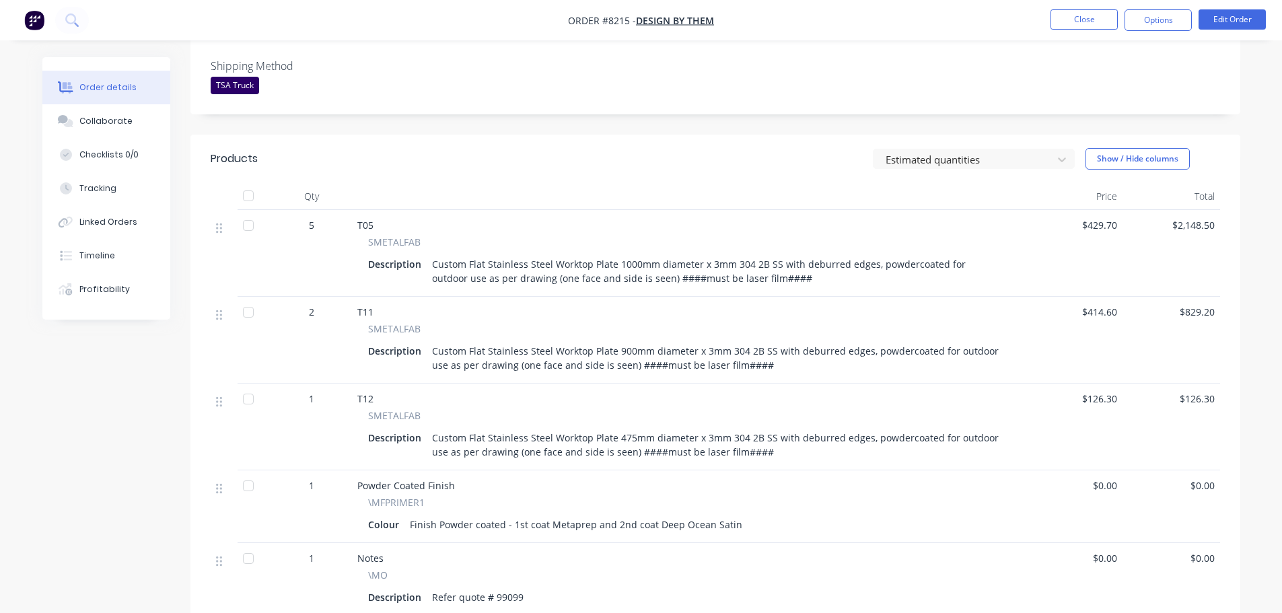
click at [48, 468] on div "Created by Damon Created 24/09/25 Required 22/10/25 Assigned to HL MYOB Order #…" at bounding box center [641, 310] width 1198 height 1178
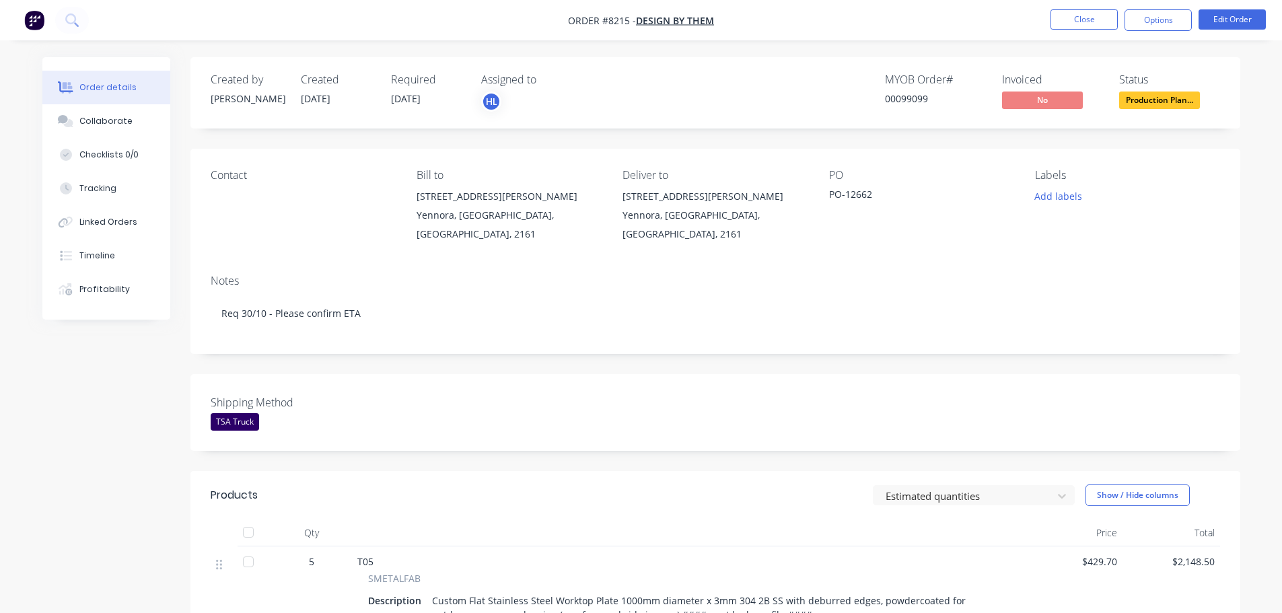
scroll to position [404, 0]
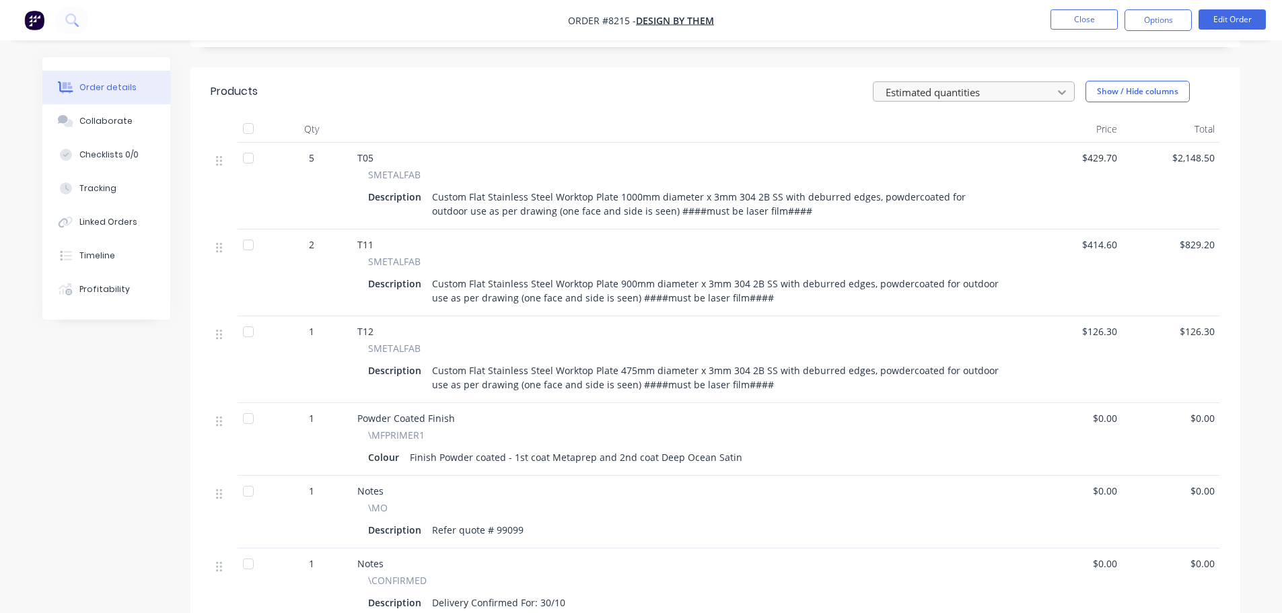
click at [1066, 88] on icon at bounding box center [1061, 91] width 13 height 13
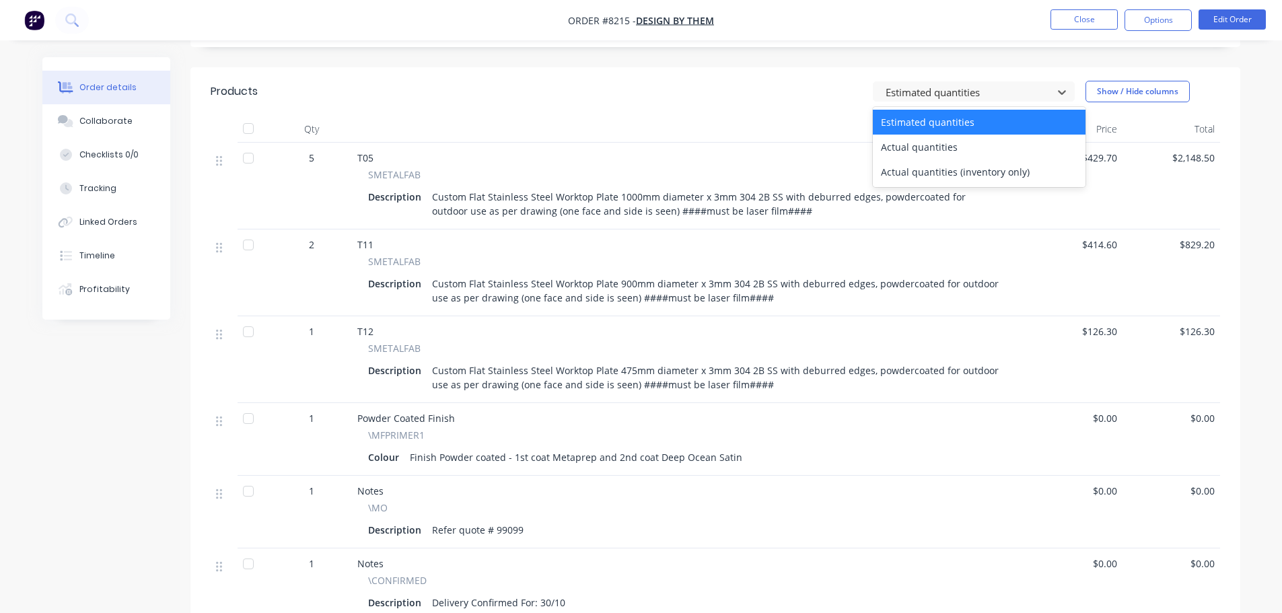
click at [629, 76] on header "Products 3 results available. Use Up and Down to choose options, press Enter to…" at bounding box center [715, 91] width 1050 height 48
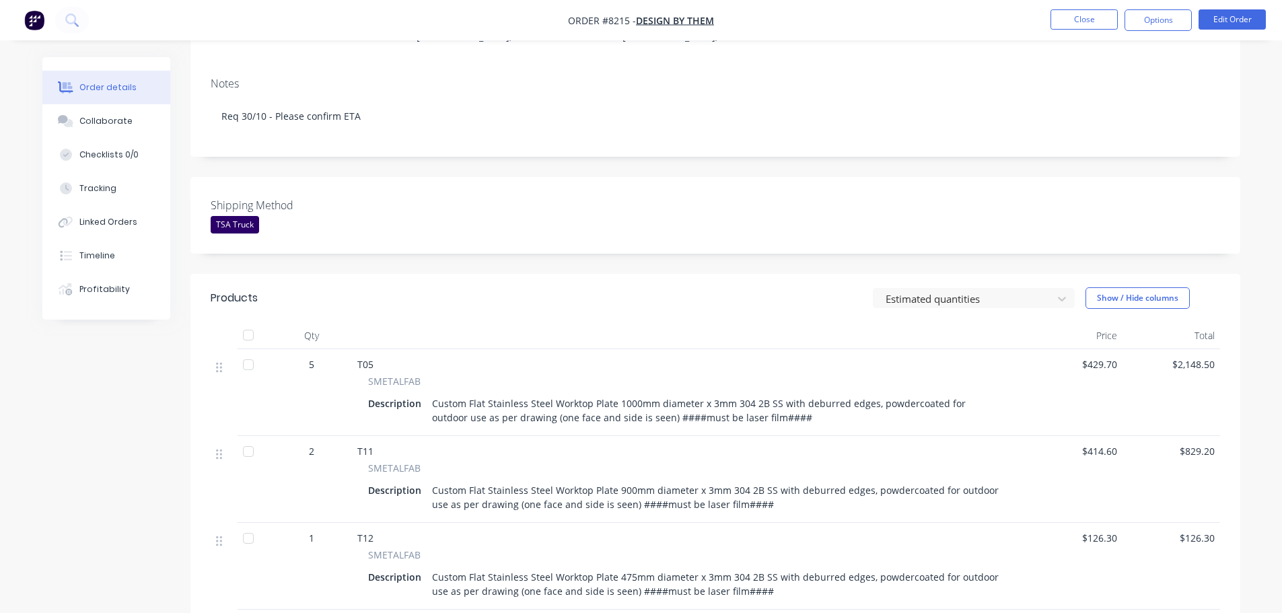
scroll to position [202, 0]
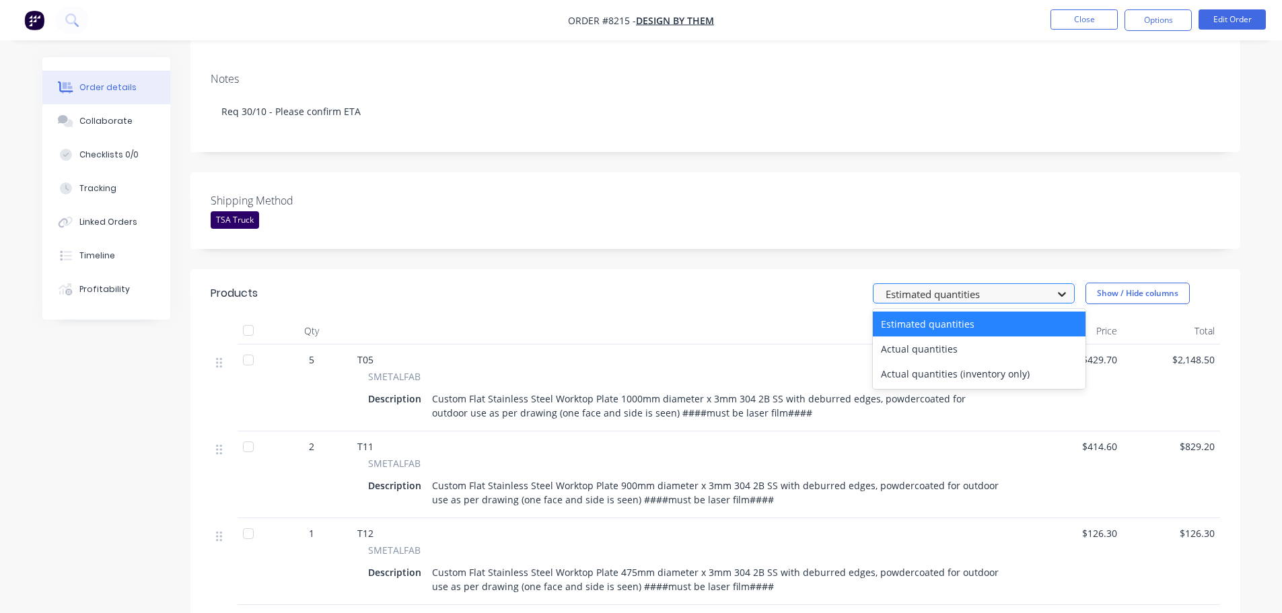
click at [1064, 295] on icon at bounding box center [1062, 294] width 8 height 5
click at [1066, 220] on div "Shipping Method TSA Truck" at bounding box center [715, 210] width 1050 height 77
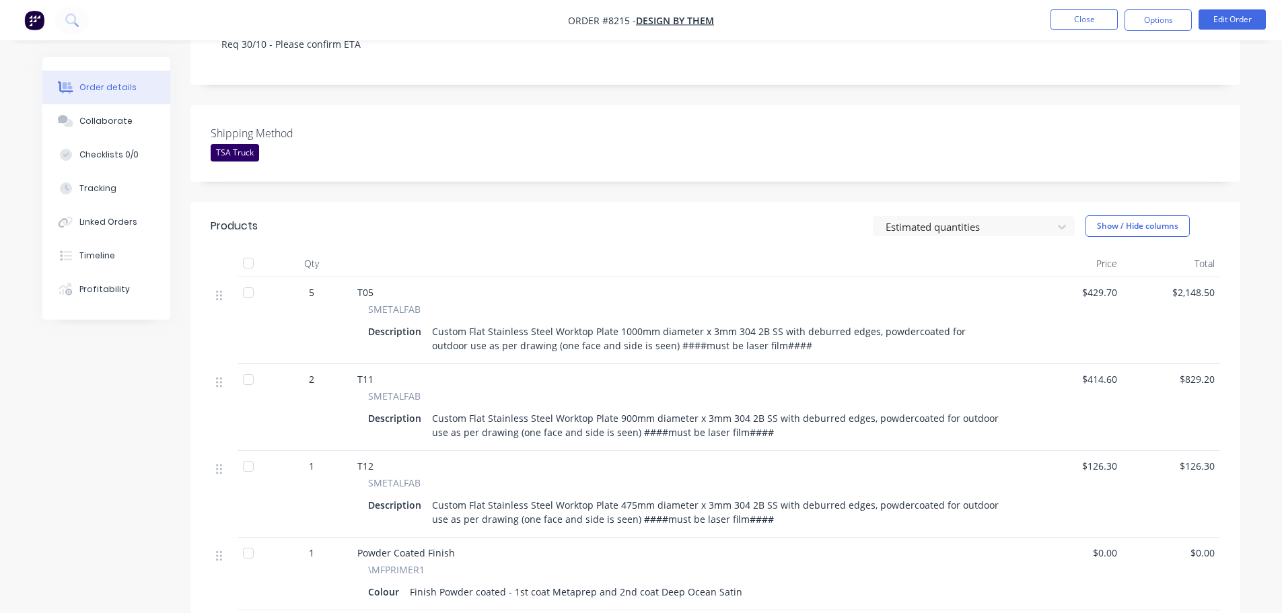
scroll to position [336, 0]
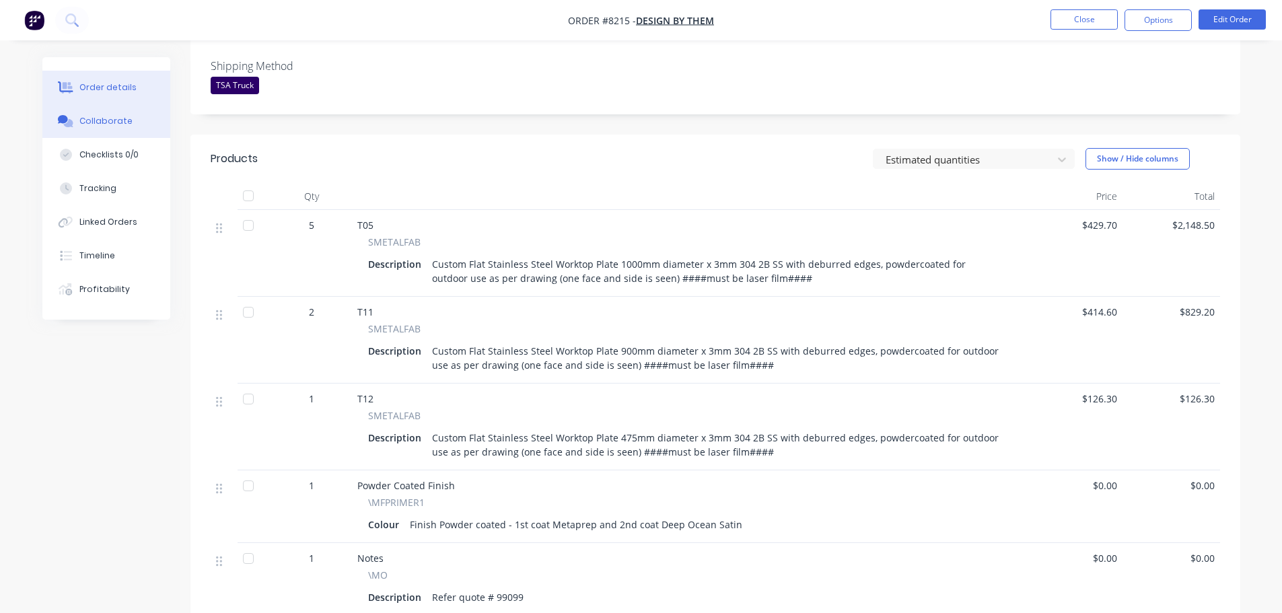
click at [127, 114] on button "Collaborate" at bounding box center [106, 121] width 128 height 34
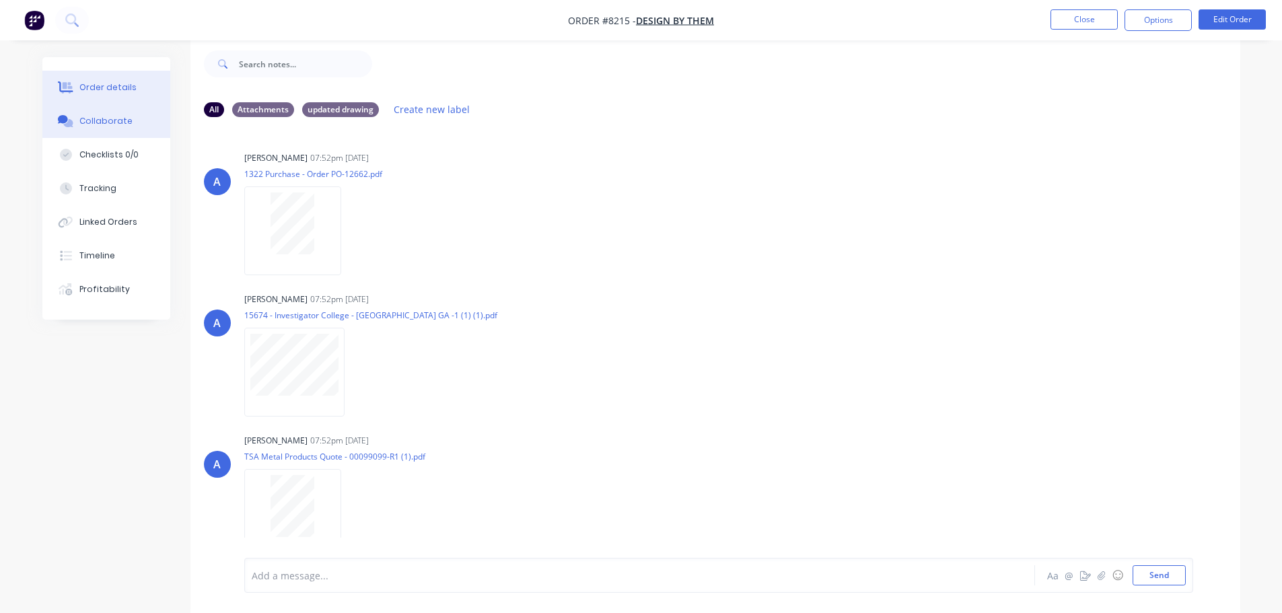
click at [127, 87] on div "Order details" at bounding box center [107, 87] width 57 height 12
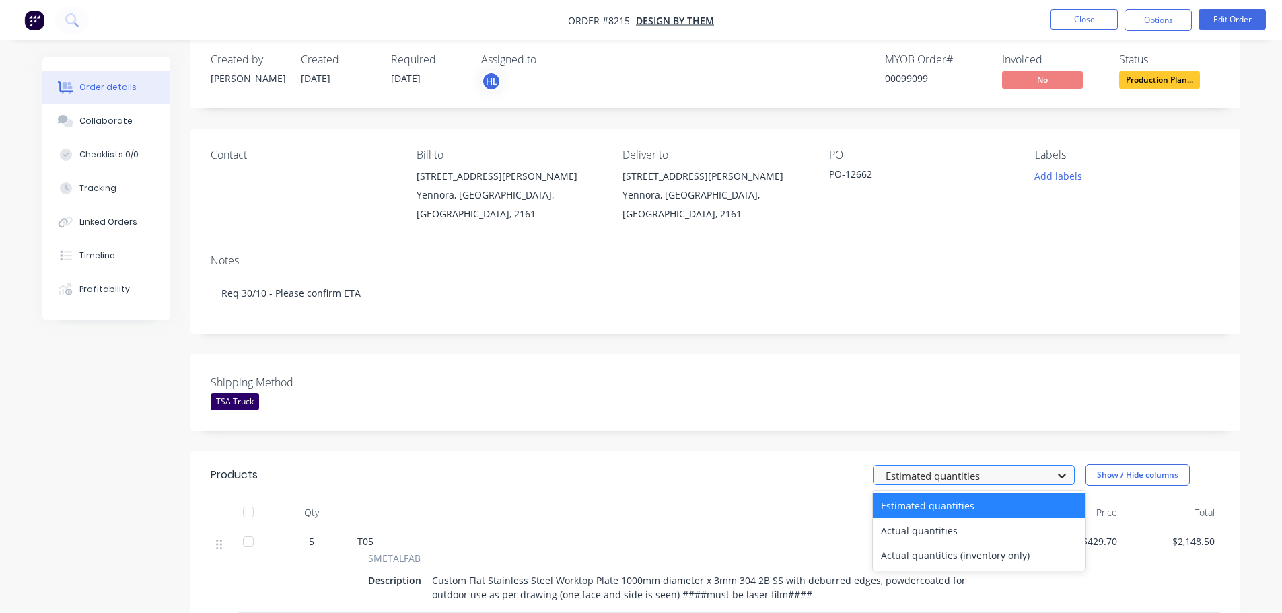
click at [1067, 482] on icon at bounding box center [1061, 475] width 13 height 13
click at [969, 533] on div "Actual quantities" at bounding box center [979, 530] width 213 height 25
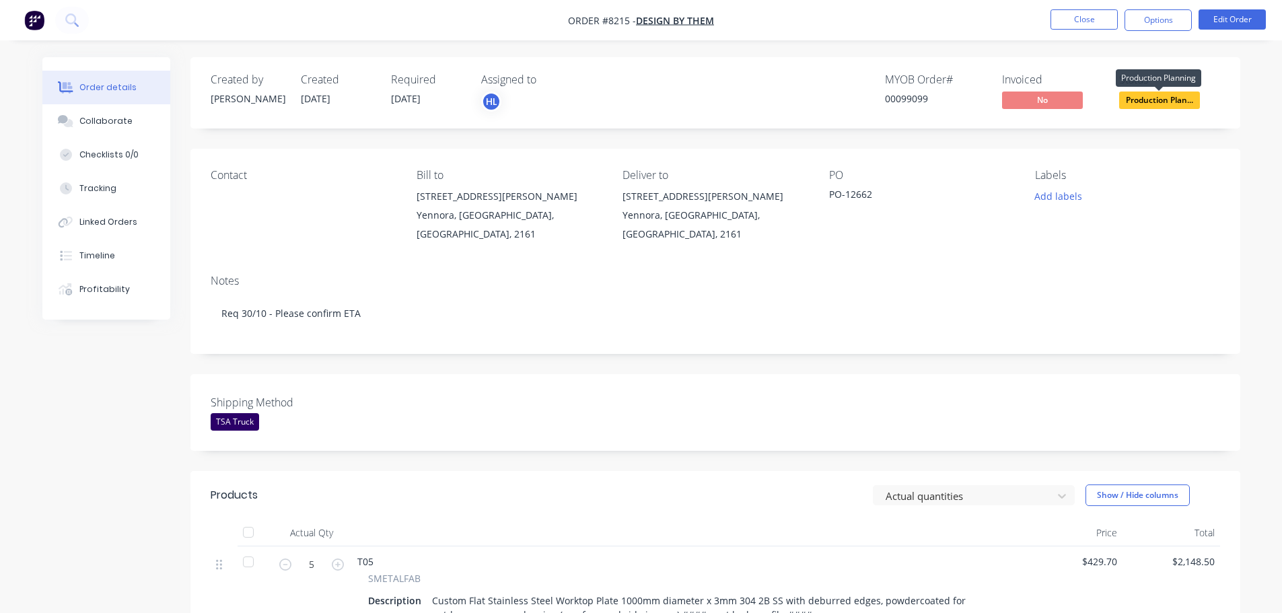
click at [1184, 100] on span "Production Plan..." at bounding box center [1159, 100] width 81 height 17
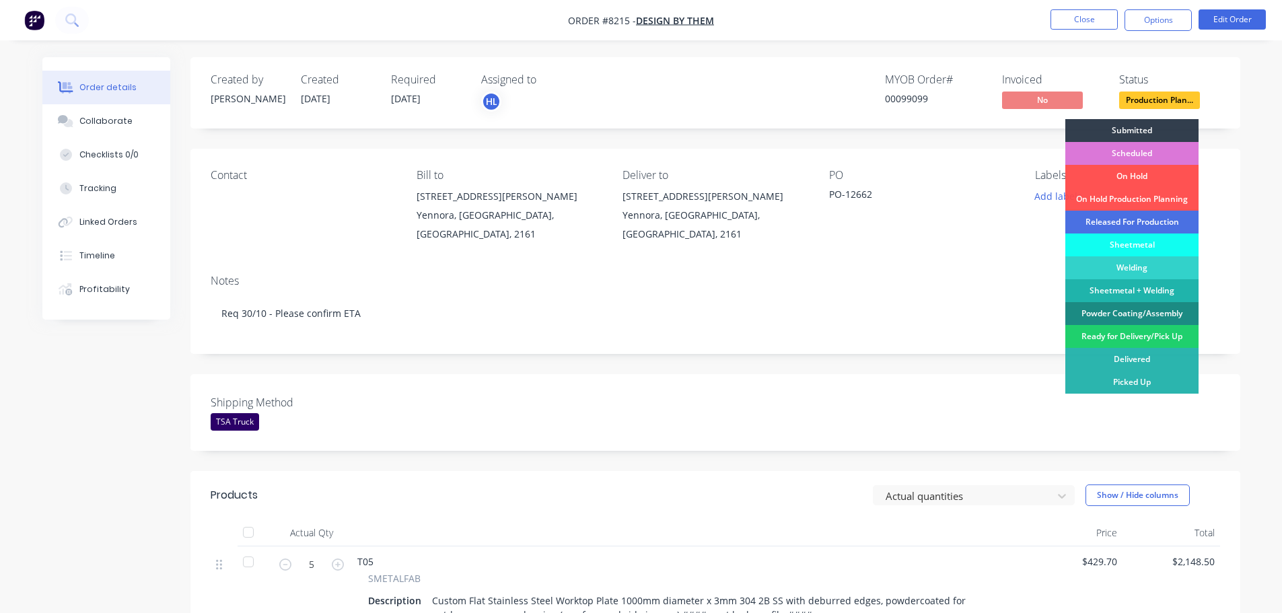
click at [1128, 215] on div "Released For Production" at bounding box center [1131, 222] width 133 height 23
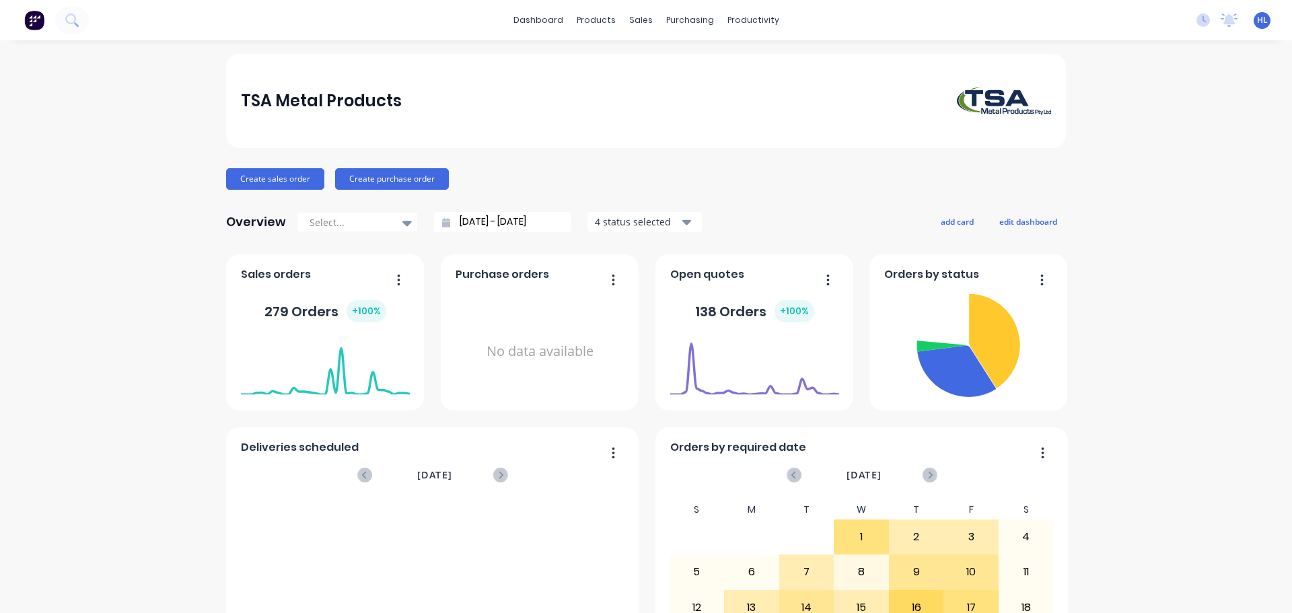
click at [65, 20] on button at bounding box center [72, 20] width 34 height 27
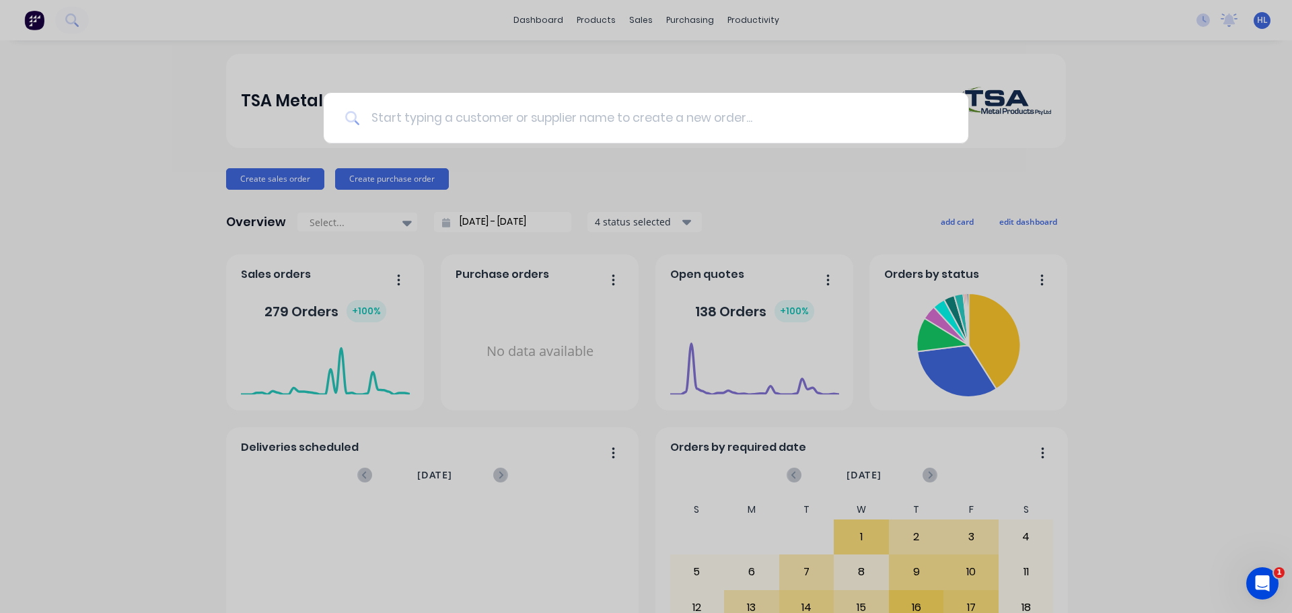
click at [432, 116] on input at bounding box center [653, 118] width 587 height 50
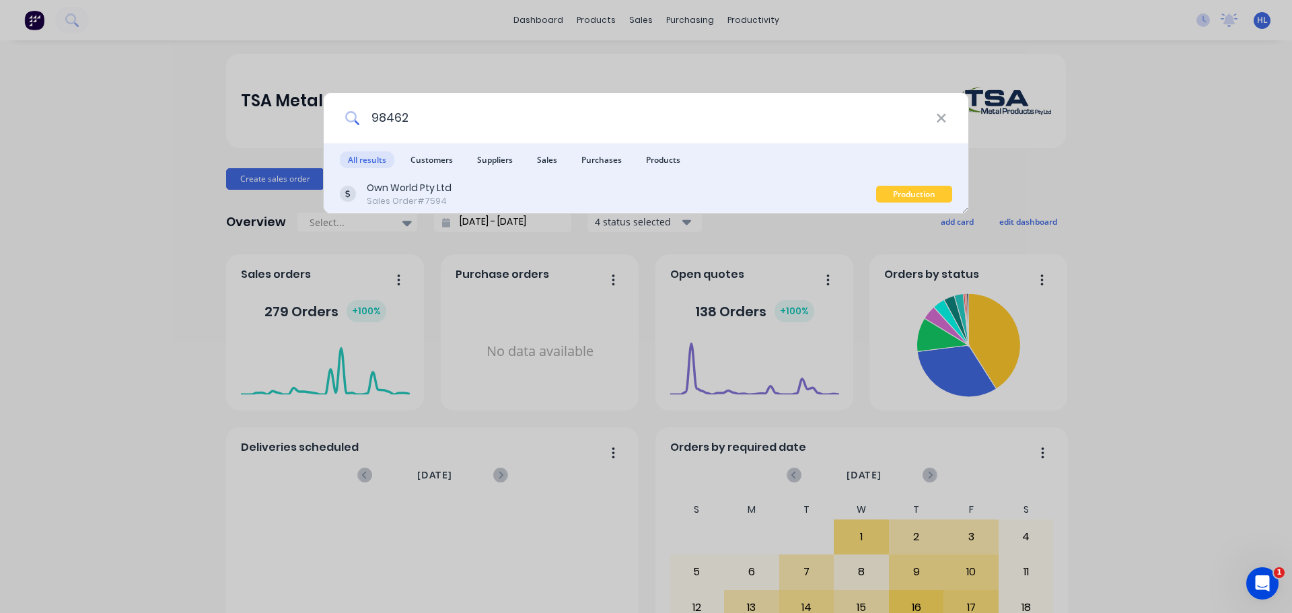
type input "98462"
click at [478, 212] on div "Own World Pty Ltd Sales Order #7594 Production Planning" at bounding box center [646, 195] width 645 height 38
click at [431, 184] on div "Own World Pty Ltd" at bounding box center [409, 188] width 85 height 14
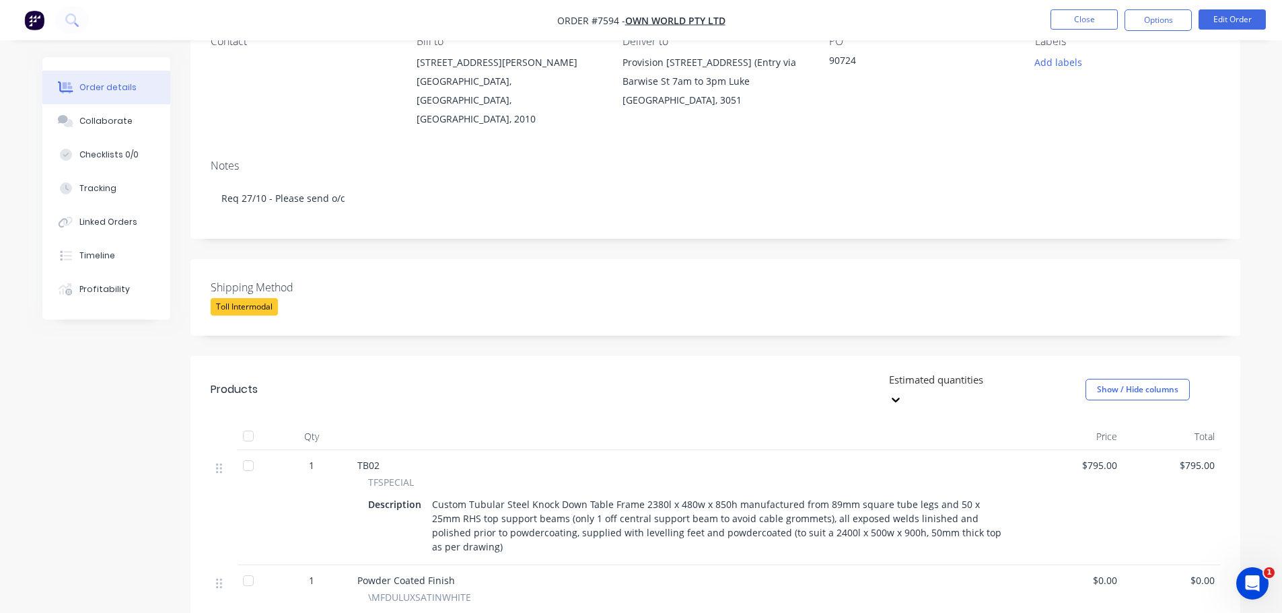
scroll to position [135, 0]
click at [900, 397] on icon at bounding box center [896, 399] width 8 height 5
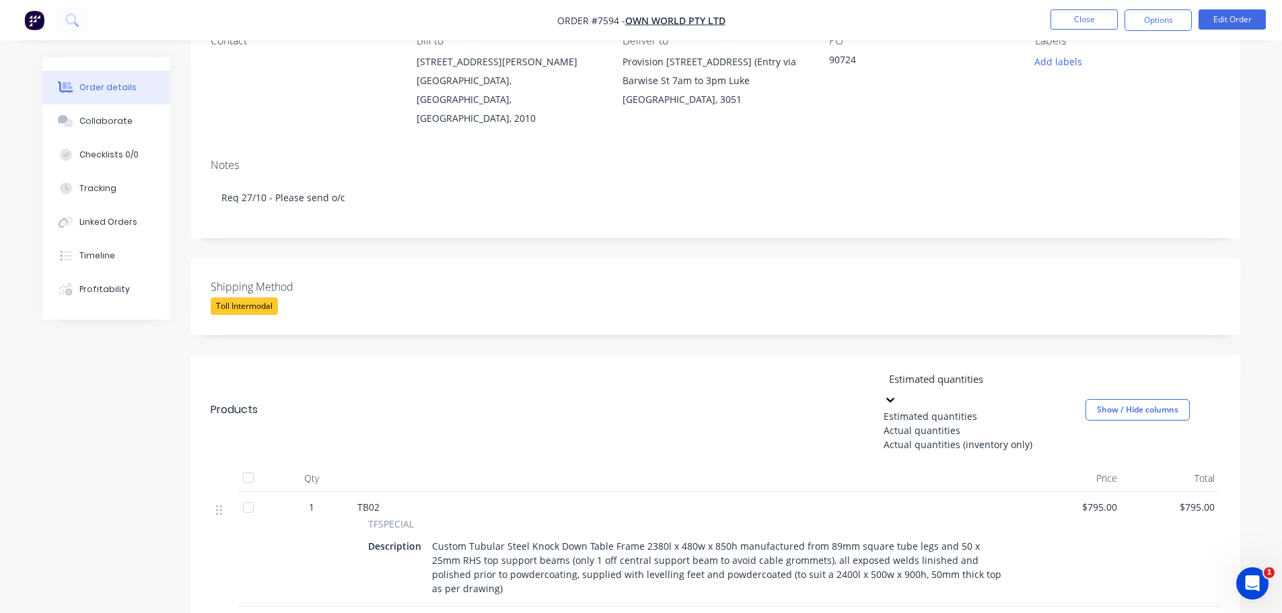
click at [1048, 295] on div "Shipping Method Toll Intermodal" at bounding box center [715, 296] width 1050 height 77
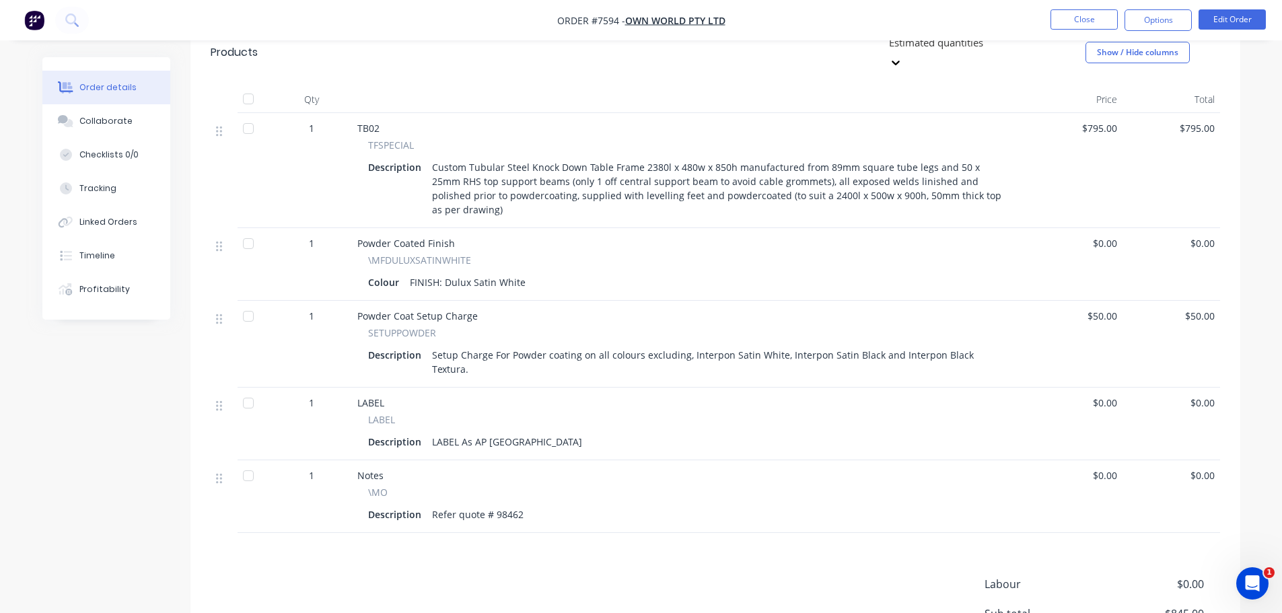
scroll to position [0, 0]
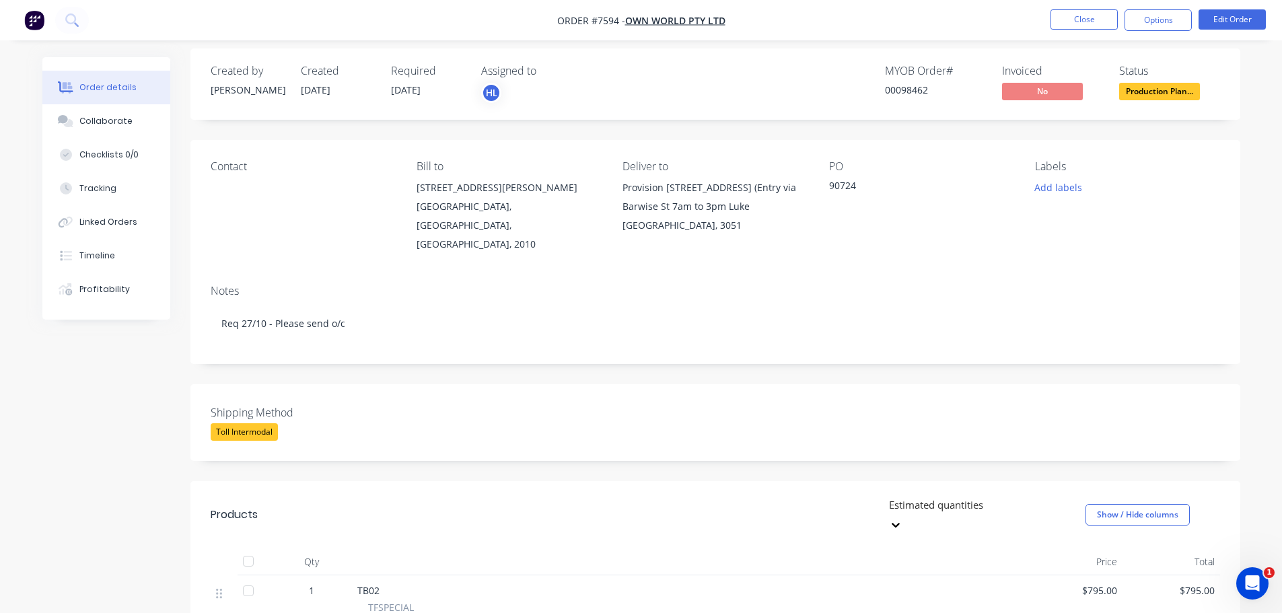
scroll to position [67, 0]
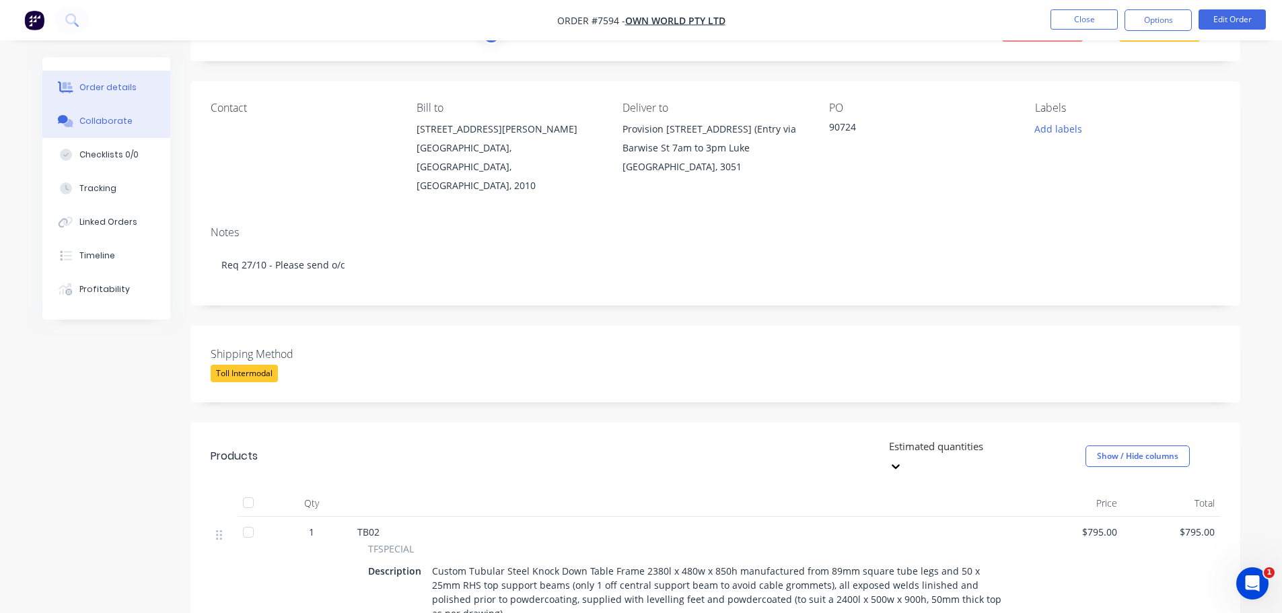
click at [96, 121] on div "Collaborate" at bounding box center [105, 121] width 53 height 12
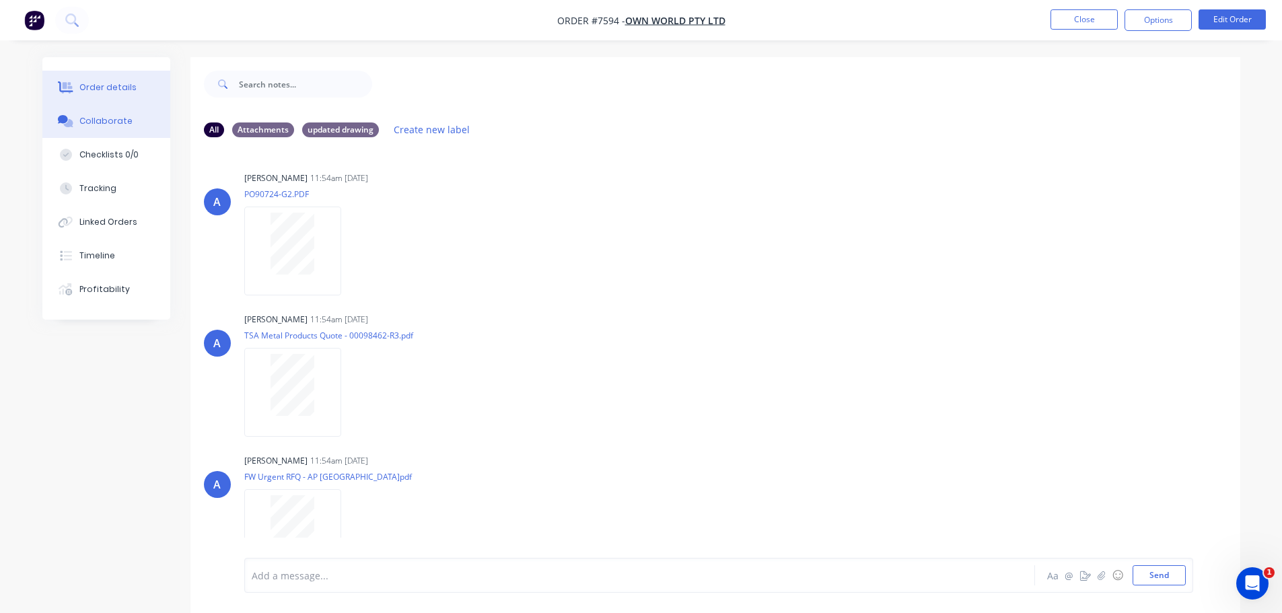
click at [119, 91] on div "Order details" at bounding box center [107, 87] width 57 height 12
